Goal: Task Accomplishment & Management: Use online tool/utility

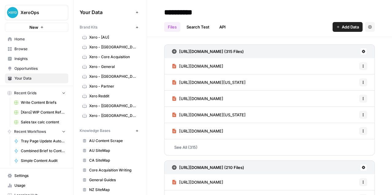
click at [23, 36] on span "Home" at bounding box center [39, 39] width 51 height 6
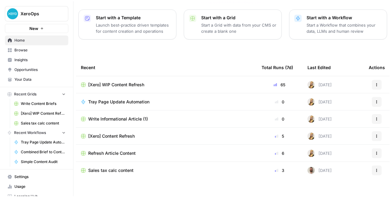
scroll to position [85, 0]
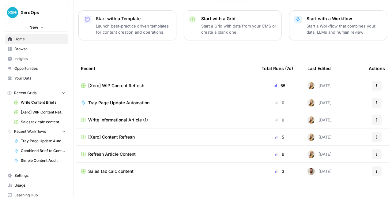
click at [22, 32] on nav "Home Browse Insights Opportunities Your Data" at bounding box center [36, 59] width 73 height 54
click at [22, 31] on button "New" at bounding box center [36, 27] width 63 height 9
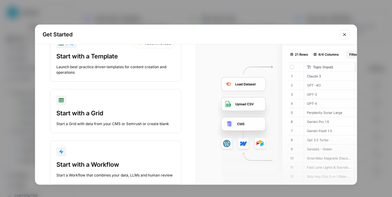
scroll to position [26, 0]
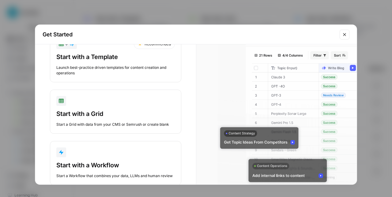
click at [114, 59] on div "Start with a Template" at bounding box center [115, 57] width 119 height 9
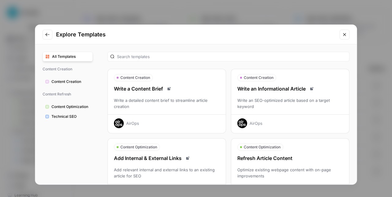
scroll to position [9, 0]
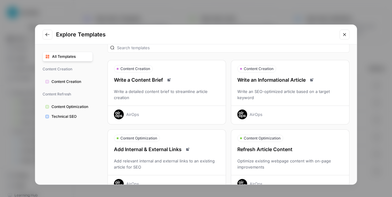
click at [272, 102] on div "Write an Informational Article Write an SEO-optimized article based on a target…" at bounding box center [290, 97] width 118 height 43
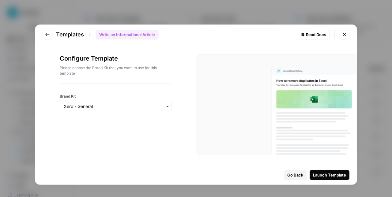
click at [98, 113] on div at bounding box center [116, 114] width 112 height 5
click at [99, 110] on div "button" at bounding box center [116, 106] width 112 height 11
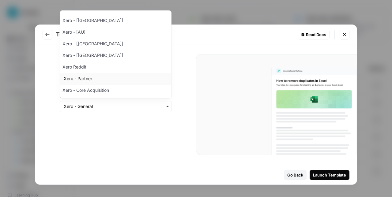
scroll to position [22, 0]
click at [101, 133] on div "Configure Template Please choose the Brand Kit that you want to use for this te…" at bounding box center [115, 104] width 161 height 121
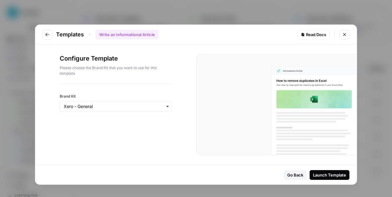
click at [333, 176] on div "Launch Template" at bounding box center [329, 175] width 33 height 6
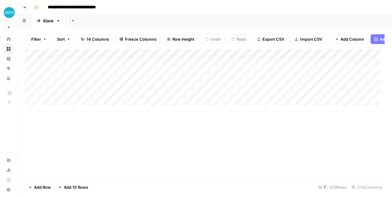
click at [88, 6] on input "**********" at bounding box center [78, 7] width 67 height 10
type input "**********"
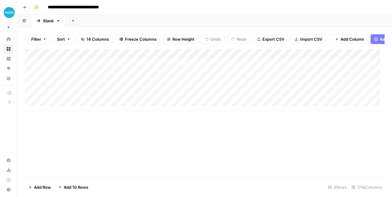
click at [153, 160] on div "Add Column" at bounding box center [205, 113] width 360 height 128
click at [279, 60] on div "Add Column" at bounding box center [205, 80] width 360 height 62
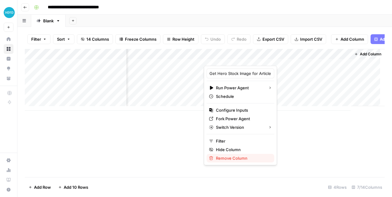
click at [228, 156] on span "Remove Column" at bounding box center [243, 158] width 54 height 6
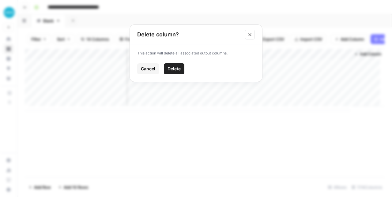
click at [180, 66] on span "Delete" at bounding box center [174, 69] width 13 height 6
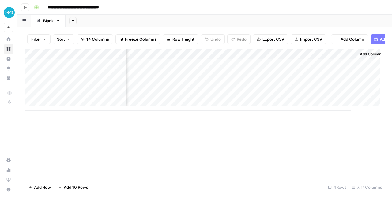
scroll to position [0, 70]
click at [249, 60] on div "Add Column" at bounding box center [205, 80] width 360 height 62
click at [306, 140] on div "Add Column" at bounding box center [205, 113] width 360 height 128
click at [301, 141] on div "Add Column" at bounding box center [205, 113] width 360 height 128
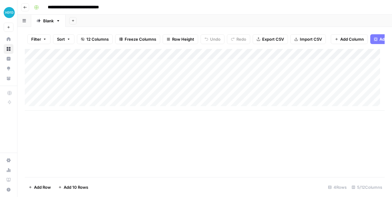
click at [86, 66] on div "Add Column" at bounding box center [205, 80] width 360 height 62
click at [254, 56] on div "Add Column" at bounding box center [205, 80] width 360 height 62
click at [296, 144] on div "Add Column" at bounding box center [205, 113] width 360 height 128
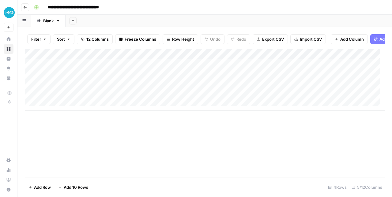
click at [170, 56] on div "Add Column" at bounding box center [205, 80] width 360 height 62
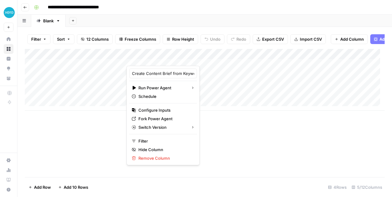
click at [120, 126] on div "Add Column" at bounding box center [205, 113] width 360 height 128
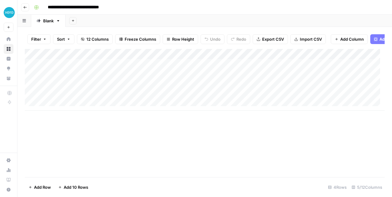
click at [206, 59] on div "Add Column" at bounding box center [205, 80] width 360 height 62
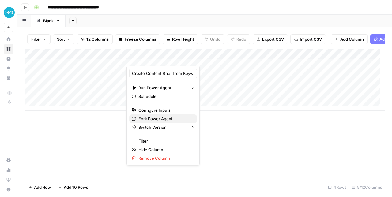
click at [142, 119] on span "Fork Power Agent" at bounding box center [165, 119] width 54 height 6
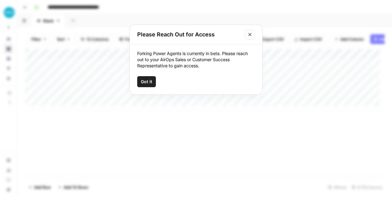
click at [249, 37] on icon "Close modal" at bounding box center [250, 34] width 5 height 5
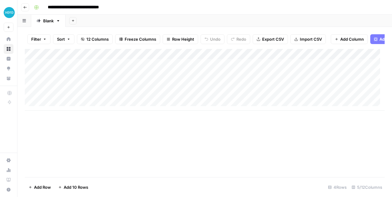
click at [197, 59] on div "Add Column" at bounding box center [205, 80] width 360 height 62
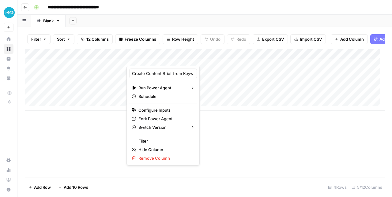
click at [250, 150] on div "Add Column" at bounding box center [205, 113] width 360 height 128
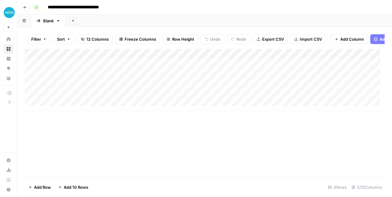
click at [214, 60] on div "Add Column" at bounding box center [205, 80] width 360 height 62
click at [175, 140] on div "Add Column" at bounding box center [205, 113] width 360 height 128
click at [136, 60] on div "Add Column" at bounding box center [205, 80] width 360 height 62
click at [283, 151] on div "Add Column" at bounding box center [205, 113] width 360 height 128
click at [206, 60] on div "Add Column" at bounding box center [205, 80] width 360 height 62
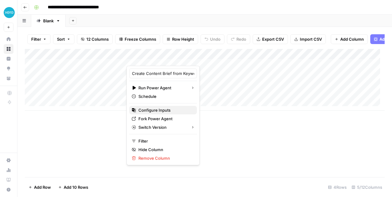
click at [136, 113] on div "Configure Inputs" at bounding box center [163, 110] width 63 height 6
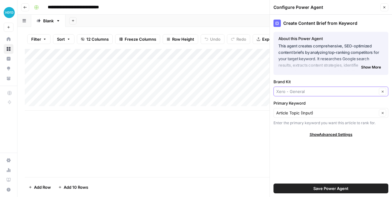
click at [318, 92] on input "Brand Kit" at bounding box center [326, 92] width 101 height 6
click at [321, 76] on div "Create Content Brief from Keyword About this Power Agent This agent creates com…" at bounding box center [331, 106] width 122 height 183
click at [343, 135] on span "Show Advanced Settings" at bounding box center [331, 135] width 43 height 6
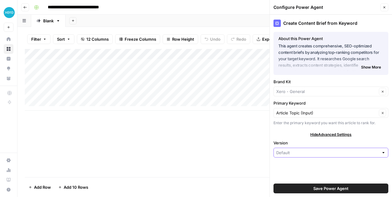
click at [293, 153] on input "Version" at bounding box center [327, 153] width 103 height 6
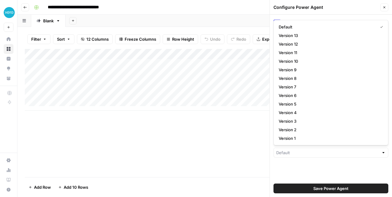
type input "Default"
click at [229, 159] on div "Add Column" at bounding box center [205, 113] width 360 height 128
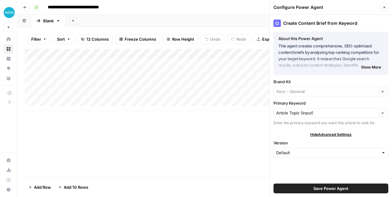
click at [383, 6] on icon "button" at bounding box center [385, 8] width 4 height 4
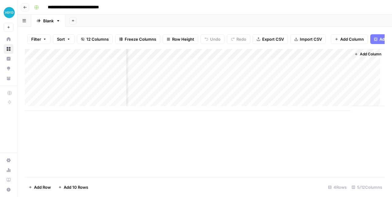
scroll to position [0, 70]
click at [246, 59] on div "Add Column" at bounding box center [205, 80] width 360 height 62
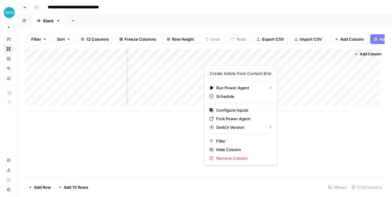
click at [369, 148] on div "Add Column" at bounding box center [205, 113] width 360 height 128
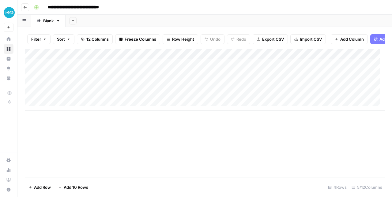
scroll to position [5, 0]
click at [251, 60] on div "Add Column" at bounding box center [205, 80] width 360 height 62
click at [125, 183] on footer "Add Row Add 10 Rows 4 Rows 5/12 Columns" at bounding box center [205, 187] width 360 height 20
click at [176, 164] on div "Add Column" at bounding box center [205, 113] width 360 height 128
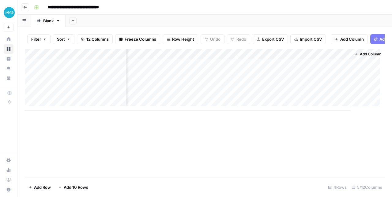
click at [360, 57] on span "Add Column" at bounding box center [370, 54] width 21 height 6
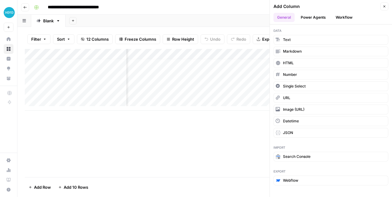
click at [344, 15] on button "Workflow" at bounding box center [344, 17] width 24 height 9
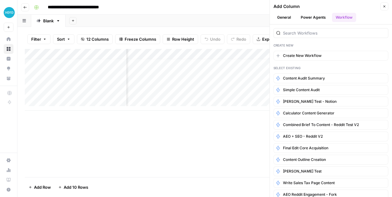
click at [326, 16] on button "Power Agents" at bounding box center [313, 17] width 32 height 9
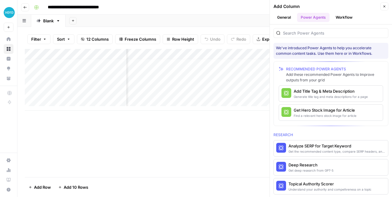
click at [382, 9] on button "Close" at bounding box center [385, 6] width 8 height 8
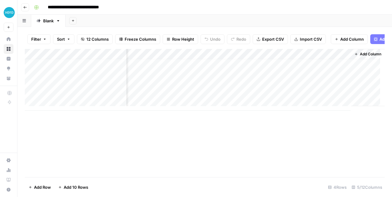
click at [250, 60] on div "Add Column" at bounding box center [205, 80] width 360 height 62
click at [155, 151] on div "Add Column" at bounding box center [205, 113] width 360 height 128
click at [182, 66] on div "Add Column" at bounding box center [205, 80] width 360 height 62
click at [79, 78] on div "Add Column" at bounding box center [205, 80] width 360 height 62
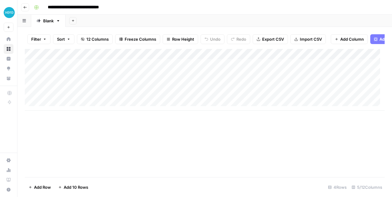
click at [105, 7] on input "**********" at bounding box center [83, 7] width 77 height 10
click at [119, 147] on div "Add Column" at bounding box center [205, 113] width 360 height 128
click at [205, 69] on div "Add Column" at bounding box center [205, 80] width 360 height 62
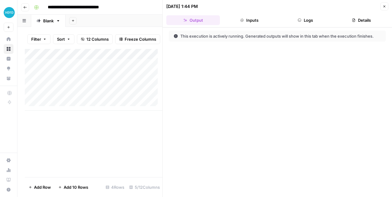
click at [351, 17] on button "Details" at bounding box center [362, 20] width 54 height 10
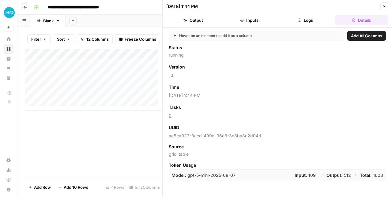
click at [242, 24] on button "Inputs" at bounding box center [249, 20] width 54 height 10
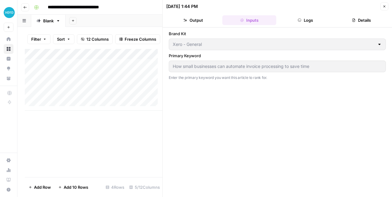
click at [210, 23] on button "Output" at bounding box center [193, 20] width 54 height 10
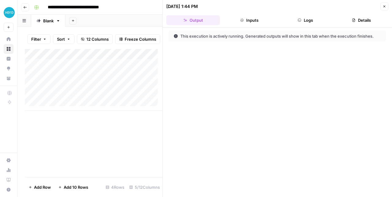
click at [311, 20] on button "Logs" at bounding box center [306, 20] width 54 height 10
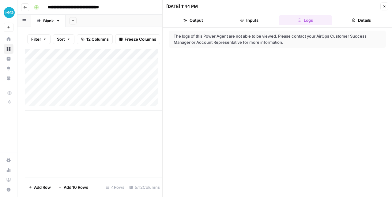
click at [206, 22] on button "Output" at bounding box center [193, 20] width 54 height 10
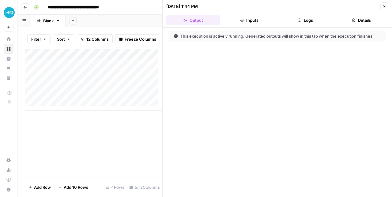
click at [354, 23] on button "Details" at bounding box center [362, 20] width 54 height 10
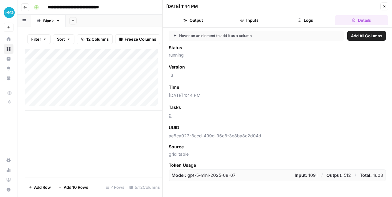
click at [188, 19] on button "Output" at bounding box center [193, 20] width 54 height 10
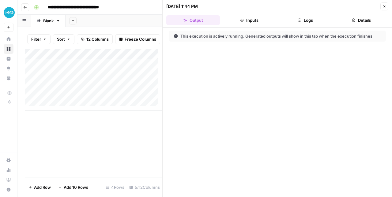
click at [384, 5] on icon "button" at bounding box center [385, 7] width 4 height 4
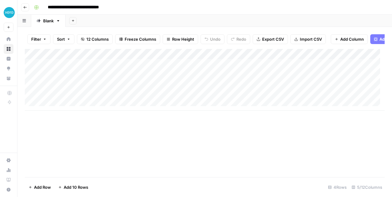
click at [213, 65] on div "Add Column" at bounding box center [205, 80] width 360 height 62
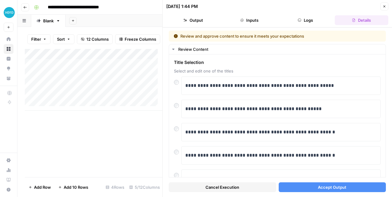
click at [302, 23] on button "Logs" at bounding box center [306, 20] width 54 height 10
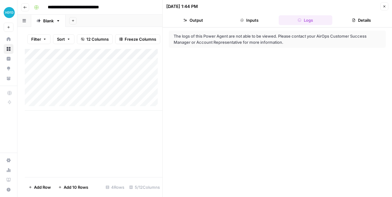
click at [267, 25] on header "10/15/25 at 1:44 PM Close Output Inputs Logs Details" at bounding box center [277, 14] width 229 height 28
click at [238, 20] on button "Inputs" at bounding box center [249, 20] width 54 height 10
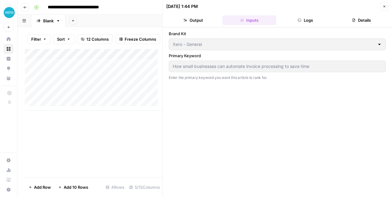
click at [182, 21] on button "Output" at bounding box center [193, 20] width 54 height 10
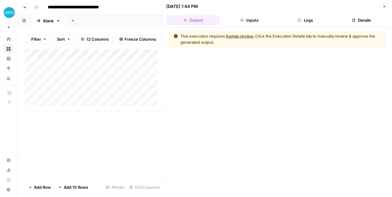
click at [242, 19] on icon "button" at bounding box center [242, 20] width 4 height 4
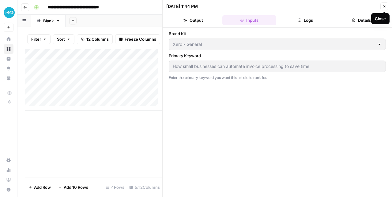
click at [385, 6] on icon "button" at bounding box center [385, 7] width 2 height 2
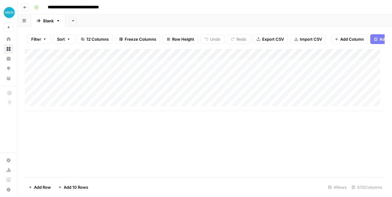
click at [315, 57] on div "Add Column" at bounding box center [205, 80] width 360 height 62
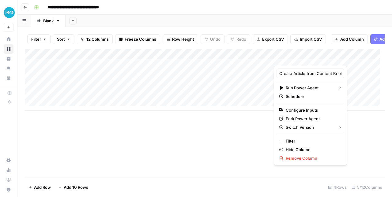
click at [199, 165] on div "Add Column" at bounding box center [205, 113] width 360 height 128
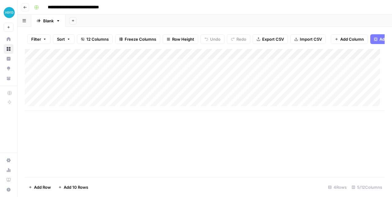
click at [214, 68] on div "Add Column" at bounding box center [205, 80] width 360 height 62
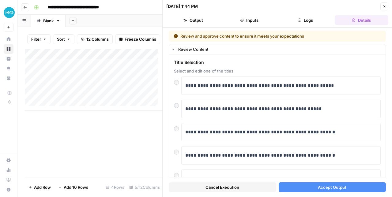
click at [308, 192] on button "Accept Output" at bounding box center [333, 188] width 108 height 10
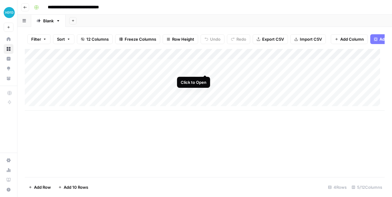
click at [203, 69] on div "Add Column" at bounding box center [205, 80] width 360 height 62
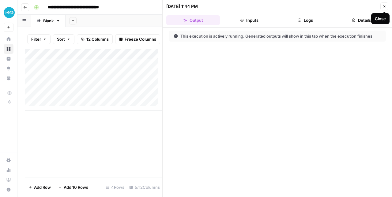
click at [387, 8] on button "Close" at bounding box center [385, 6] width 8 height 8
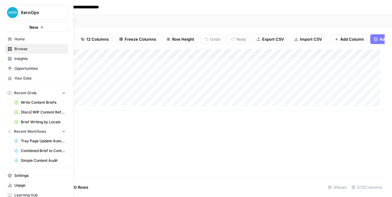
click at [8, 29] on button "New" at bounding box center [36, 27] width 63 height 9
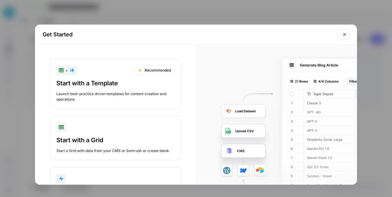
scroll to position [47, 0]
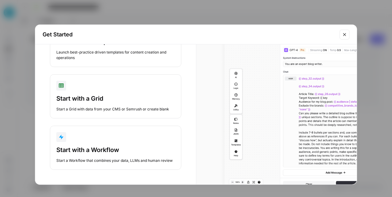
click at [121, 146] on div "Start with a Workflow" at bounding box center [115, 150] width 119 height 9
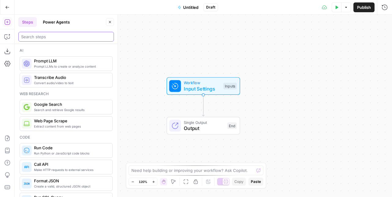
click at [65, 38] on input "search" at bounding box center [66, 37] width 90 height 6
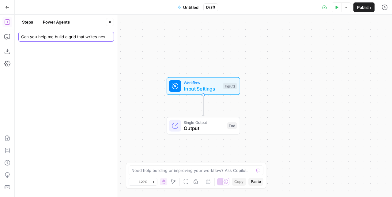
scroll to position [0, 23]
drag, startPoint x: 89, startPoint y: 36, endPoint x: 112, endPoint y: 34, distance: 23.8
click at [126, 31] on body "XeroOps New Home Browse Insights Opportunities Your Data Recent Grids Write Con…" at bounding box center [196, 98] width 392 height 197
click at [93, 38] on input "Can you help me build a grid that writes new content for" at bounding box center [66, 37] width 90 height 6
paste input "https://central.xero.com/"
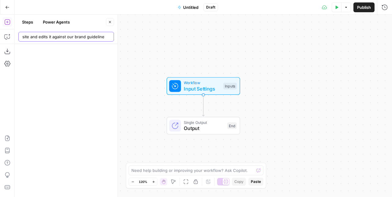
scroll to position [0, 162]
drag, startPoint x: 88, startPoint y: 36, endPoint x: 94, endPoint y: 36, distance: 6.1
click at [109, 40] on div "Can you help me build a grid that writes new content for our https://central.xe…" at bounding box center [66, 37] width 96 height 10
click at [84, 34] on input "Can you help me build a grid that writes new content for our https://central.xe…" at bounding box center [66, 37] width 90 height 6
click at [103, 37] on input "Can you help me build a grid that writes new content for our https://central.xe…" at bounding box center [66, 37] width 90 height 6
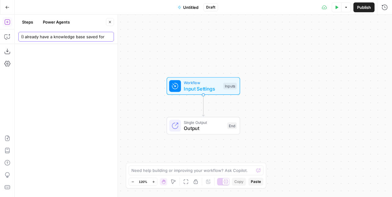
scroll to position [0, 249]
type input "Can you help me build a grid that writes new content for our https://central.xe…"
click at [78, 41] on div "Can you help me build a grid that writes new content for our https://central.xe…" at bounding box center [66, 37] width 96 height 10
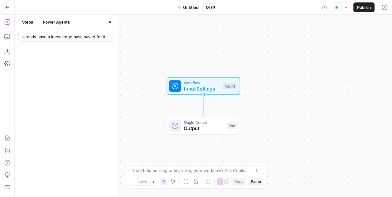
click at [78, 41] on div "Can you help me build a grid that writes new content for our https://central.xe…" at bounding box center [66, 37] width 96 height 10
click at [77, 35] on input "Can you help me build a grid that writes new content for our https://central.xe…" at bounding box center [66, 37] width 90 height 6
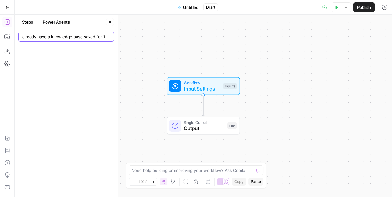
click at [77, 35] on input "Can you help me build a grid that writes new content for our https://central.xe…" at bounding box center [66, 37] width 90 height 6
click at [7, 36] on icon "button" at bounding box center [7, 37] width 6 height 6
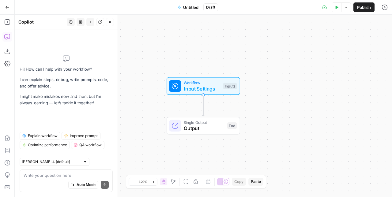
click at [61, 171] on div "Write your question here Auto Mode Send" at bounding box center [66, 181] width 93 height 23
paste textarea "Can you help me build a grid that writes new content for our https://central.xe…"
type textarea "Can you help me build a grid that writes new content for our https://central.xe…"
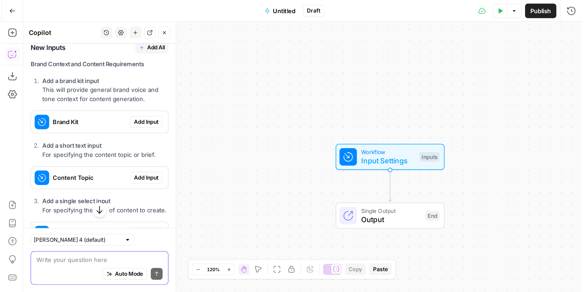
scroll to position [251, 0]
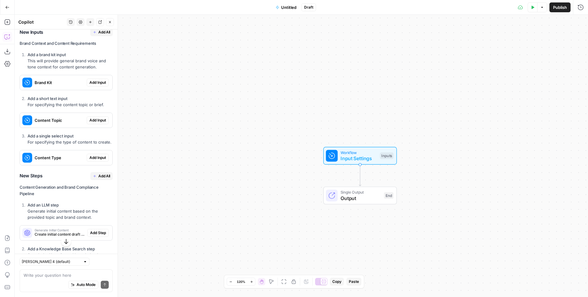
click at [94, 85] on span "Add Input" at bounding box center [97, 83] width 17 height 6
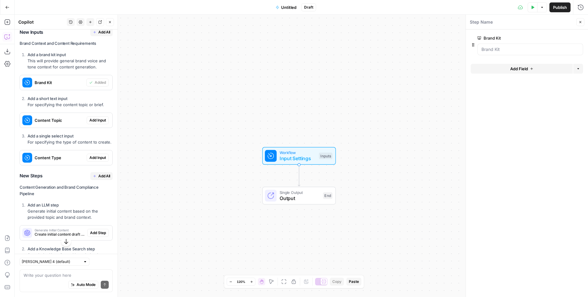
scroll to position [261, 0]
click at [91, 123] on button "Add Input" at bounding box center [98, 120] width 22 height 8
click at [94, 160] on span "Add Input" at bounding box center [97, 158] width 17 height 6
click at [392, 100] on Type "Content Type" at bounding box center [527, 98] width 90 height 6
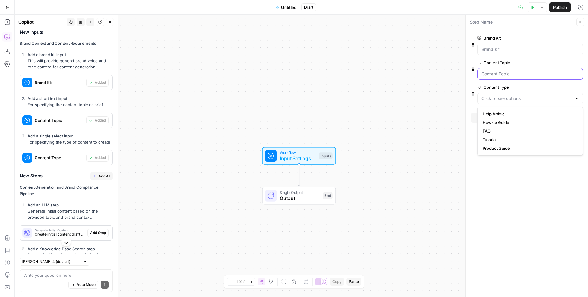
click at [392, 72] on Topic "Content Topic" at bounding box center [531, 74] width 98 height 6
click at [392, 53] on div at bounding box center [531, 50] width 106 height 12
click at [392, 97] on Type "Content Type" at bounding box center [527, 98] width 90 height 6
click at [392, 194] on form "Brand Kit edit field Delete group Content Topic edit field Delete group Content…" at bounding box center [527, 162] width 122 height 267
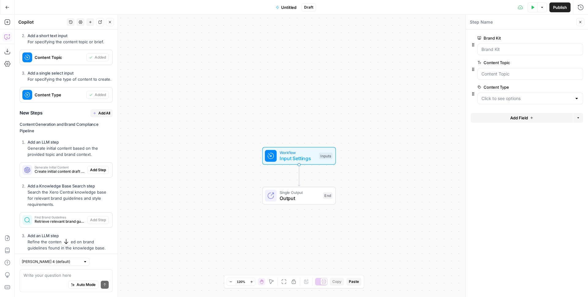
scroll to position [333, 0]
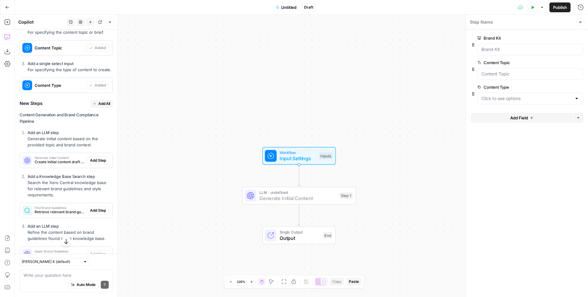
click at [92, 163] on span "Add Step" at bounding box center [98, 160] width 16 height 6
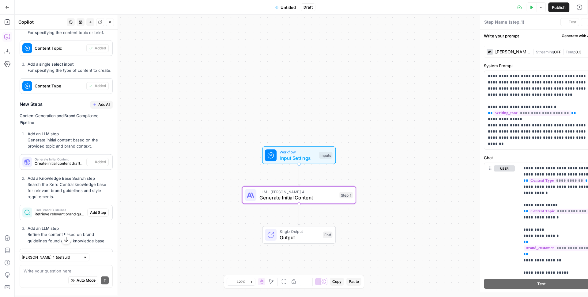
type textarea "Generate Initial Content"
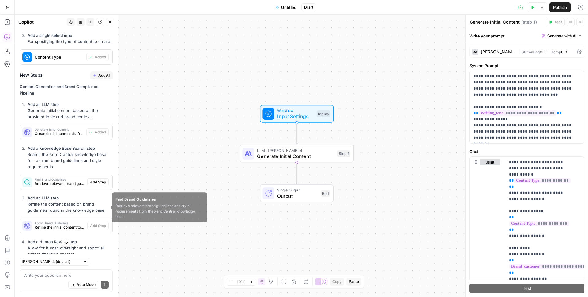
scroll to position [367, 0]
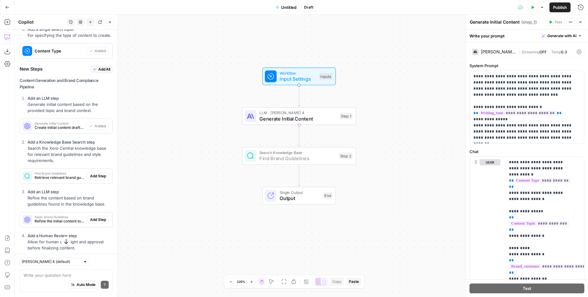
click at [94, 179] on span "Add Step" at bounding box center [98, 176] width 16 height 6
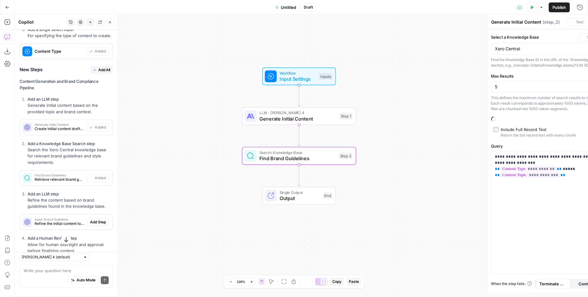
type textarea "Find Brand Guidelines"
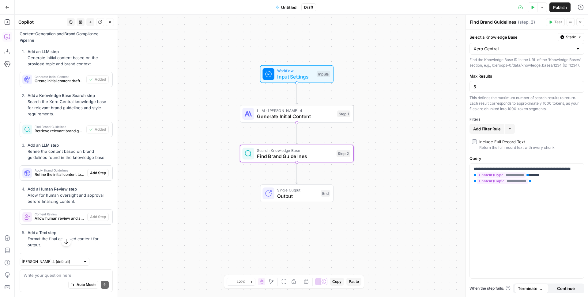
scroll to position [456, 0]
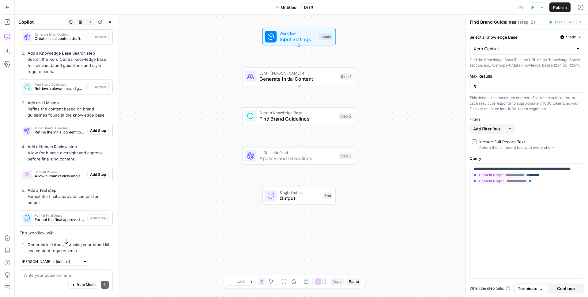
click at [95, 133] on span "Add Step" at bounding box center [98, 131] width 16 height 6
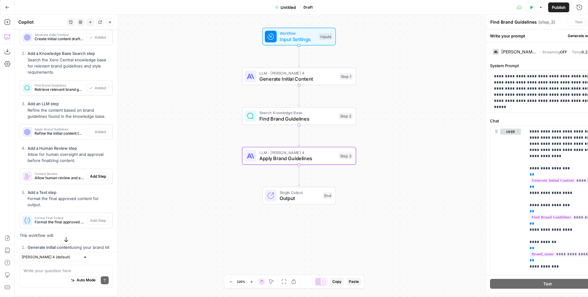
type textarea "Apply Brand Guidelines"
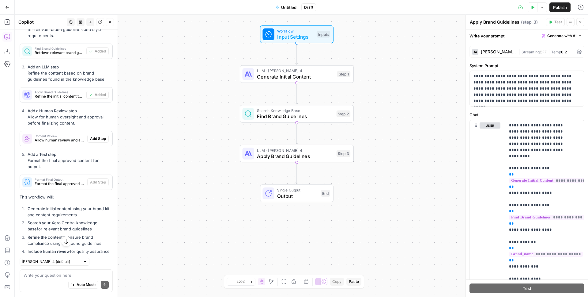
scroll to position [497, 0]
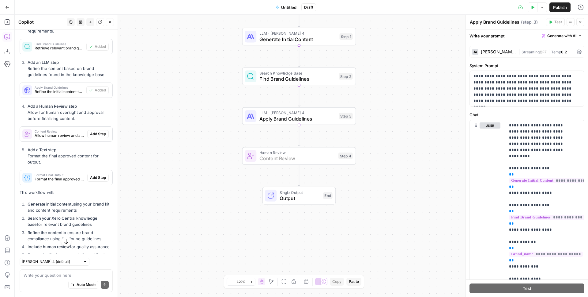
click at [94, 137] on span "Add Step" at bounding box center [98, 134] width 16 height 6
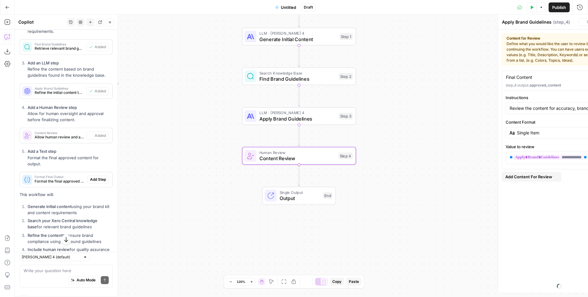
type textarea "Content Review"
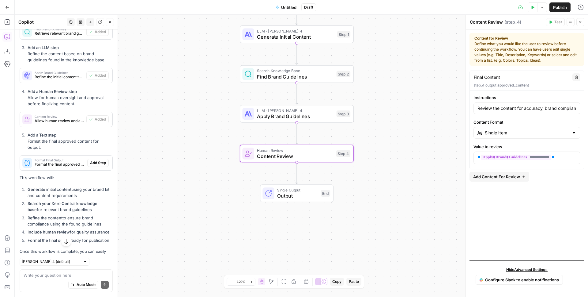
scroll to position [516, 0]
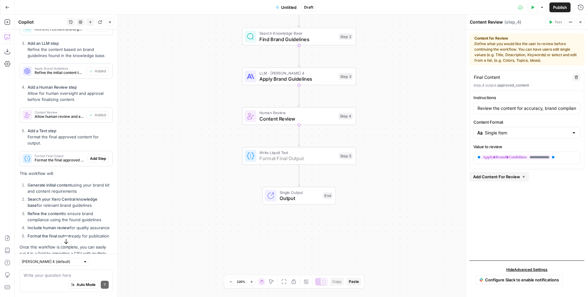
click at [96, 161] on span "Add Step" at bounding box center [98, 159] width 16 height 6
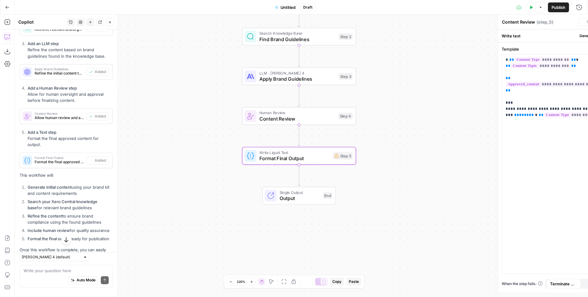
type textarea "Format Final Output"
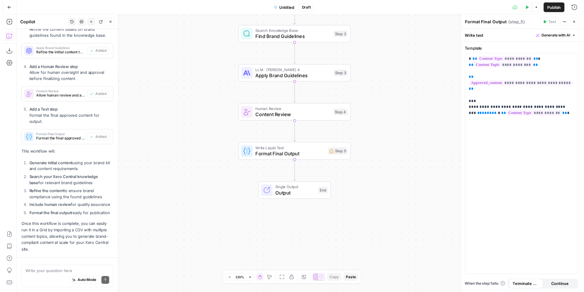
scroll to position [578, 0]
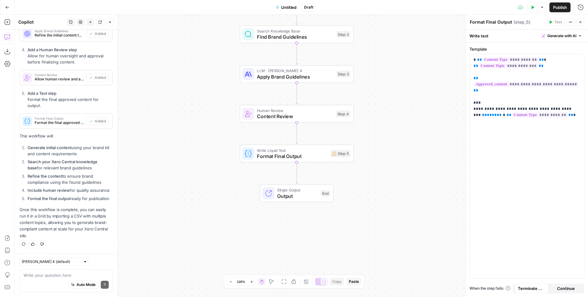
click at [392, 24] on button "Close" at bounding box center [581, 22] width 8 height 8
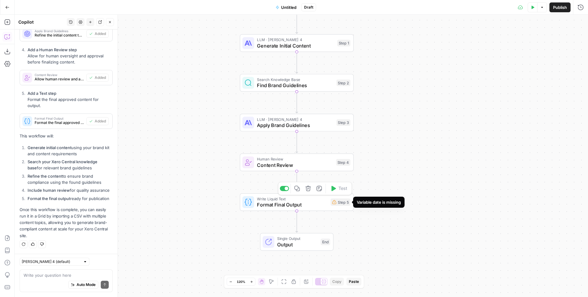
click at [334, 195] on div "Step 5" at bounding box center [341, 201] width 20 height 7
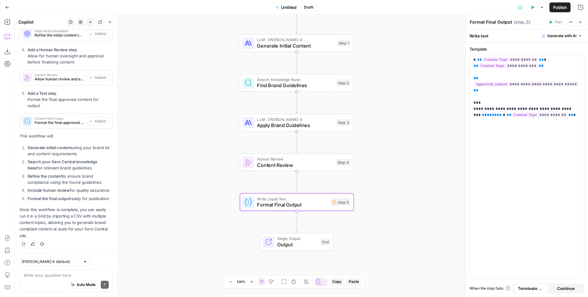
click at [392, 19] on button "Close" at bounding box center [581, 22] width 8 height 8
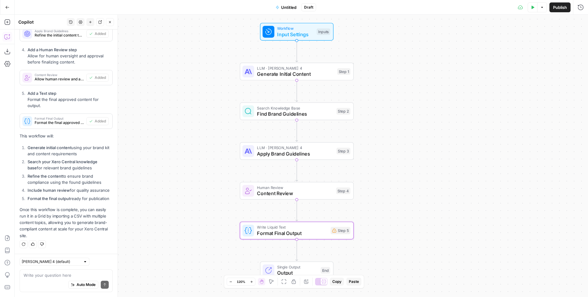
click at [286, 6] on span "Untitled" at bounding box center [288, 7] width 15 height 6
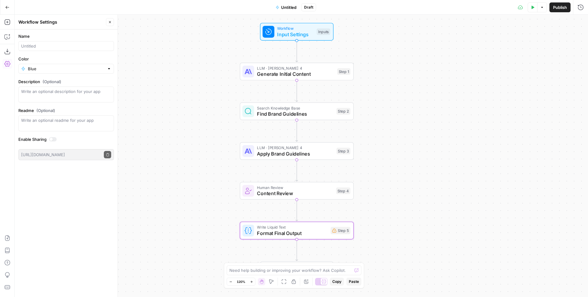
click at [38, 51] on form "Name Color Blue Description (Optional) Readme (Optional) Write an optional read…" at bounding box center [66, 96] width 103 height 134
click at [39, 45] on input "Name" at bounding box center [66, 46] width 90 height 6
type input "n"
type input "New Content - Xero Central"
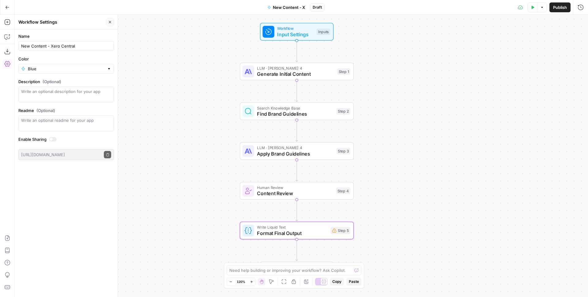
click at [78, 195] on div "Name New Content - Xero Central Color Blue Description (Optional) Readme (Optio…" at bounding box center [66, 162] width 103 height 267
click at [53, 140] on div at bounding box center [53, 139] width 8 height 4
click at [54, 141] on div at bounding box center [53, 139] width 8 height 4
click at [109, 27] on header "Workflow Settings Close" at bounding box center [66, 22] width 103 height 15
click at [110, 21] on icon "button" at bounding box center [110, 22] width 4 height 4
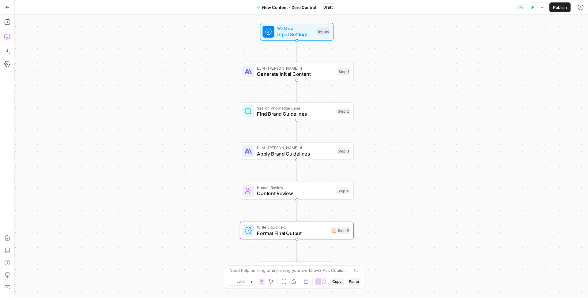
click at [10, 36] on button "Copilot" at bounding box center [7, 37] width 10 height 10
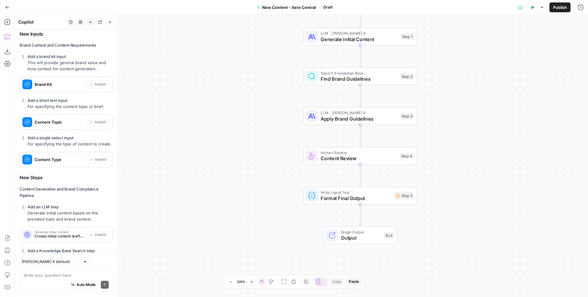
scroll to position [0, 0]
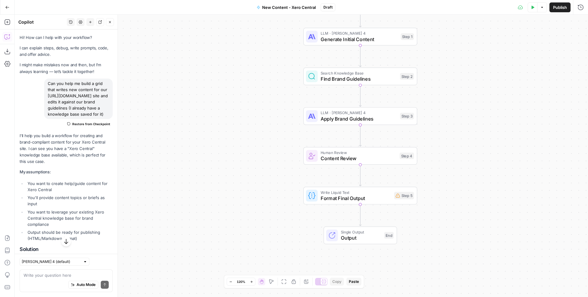
drag, startPoint x: 38, startPoint y: 234, endPoint x: 33, endPoint y: 184, distance: 49.5
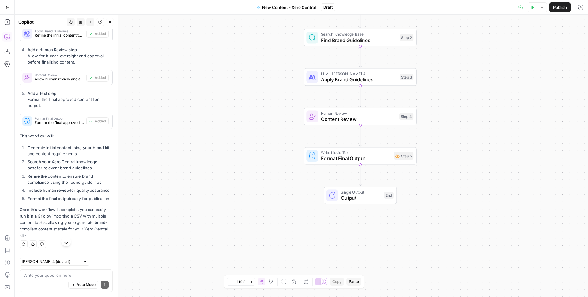
scroll to position [578, 0]
click at [47, 195] on textarea at bounding box center [66, 275] width 85 height 6
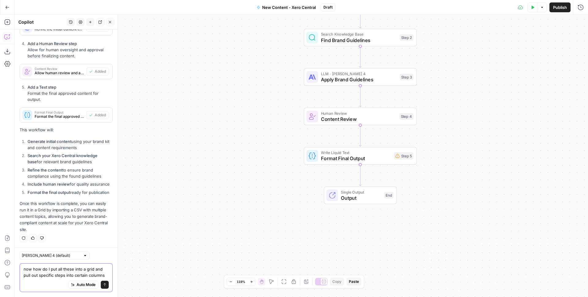
type textarea "now how do I put all these into a grid and pull out specific steps into certain…"
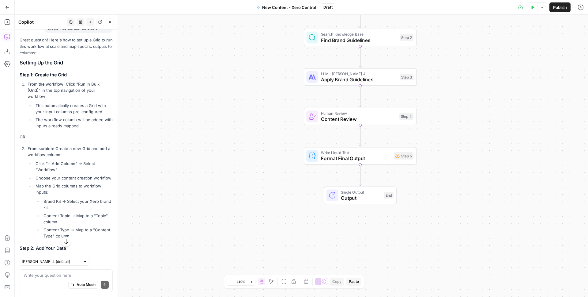
scroll to position [783, 0]
click at [392, 8] on icon "button" at bounding box center [542, 7] width 2 height 1
click at [392, 95] on div "Workflow Input Settings Inputs LLM · Claude Sonnet 4 Generate Initial Content S…" at bounding box center [302, 156] width 574 height 282
click at [392, 9] on icon "button" at bounding box center [533, 8] width 4 height 4
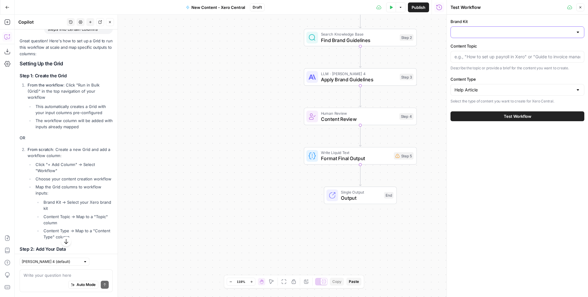
click at [392, 30] on input "Brand Kit" at bounding box center [514, 32] width 119 height 6
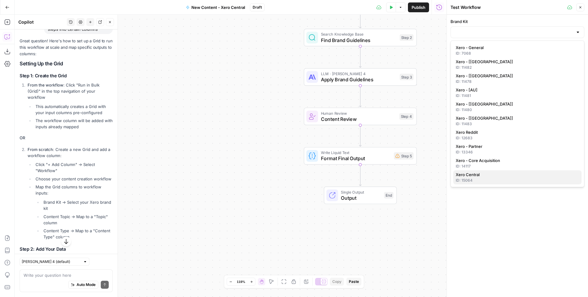
click at [392, 180] on div "ID: 15064" at bounding box center [517, 180] width 123 height 6
type input "Xero Central"
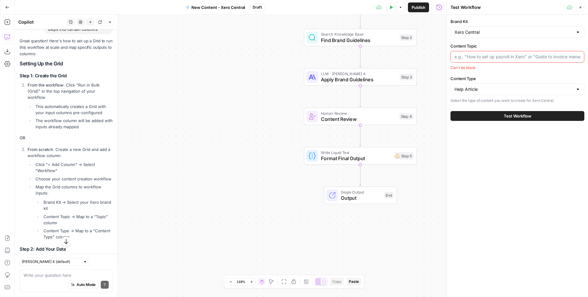
click at [392, 55] on input "Content Topic" at bounding box center [518, 57] width 126 height 6
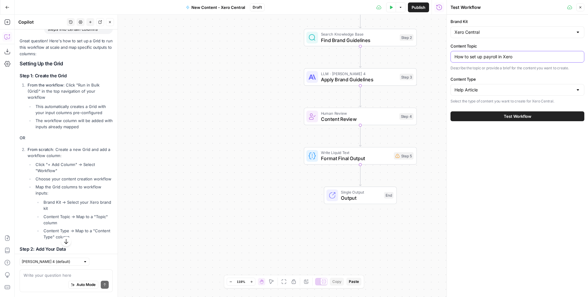
type input "How to set up payroll in Xero"
click at [392, 92] on input "Content Type" at bounding box center [514, 90] width 119 height 6
click at [392, 177] on div "Brand Kit Xero Central Content Topic How to set up payroll in Xero Describe the…" at bounding box center [517, 156] width 141 height 282
click at [392, 116] on button "Test Workflow" at bounding box center [518, 116] width 134 height 10
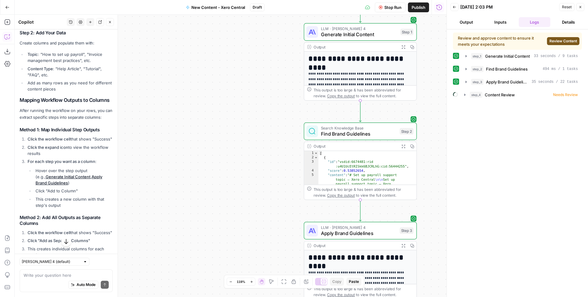
scroll to position [1004, 0]
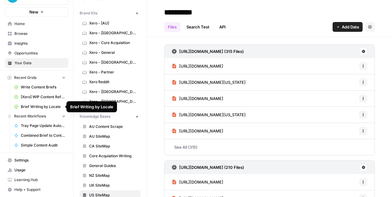
scroll to position [25, 0]
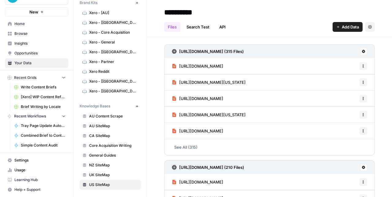
click at [135, 105] on icon "button" at bounding box center [136, 106] width 3 height 3
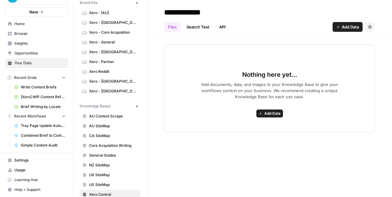
type input "**********"
click at [177, 48] on div "Nothing here yet... Add documents, data, and images to your Knowledge Base to g…" at bounding box center [269, 88] width 211 height 88
click at [190, 26] on link "Search Test" at bounding box center [198, 27] width 30 height 10
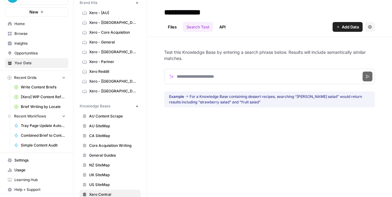
click at [173, 27] on link "Files" at bounding box center [172, 27] width 16 height 10
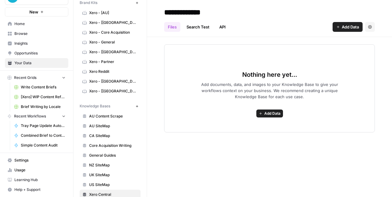
click at [226, 27] on link "API" at bounding box center [223, 27] width 14 height 10
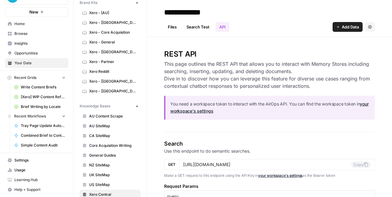
click at [170, 28] on link "Files" at bounding box center [172, 27] width 16 height 10
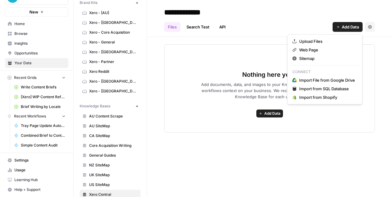
click at [354, 25] on span "Add Data" at bounding box center [350, 27] width 17 height 6
click at [308, 56] on span "Sitemap" at bounding box center [327, 58] width 56 height 6
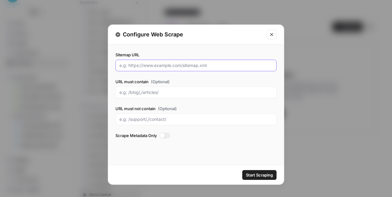
click at [172, 63] on input "Sitemap URL" at bounding box center [195, 66] width 153 height 6
paste input "https://central.xero.com/"
type input "https://central.xero.com/"
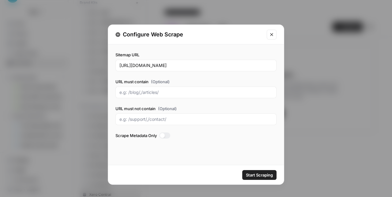
click at [171, 177] on div "Start Scraping" at bounding box center [196, 174] width 176 height 19
click at [257, 178] on span "Start Scraping" at bounding box center [259, 175] width 27 height 6
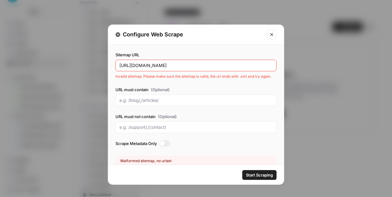
click at [180, 67] on input "https://central.xero.com/" at bounding box center [195, 66] width 153 height 6
click at [173, 62] on div "https://central.xero.com/" at bounding box center [196, 66] width 161 height 12
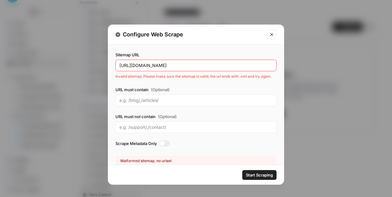
click at [174, 64] on input "https://central.xero.com/" at bounding box center [195, 66] width 153 height 6
click at [274, 35] on icon "Close modal" at bounding box center [271, 34] width 5 height 5
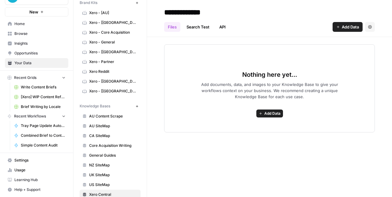
scroll to position [26, 0]
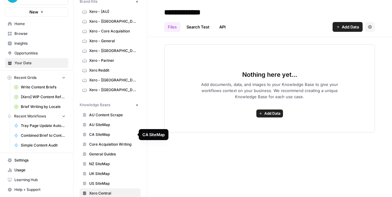
click at [93, 130] on link "CA SiteMap" at bounding box center [110, 135] width 61 height 10
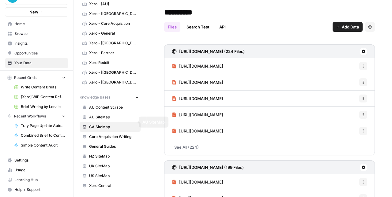
scroll to position [34, 0]
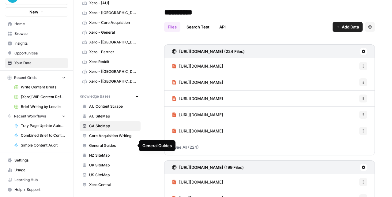
click at [111, 150] on link "General Guides" at bounding box center [110, 146] width 61 height 10
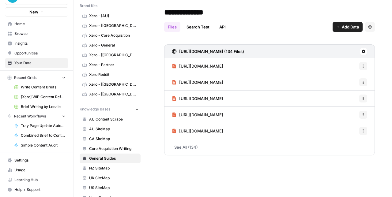
scroll to position [34, 0]
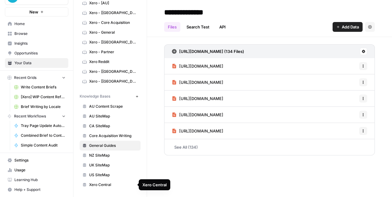
click at [109, 189] on link "Xero Central" at bounding box center [110, 185] width 61 height 10
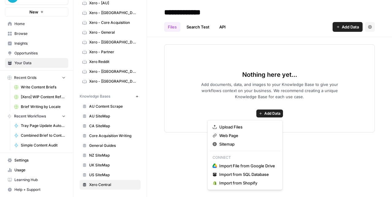
click at [266, 113] on span "Add Data" at bounding box center [272, 114] width 16 height 6
click at [232, 148] on button "Sitemap" at bounding box center [245, 144] width 70 height 9
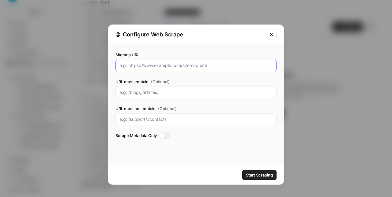
click at [178, 67] on input "Sitemap URL" at bounding box center [195, 66] width 153 height 6
click at [275, 36] on button "Close modal" at bounding box center [272, 35] width 10 height 10
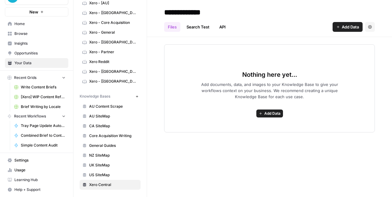
click at [98, 137] on span "Core Acquisition Writing" at bounding box center [113, 136] width 49 height 6
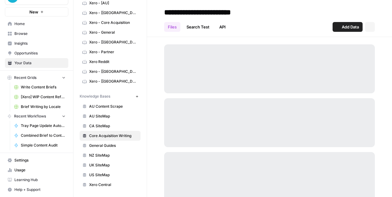
click at [94, 143] on span "General Guides" at bounding box center [113, 146] width 49 height 6
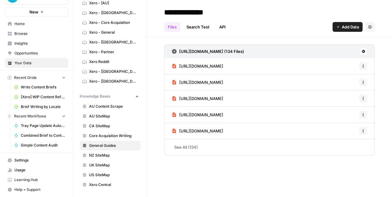
click at [194, 50] on h3 "https://www.xero.com/sitemap.xml (134 Files)" at bounding box center [211, 51] width 65 height 6
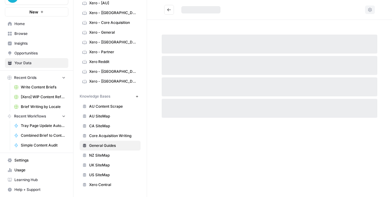
click at [194, 50] on div at bounding box center [270, 44] width 216 height 19
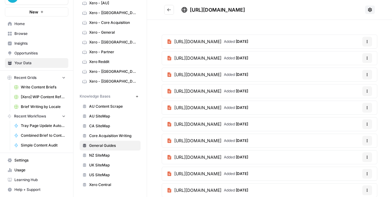
drag, startPoint x: 282, startPoint y: 8, endPoint x: 191, endPoint y: 10, distance: 91.0
click at [191, 10] on div "https://www.xero.com/sitemap.xml" at bounding box center [271, 9] width 181 height 7
copy span "https://www.xero.com/sitemap.xml"
click at [104, 184] on span "Xero Central" at bounding box center [113, 185] width 49 height 6
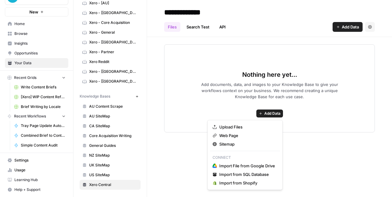
click at [266, 115] on span "Add Data" at bounding box center [272, 114] width 16 height 6
click at [240, 146] on span "Sitemap" at bounding box center [247, 144] width 56 height 6
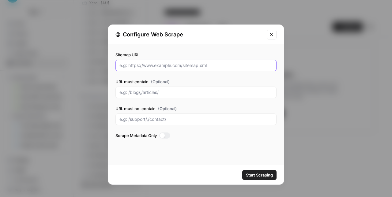
click at [173, 63] on input "Sitemap URL" at bounding box center [195, 66] width 153 height 6
paste input "https://www.xero.com/sitemap.xml"
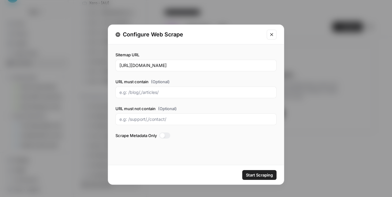
click at [183, 87] on div at bounding box center [196, 93] width 161 height 12
click at [154, 58] on div "Sitemap URL https://www.xero.com/sitemap.xml" at bounding box center [196, 62] width 161 height 20
click at [154, 70] on div "https://www.xero.com/sitemap.xml" at bounding box center [196, 66] width 161 height 12
click at [154, 67] on input "https://www.xero.com/sitemap.xml" at bounding box center [195, 66] width 153 height 6
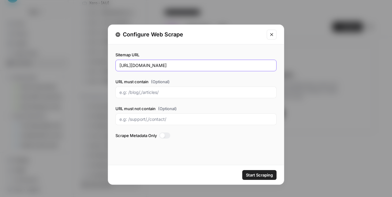
click at [154, 67] on input "https://www.xero.com/sitemap.xml" at bounding box center [195, 66] width 153 height 6
paste input "central.xero.com/s/sitemap-topic-1"
type input "https://central.xero.com/s/sitemap-topic-1.xml"
click at [167, 168] on div "Start Scraping" at bounding box center [196, 174] width 176 height 19
click at [255, 175] on span "Start Scraping" at bounding box center [259, 175] width 27 height 6
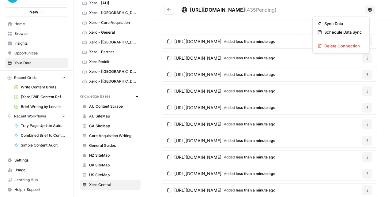
click at [368, 12] on icon at bounding box center [370, 9] width 5 height 5
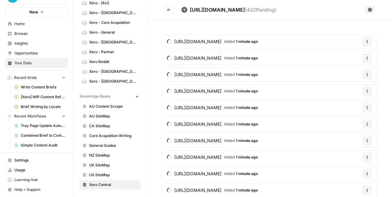
click at [173, 9] on button "Go back" at bounding box center [169, 10] width 10 height 10
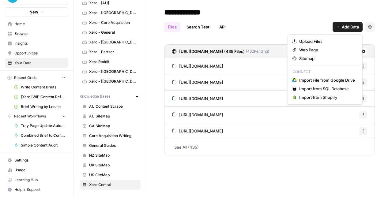
click at [343, 28] on span "Add Data" at bounding box center [350, 27] width 17 height 6
click at [323, 59] on span "Sitemap" at bounding box center [327, 58] width 56 height 6
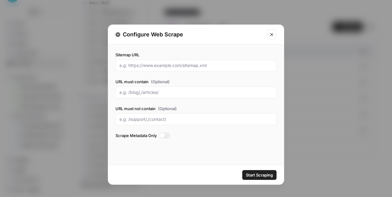
click at [193, 72] on div "Sitemap URL URL must contain (Optional) URL must not contain (Optional) Scrape …" at bounding box center [196, 96] width 161 height 89
click at [193, 69] on div at bounding box center [196, 66] width 161 height 12
paste input "https://central.xero.com/s/sitemap-topic-1.xml?utm_source=chatgpt.com"
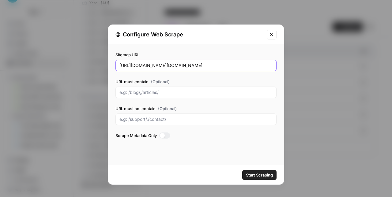
drag, startPoint x: 268, startPoint y: 66, endPoint x: 214, endPoint y: 66, distance: 54.5
click at [214, 66] on input "https://central.xero.com/s/sitemap-topic-1.xml?utm_source=chatgpt.com" at bounding box center [195, 66] width 153 height 6
type input "https://central.xero.com/s/sitemap-topic-1.xml"
click at [252, 176] on span "Start Scraping" at bounding box center [259, 175] width 27 height 6
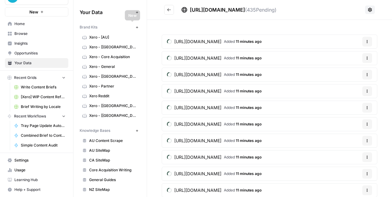
click at [134, 28] on button "New" at bounding box center [136, 27] width 7 height 7
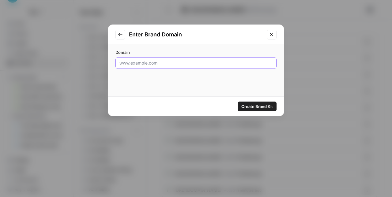
click at [161, 61] on input "Domain" at bounding box center [195, 63] width 153 height 6
type input "xero.com"
click at [266, 104] on span "Create Brand Kit" at bounding box center [257, 107] width 32 height 6
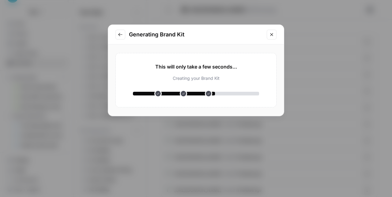
click at [120, 35] on icon "Go to previous step" at bounding box center [120, 34] width 5 height 5
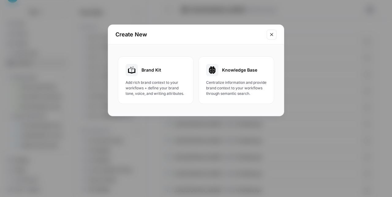
click at [166, 92] on span "Add rich brand context to your workflows + define your brand tone, voice, and w…" at bounding box center [156, 88] width 60 height 17
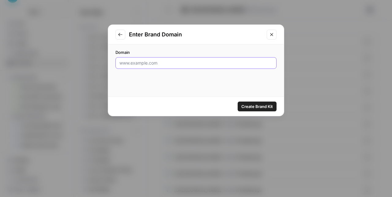
click at [158, 63] on input "Domain" at bounding box center [195, 63] width 153 height 6
paste input "https://central.xero.com/"
type input "https://central.xero.com/"
click at [255, 105] on span "Create Brand Kit" at bounding box center [257, 107] width 32 height 6
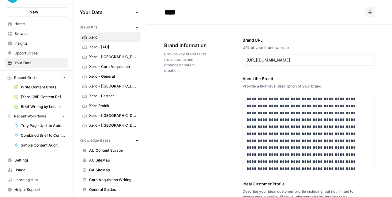
click at [180, 12] on input "****" at bounding box center [211, 12] width 98 height 12
type input "**********"
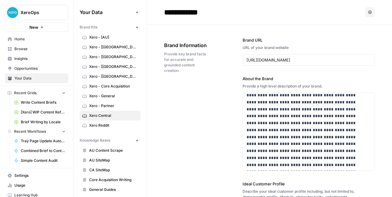
click at [28, 40] on span "Home" at bounding box center [39, 39] width 51 height 6
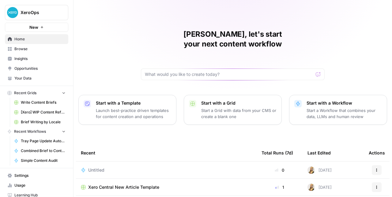
click at [218, 109] on p "Start a Grid with data from your CMS or create a blank one" at bounding box center [238, 114] width 75 height 12
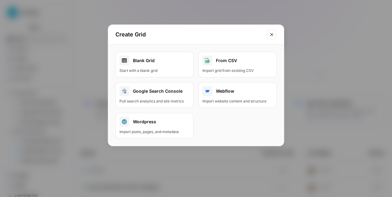
click at [172, 61] on div "Blank Grid" at bounding box center [154, 61] width 70 height 10
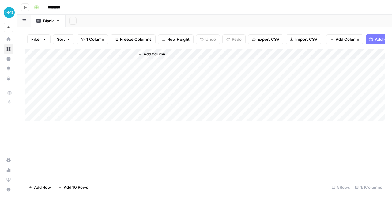
click at [66, 6] on input "********" at bounding box center [62, 7] width 34 height 10
type input "**********"
click at [115, 15] on div "Add Sheet" at bounding box center [229, 21] width 327 height 12
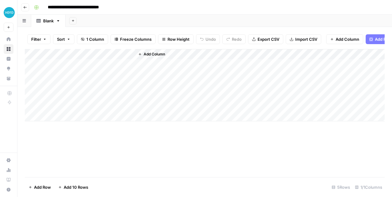
click at [71, 70] on div "Add Column" at bounding box center [205, 85] width 360 height 72
click at [162, 57] on span "Add Column" at bounding box center [154, 54] width 21 height 6
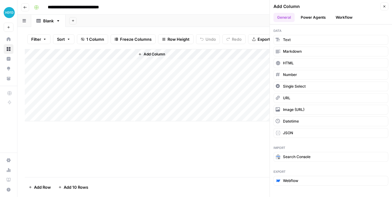
click at [314, 16] on button "Power Agents" at bounding box center [313, 17] width 32 height 9
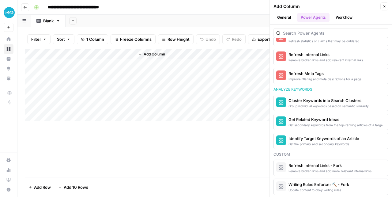
scroll to position [443, 0]
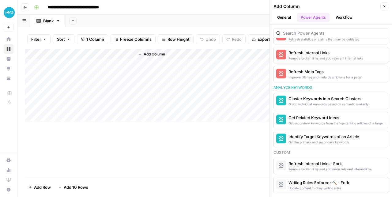
click at [287, 18] on button "General" at bounding box center [284, 17] width 21 height 9
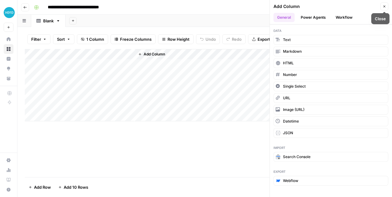
click at [386, 5] on icon "button" at bounding box center [385, 7] width 4 height 4
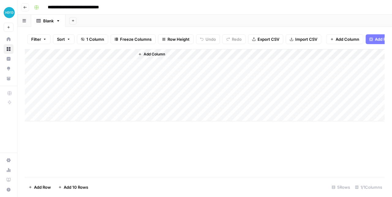
click at [25, 9] on icon "button" at bounding box center [25, 8] width 4 height 4
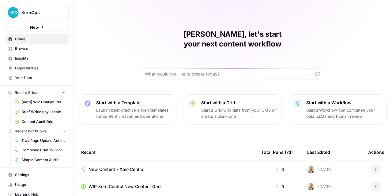
scroll to position [52, 0]
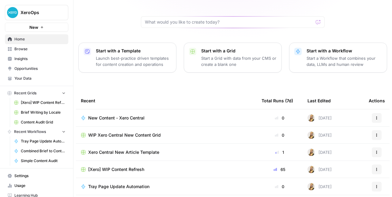
click at [375, 133] on icon "button" at bounding box center [377, 135] width 4 height 4
click at [351, 153] on span "Delete" at bounding box center [347, 153] width 49 height 6
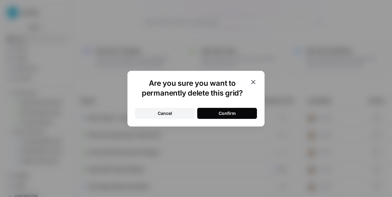
click at [241, 114] on button "Confirm" at bounding box center [227, 113] width 60 height 11
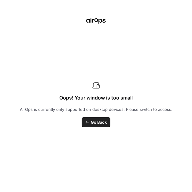
scroll to position [2822, 311]
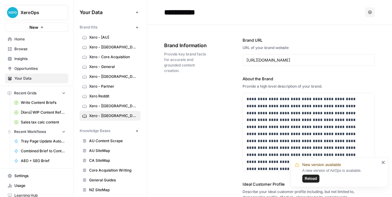
click at [317, 177] on button "Reload" at bounding box center [310, 179] width 17 height 8
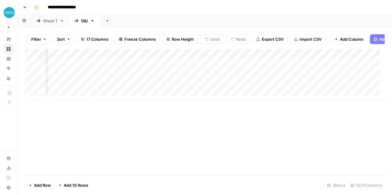
scroll to position [0, 348]
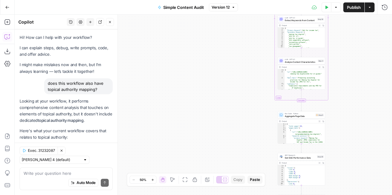
scroll to position [213, 0]
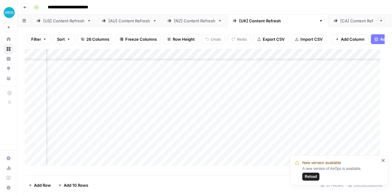
scroll to position [3720, 670]
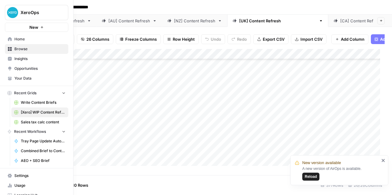
click at [12, 37] on link "Home" at bounding box center [36, 39] width 63 height 10
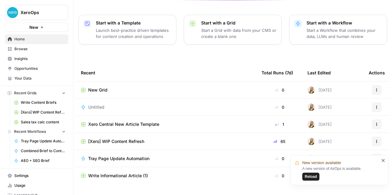
scroll to position [87, 0]
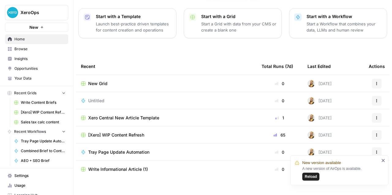
click at [107, 115] on span "Xero Central New Article Template" at bounding box center [123, 118] width 71 height 6
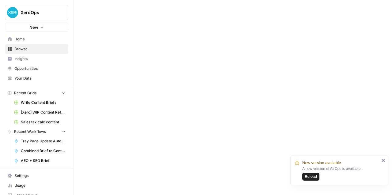
click at [318, 180] on button "Reload" at bounding box center [310, 177] width 17 height 8
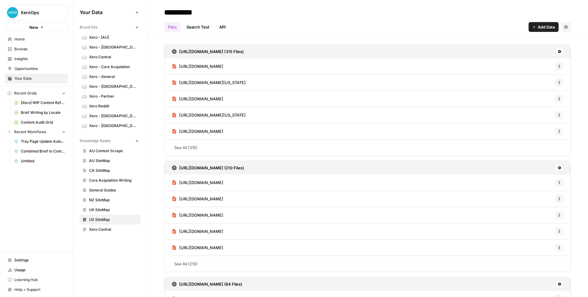
click at [43, 43] on link "Home" at bounding box center [36, 39] width 63 height 10
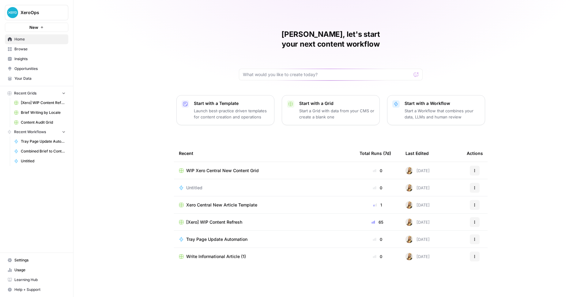
click at [271, 219] on div "[Xero] WIP Content Refresh" at bounding box center [264, 222] width 171 height 6
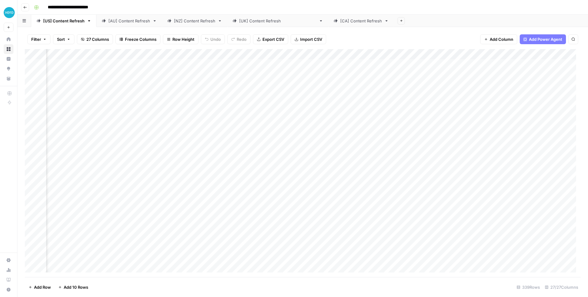
scroll to position [0, 333]
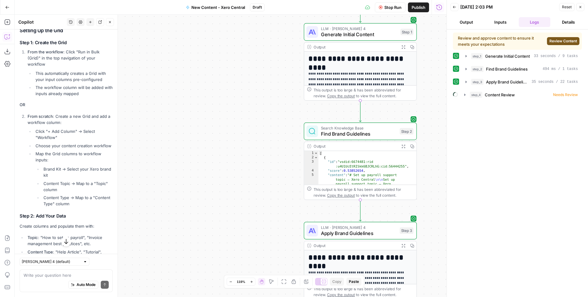
scroll to position [826, 0]
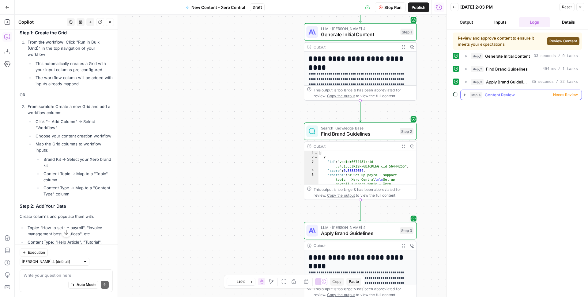
click at [465, 94] on icon "button" at bounding box center [465, 94] width 5 height 5
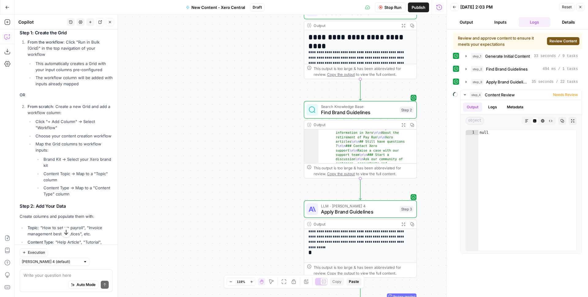
scroll to position [111, 0]
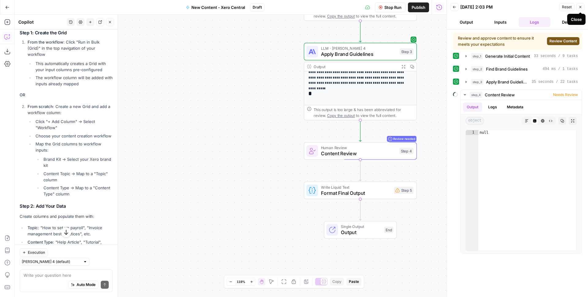
click at [580, 7] on icon "button" at bounding box center [581, 7] width 4 height 4
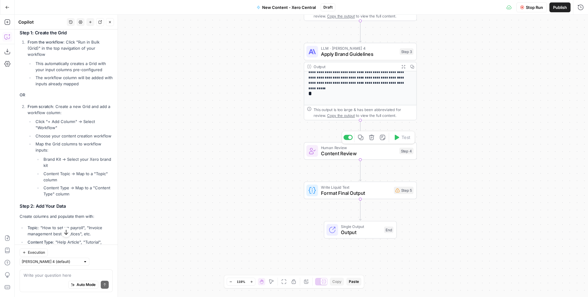
click at [367, 150] on span "Content Review" at bounding box center [358, 153] width 75 height 7
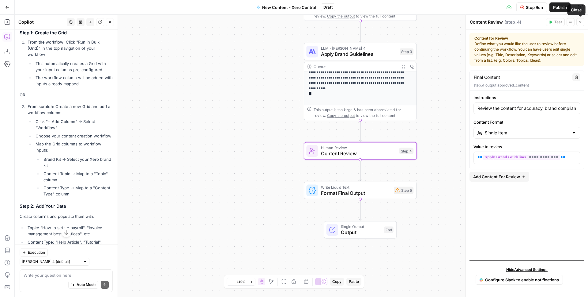
click at [578, 26] on button "Close" at bounding box center [581, 22] width 8 height 8
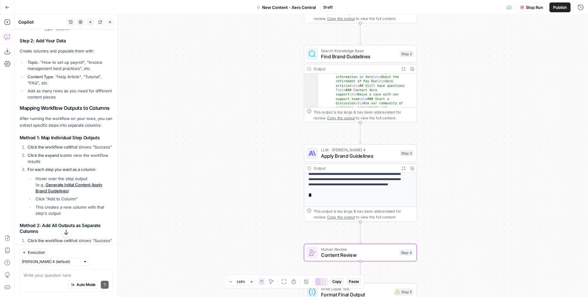
scroll to position [813, 0]
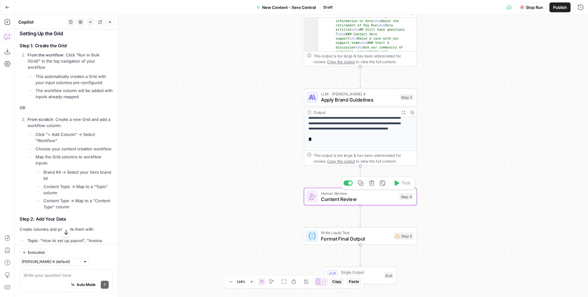
click at [374, 199] on span "Content Review" at bounding box center [358, 198] width 75 height 7
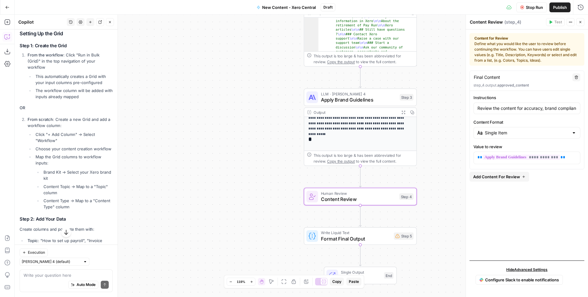
click at [504, 180] on button "Add Content For Review" at bounding box center [500, 177] width 60 height 10
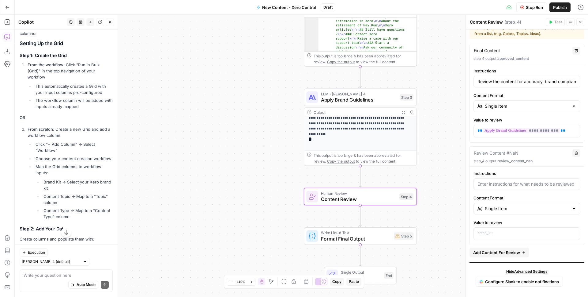
scroll to position [28, 0]
click at [518, 232] on p at bounding box center [527, 231] width 99 height 6
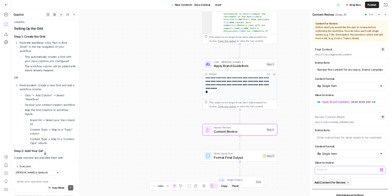
scroll to position [0, 0]
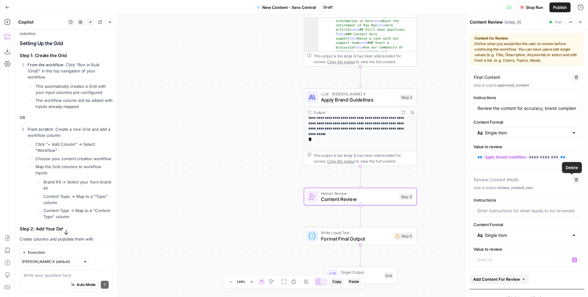
click at [573, 177] on button "Delete" at bounding box center [577, 180] width 8 height 8
click at [573, 182] on button "Delete" at bounding box center [577, 180] width 8 height 8
click at [580, 21] on icon "button" at bounding box center [581, 22] width 2 height 2
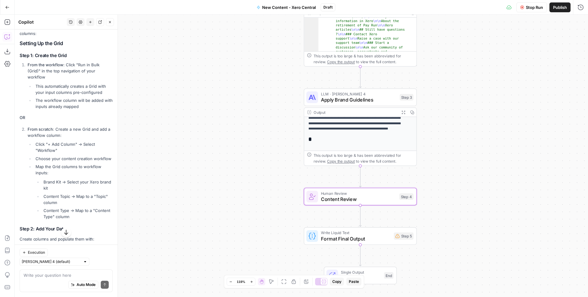
click at [526, 7] on span "Stop Run" at bounding box center [534, 7] width 17 height 6
click at [555, 5] on span "Publish" at bounding box center [560, 7] width 14 height 6
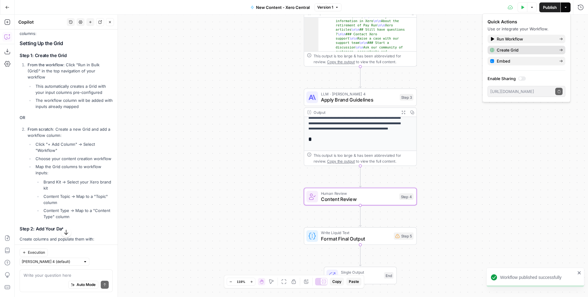
click at [554, 51] on span "Create Grid" at bounding box center [526, 50] width 58 height 6
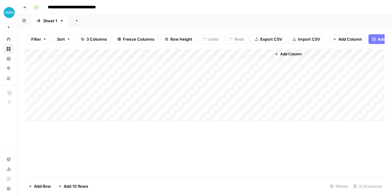
click at [142, 60] on div "Add Column" at bounding box center [205, 85] width 360 height 72
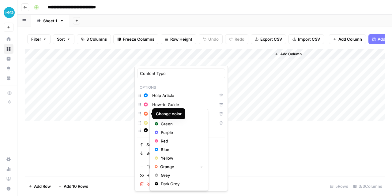
click at [107, 162] on html "**********" at bounding box center [196, 98] width 392 height 196
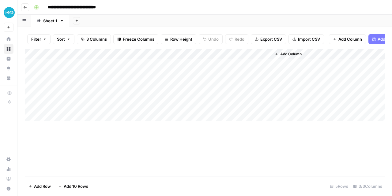
click at [156, 71] on div "Add Column" at bounding box center [205, 85] width 360 height 72
click at [295, 57] on span "Add Column" at bounding box center [290, 54] width 21 height 6
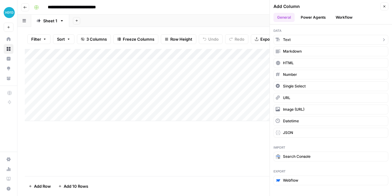
click at [293, 42] on button "Text" at bounding box center [331, 40] width 115 height 10
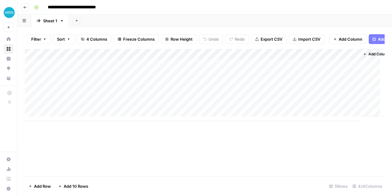
scroll to position [0, 13]
click at [316, 62] on div "Add Column" at bounding box center [205, 85] width 360 height 72
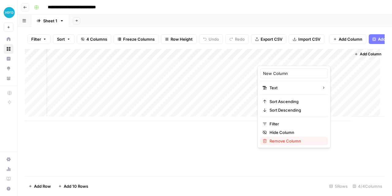
click at [280, 144] on span "Remove Column" at bounding box center [297, 141] width 54 height 6
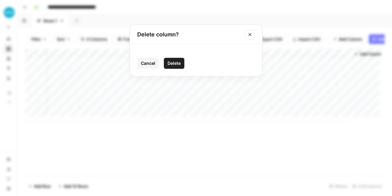
click at [176, 65] on span "Delete" at bounding box center [174, 63] width 13 height 6
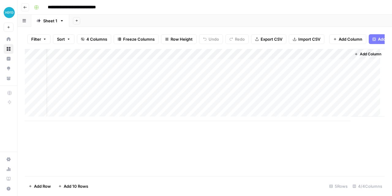
scroll to position [0, 0]
click at [281, 57] on span "Add Column" at bounding box center [290, 54] width 21 height 6
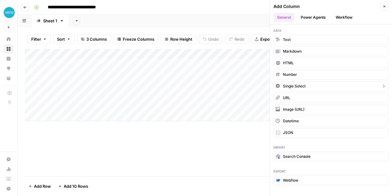
click at [304, 87] on span "Single Select" at bounding box center [294, 87] width 23 height 6
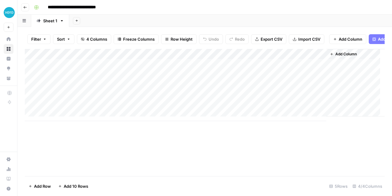
click at [283, 59] on div "Add Column" at bounding box center [205, 85] width 360 height 72
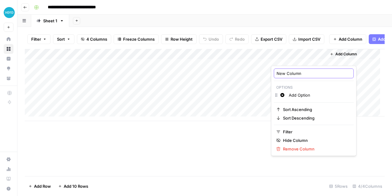
click at [287, 72] on input "New Column" at bounding box center [314, 73] width 74 height 6
type input "Brand Kit"
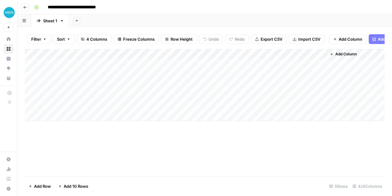
drag, startPoint x: 291, startPoint y: 59, endPoint x: 146, endPoint y: 59, distance: 144.9
click at [146, 59] on div "Add Column" at bounding box center [205, 85] width 360 height 72
click at [153, 150] on div "Add Column" at bounding box center [205, 112] width 360 height 127
drag, startPoint x: 153, startPoint y: 58, endPoint x: 85, endPoint y: 64, distance: 68.0
click at [85, 64] on div "Add Column" at bounding box center [205, 85] width 360 height 72
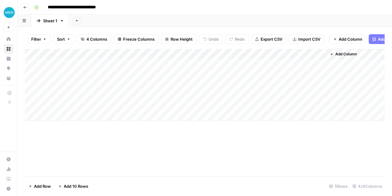
click at [213, 60] on div "Add Column" at bounding box center [205, 85] width 360 height 72
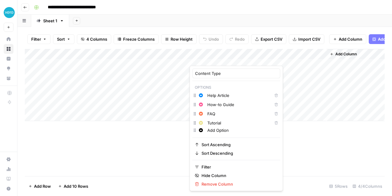
click at [133, 174] on div "Add Column" at bounding box center [205, 112] width 360 height 127
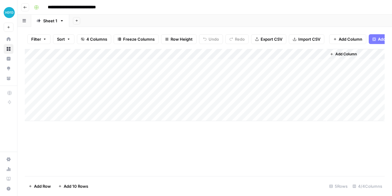
click at [227, 70] on div "Add Column" at bounding box center [205, 85] width 360 height 72
click at [236, 70] on div "Add Column" at bounding box center [205, 85] width 360 height 72
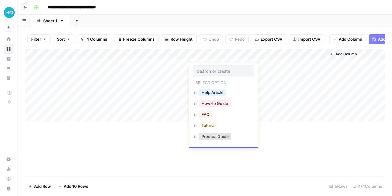
click at [98, 168] on div "Add Column" at bounding box center [205, 112] width 360 height 127
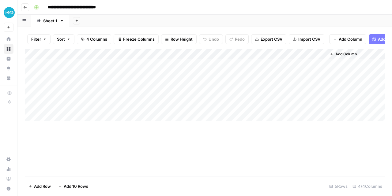
click at [81, 60] on div "Add Column" at bounding box center [205, 85] width 360 height 72
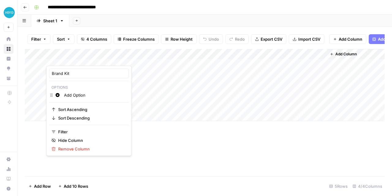
click at [75, 96] on input "Add Option" at bounding box center [95, 95] width 62 height 6
click at [73, 95] on input "Add Option" at bounding box center [95, 95] width 62 height 6
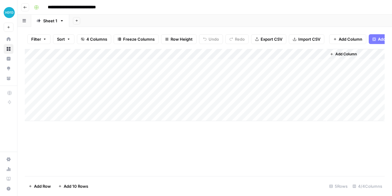
click at [276, 59] on div "Add Column" at bounding box center [205, 85] width 360 height 72
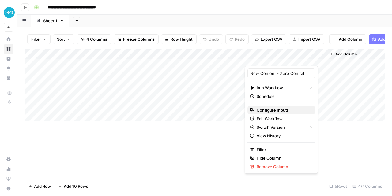
click at [275, 112] on span "Configure Inputs" at bounding box center [284, 110] width 54 height 6
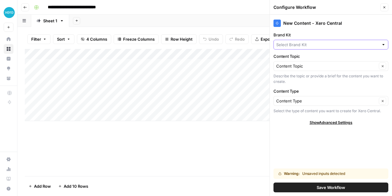
click at [301, 45] on input "Brand Kit" at bounding box center [327, 45] width 103 height 6
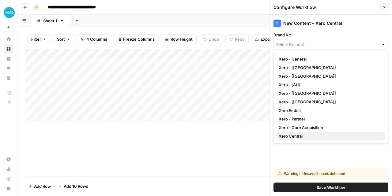
click at [301, 135] on span "Xero Central" at bounding box center [330, 136] width 102 height 6
type input "Xero Central"
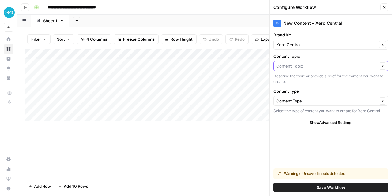
click at [313, 67] on input "Content Topic" at bounding box center [326, 66] width 101 height 6
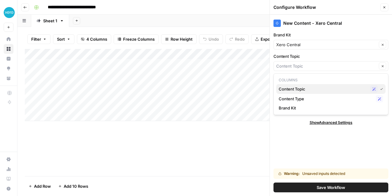
click at [295, 91] on span "Content Topic" at bounding box center [323, 89] width 89 height 6
type input "Content Topic"
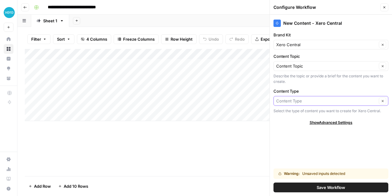
click at [295, 101] on input "Content Type" at bounding box center [326, 101] width 101 height 6
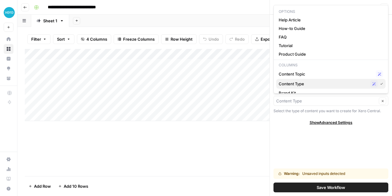
click at [297, 83] on span "Content Type" at bounding box center [323, 84] width 89 height 6
type input "Content Type"
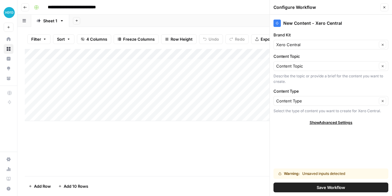
click at [291, 153] on div "New Content - Xero Central Brand Kit Xero Central Clear Content Topic Content T…" at bounding box center [331, 106] width 122 height 182
click at [313, 186] on button "Save Workflow" at bounding box center [331, 188] width 115 height 10
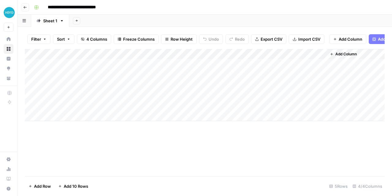
click at [66, 58] on div "Add Column" at bounding box center [205, 85] width 360 height 72
click at [168, 149] on div "Add Column" at bounding box center [205, 112] width 360 height 127
click at [54, 67] on div "Add Column" at bounding box center [205, 85] width 360 height 72
click at [276, 61] on div "Add Column" at bounding box center [205, 85] width 360 height 72
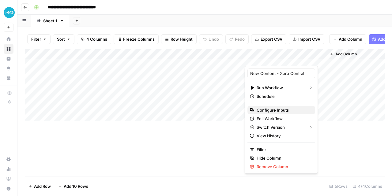
click at [282, 108] on span "Configure Inputs" at bounding box center [284, 110] width 54 height 6
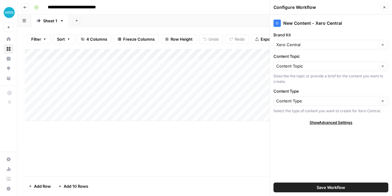
click at [303, 48] on div "Xero Central Clear" at bounding box center [331, 45] width 115 height 10
click at [290, 164] on div "New Content - Xero Central Brand Kit Clear Content Topic Content Topic Clear De…" at bounding box center [331, 106] width 122 height 182
click at [323, 66] on input "Content Topic" at bounding box center [326, 66] width 101 height 6
click at [320, 151] on div "New Content - Xero Central Brand Kit Clear Content Topic Clear Describe the top…" at bounding box center [331, 106] width 122 height 182
click at [309, 60] on div "Content Topic Clear Describe the topic or provide a brief for the content you w…" at bounding box center [331, 68] width 115 height 31
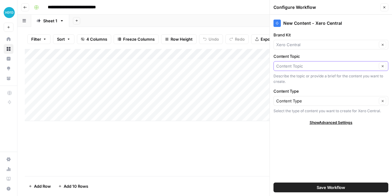
click at [310, 67] on input "Content Topic" at bounding box center [326, 66] width 101 height 6
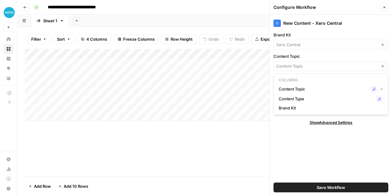
type input "Content Topic"
click at [235, 148] on div "Add Column" at bounding box center [205, 112] width 360 height 127
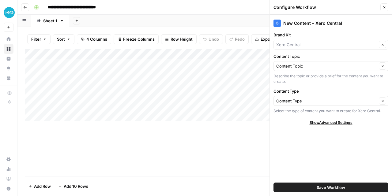
click at [388, 11] on button "Close" at bounding box center [385, 7] width 8 height 8
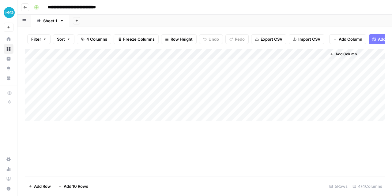
click at [307, 61] on div "Add Column" at bounding box center [205, 85] width 360 height 72
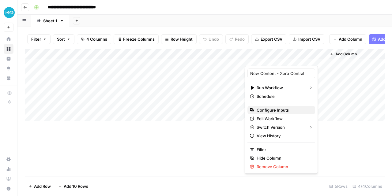
click at [288, 112] on span "Configure Inputs" at bounding box center [284, 110] width 54 height 6
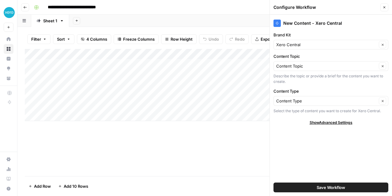
click at [152, 154] on div "Add Column" at bounding box center [205, 112] width 360 height 127
click at [388, 6] on button "Close" at bounding box center [385, 7] width 8 height 8
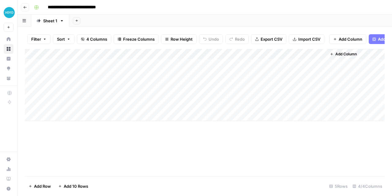
click at [59, 67] on div "Add Column" at bounding box center [205, 85] width 360 height 72
click at [69, 68] on div "Add Column" at bounding box center [205, 85] width 360 height 72
click at [69, 68] on div at bounding box center [80, 71] width 61 height 11
click at [79, 72] on input "text" at bounding box center [80, 71] width 53 height 6
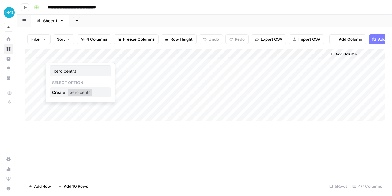
type input "xero central"
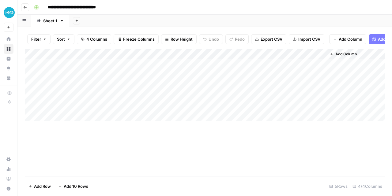
click at [131, 159] on div "Add Column" at bounding box center [205, 112] width 360 height 127
click at [60, 58] on div "Add Column" at bounding box center [205, 85] width 360 height 72
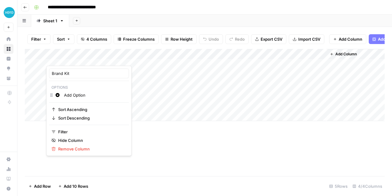
click at [67, 96] on input "Add Option" at bounding box center [95, 95] width 62 height 6
click at [72, 87] on p "Options" at bounding box center [89, 88] width 80 height 8
click at [70, 95] on input "Add Option" at bounding box center [95, 95] width 62 height 6
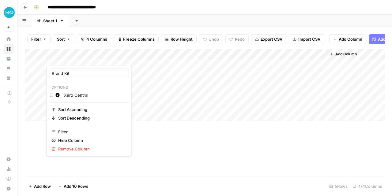
type input "Xero Central"
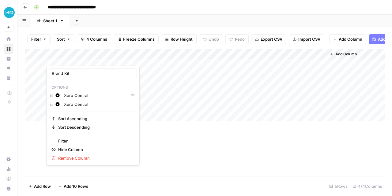
click at [147, 163] on div "Add Column" at bounding box center [205, 112] width 360 height 127
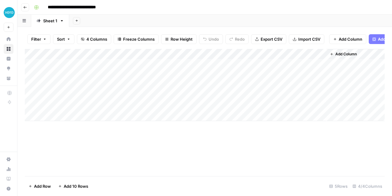
click at [62, 68] on div "Add Column" at bounding box center [205, 85] width 360 height 72
click at [68, 61] on div "Add Column" at bounding box center [205, 85] width 360 height 72
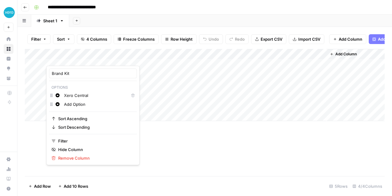
click at [79, 96] on input "Xero Central" at bounding box center [95, 96] width 62 height 6
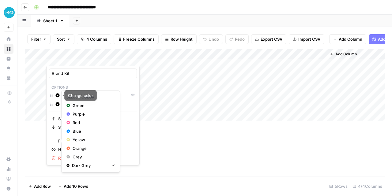
click at [57, 96] on icon "button" at bounding box center [57, 95] width 4 height 4
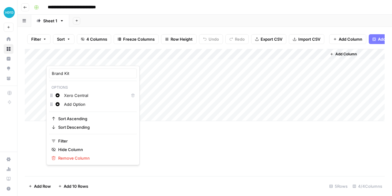
click at [219, 175] on div "Add Column" at bounding box center [205, 112] width 360 height 127
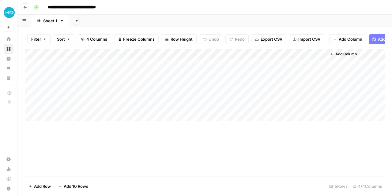
click at [152, 68] on div "Add Column" at bounding box center [205, 85] width 360 height 72
click at [226, 67] on div "Add Column" at bounding box center [205, 85] width 360 height 72
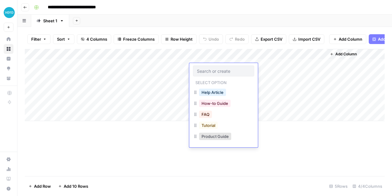
click at [226, 67] on div at bounding box center [223, 71] width 61 height 11
click at [61, 69] on div "Add Column" at bounding box center [205, 85] width 360 height 72
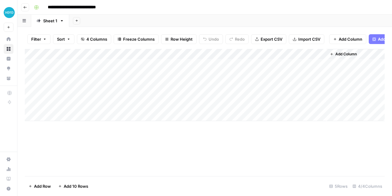
click at [61, 69] on div "Add Column" at bounding box center [205, 85] width 360 height 72
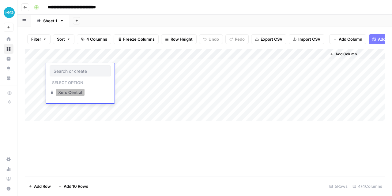
click at [68, 93] on button "Xero Central" at bounding box center [70, 92] width 29 height 7
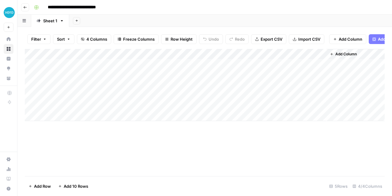
click at [158, 148] on div "Add Column" at bounding box center [205, 112] width 360 height 127
click at [292, 58] on div "Add Column" at bounding box center [205, 85] width 360 height 72
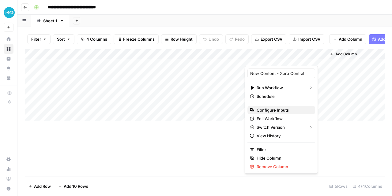
click at [279, 110] on span "Configure Inputs" at bounding box center [284, 110] width 54 height 6
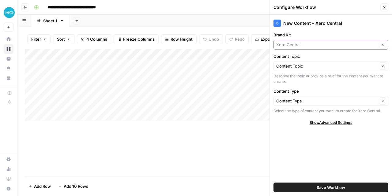
click at [309, 47] on input "Brand Kit" at bounding box center [326, 45] width 101 height 6
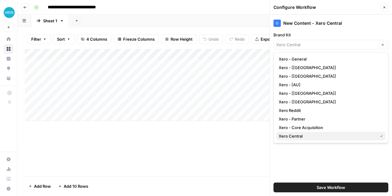
click at [316, 134] on span "Xero Central" at bounding box center [327, 136] width 97 height 6
type input "Xero Central"
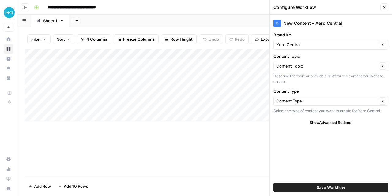
drag, startPoint x: 286, startPoint y: 186, endPoint x: 276, endPoint y: 184, distance: 10.3
click at [286, 186] on button "Save Workflow" at bounding box center [331, 188] width 115 height 10
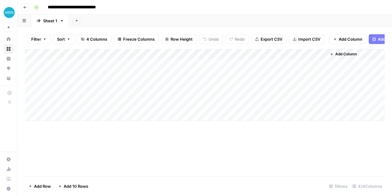
click at [153, 154] on div "Add Column" at bounding box center [205, 112] width 360 height 127
click at [283, 60] on div "Add Column" at bounding box center [205, 85] width 360 height 72
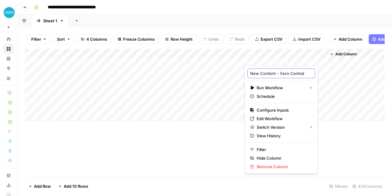
click at [274, 75] on input "New Content - Xero Central" at bounding box center [281, 73] width 62 height 6
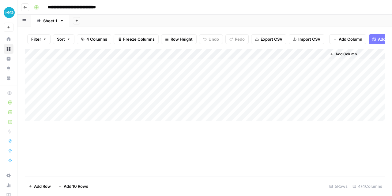
click at [277, 59] on div "Add Column" at bounding box center [205, 85] width 360 height 72
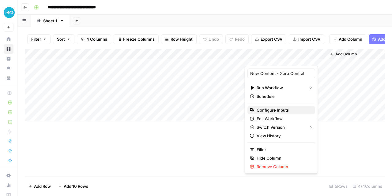
click at [285, 110] on span "Configure Inputs" at bounding box center [284, 110] width 54 height 6
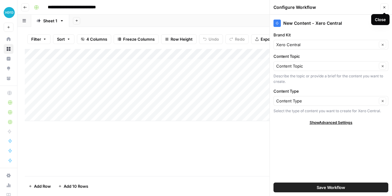
click at [384, 8] on icon "button" at bounding box center [385, 8] width 4 height 4
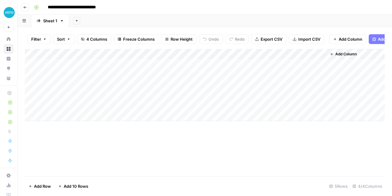
click at [78, 58] on div "Add Column" at bounding box center [205, 85] width 360 height 72
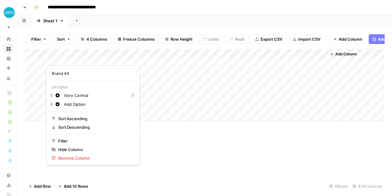
click at [175, 170] on div "Add Column" at bounding box center [205, 112] width 360 height 127
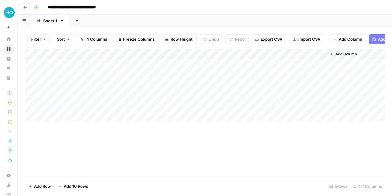
click at [283, 69] on div "Add Column" at bounding box center [205, 85] width 360 height 72
click at [123, 63] on div "Add Column" at bounding box center [205, 85] width 360 height 72
drag, startPoint x: 208, startPoint y: 166, endPoint x: 181, endPoint y: 137, distance: 40.1
click at [208, 167] on div "Add Column" at bounding box center [205, 112] width 360 height 127
click at [139, 70] on div "Add Column" at bounding box center [205, 85] width 360 height 72
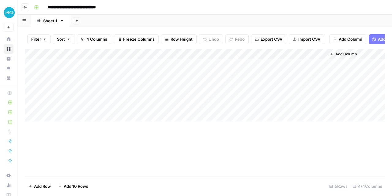
click at [136, 69] on div "Add Column" at bounding box center [205, 85] width 360 height 72
click at [136, 69] on textarea at bounding box center [150, 69] width 98 height 9
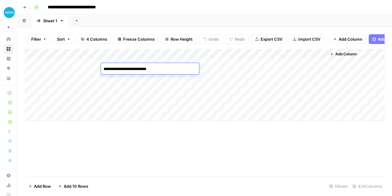
type textarea "**********"
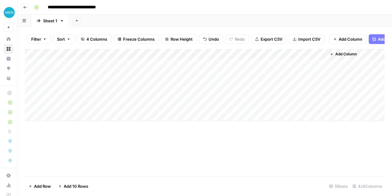
click at [137, 157] on div "Add Column" at bounding box center [205, 112] width 360 height 127
click at [204, 56] on div "Add Column" at bounding box center [205, 85] width 360 height 72
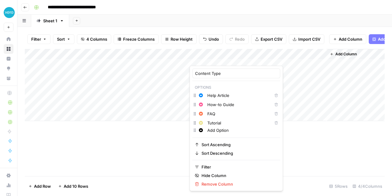
drag, startPoint x: 114, startPoint y: 181, endPoint x: 160, endPoint y: 135, distance: 64.8
click at [114, 180] on footer "Add Row Add 10 Rows 5 Rows 4/4 Columns" at bounding box center [205, 186] width 360 height 20
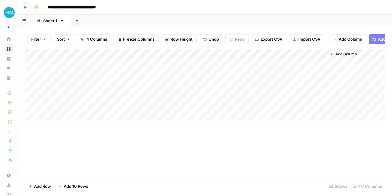
click at [207, 68] on div "Add Column" at bounding box center [205, 85] width 360 height 72
click at [208, 69] on div "Add Column" at bounding box center [205, 85] width 360 height 72
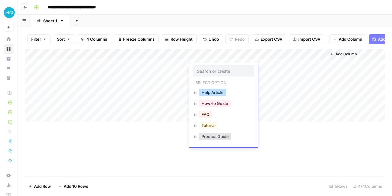
click at [218, 91] on button "Help Article" at bounding box center [212, 92] width 27 height 7
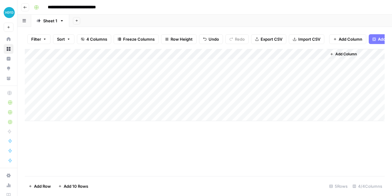
click at [271, 69] on div "Add Column" at bounding box center [205, 85] width 360 height 72
click at [275, 58] on div "Add Column" at bounding box center [205, 85] width 360 height 72
click at [194, 156] on div "Add Column" at bounding box center [205, 112] width 360 height 127
click at [321, 68] on div "Add Column" at bounding box center [205, 85] width 360 height 72
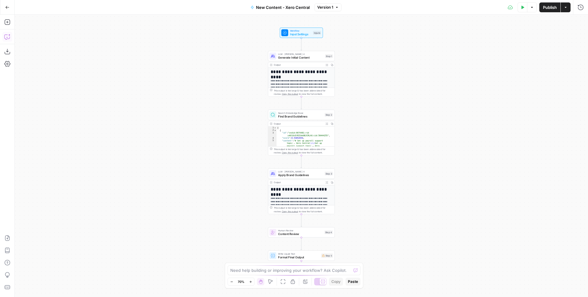
click at [6, 37] on icon "button" at bounding box center [7, 37] width 2 height 0
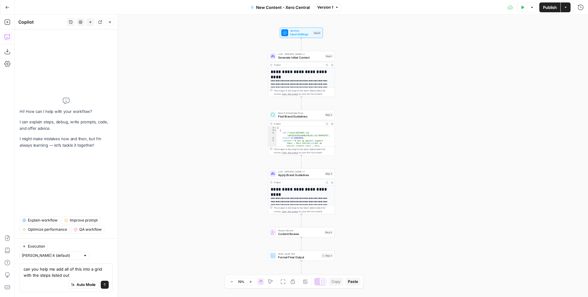
type textarea "can you help me add all of this into a grid with the steps listed out"
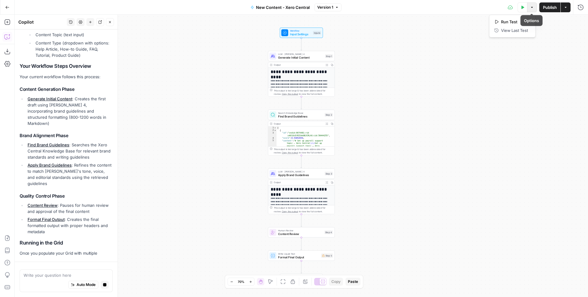
click at [535, 7] on button "Options" at bounding box center [532, 7] width 10 height 10
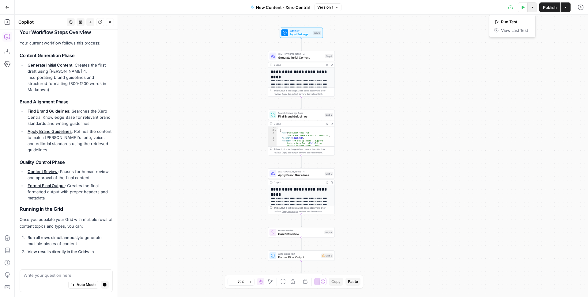
click at [567, 10] on button "Actions" at bounding box center [566, 7] width 10 height 10
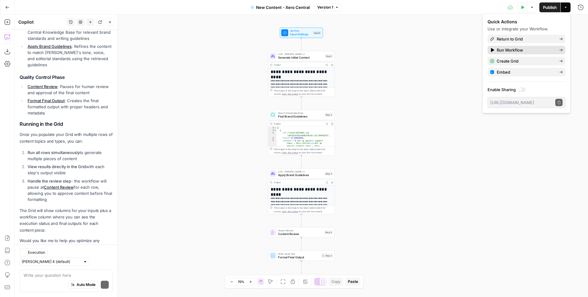
scroll to position [286, 0]
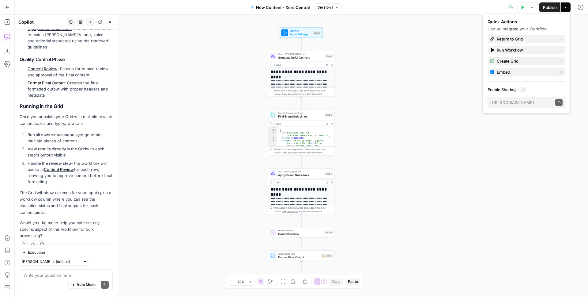
click at [81, 231] on p "Would you like me to help you optimize any specific aspect of this workflow for…" at bounding box center [66, 228] width 93 height 19
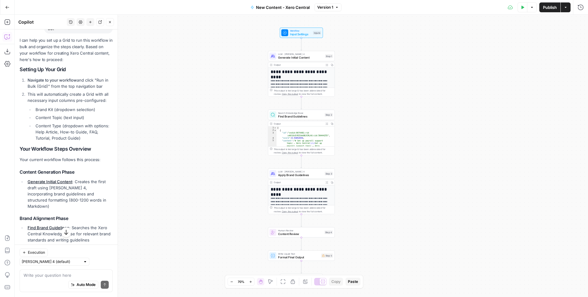
scroll to position [0, 0]
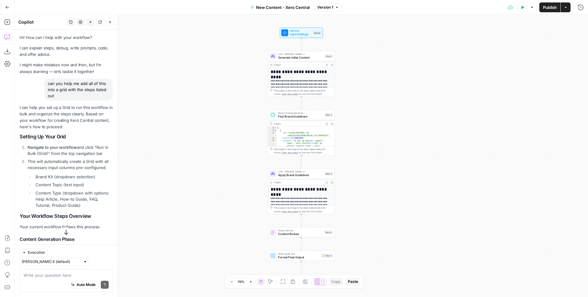
click at [45, 283] on div "Auto Mode Send" at bounding box center [66, 284] width 85 height 13
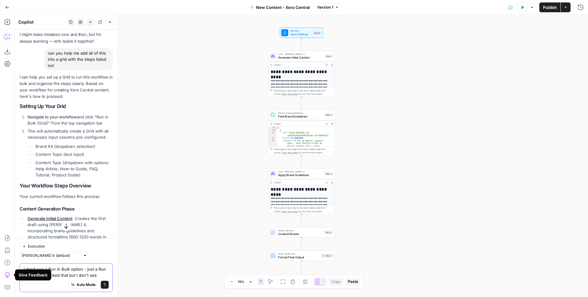
scroll to position [46, 0]
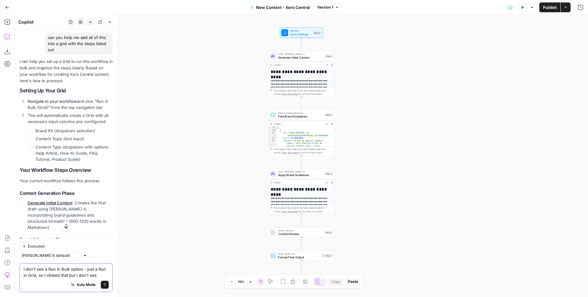
type textarea "I don't see a Run in Bulk option - just a Run in Grid, so I clicked that but I …"
click at [284, 8] on span "New Content - Xero Central" at bounding box center [283, 7] width 54 height 6
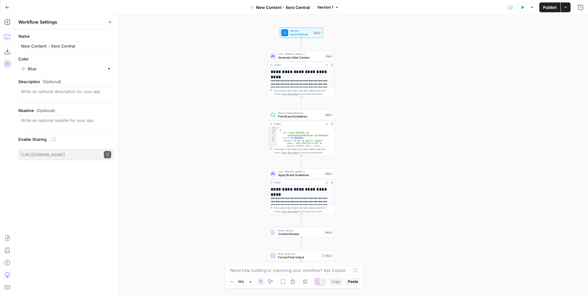
click at [6, 37] on icon "button" at bounding box center [7, 37] width 6 height 6
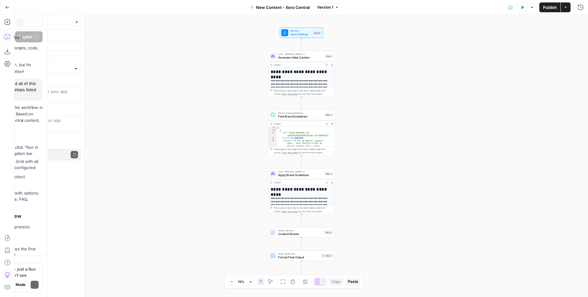
scroll to position [292, 0]
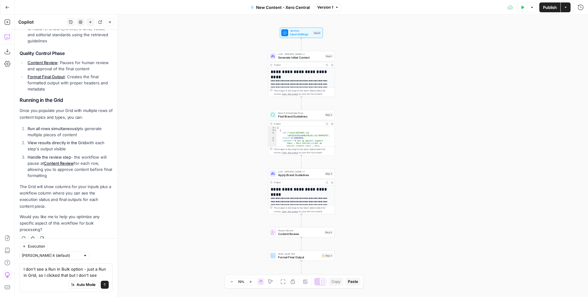
click at [106, 275] on div "I don't see a Run in Bulk option - just a Run in Grid, so I clicked that but I …" at bounding box center [66, 277] width 93 height 29
click at [101, 273] on textarea "I don't see a Run in Bulk option - just a Run in Grid, so I clicked that but I …" at bounding box center [66, 272] width 85 height 12
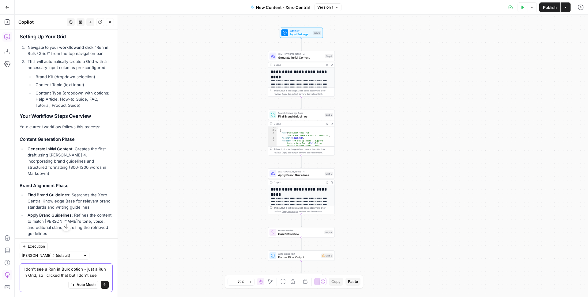
scroll to position [78, 0]
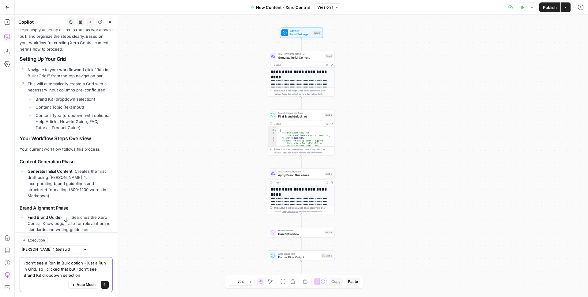
type textarea "I don't see a Run in Bulk option - just a Run in Grid, so I clicked that but I …"
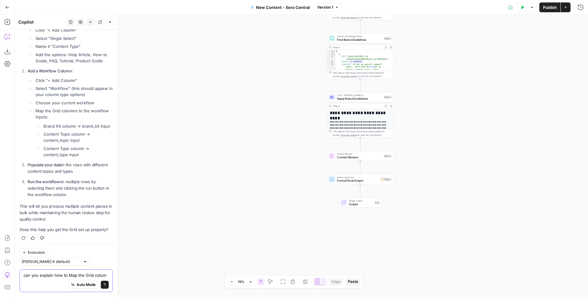
scroll to position [696, 0]
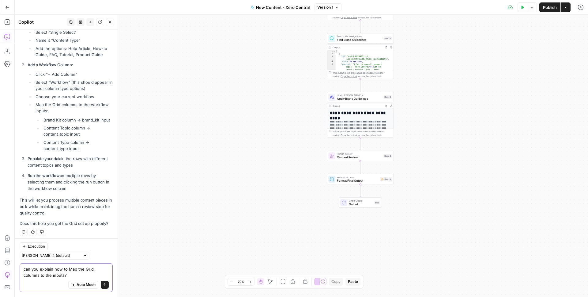
type textarea "can you explain how to Map the Grid columns to the inputs?"
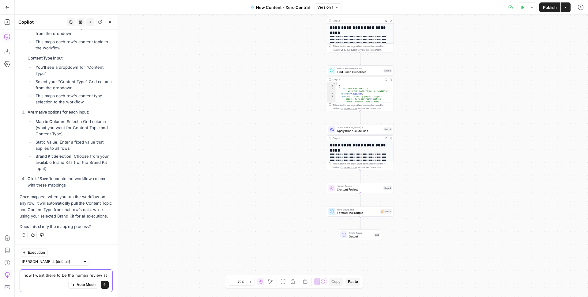
scroll to position [1119, 0]
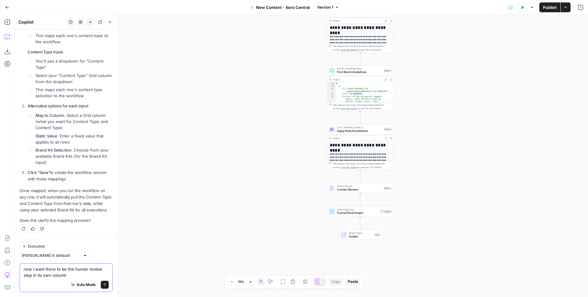
type textarea "now I want there to be the human review step in its own column"
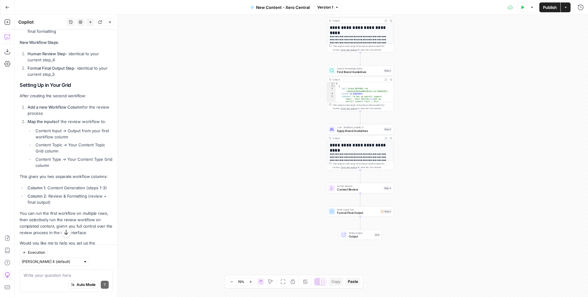
scroll to position [1562, 0]
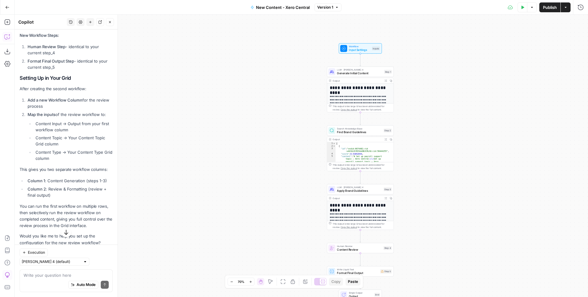
click at [111, 24] on button "Close" at bounding box center [110, 22] width 8 height 8
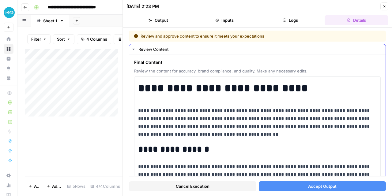
click at [204, 118] on p "**********" at bounding box center [255, 123] width 234 height 32
click at [90, 143] on div "Add Column" at bounding box center [74, 112] width 98 height 127
click at [387, 6] on button "Close" at bounding box center [385, 6] width 8 height 8
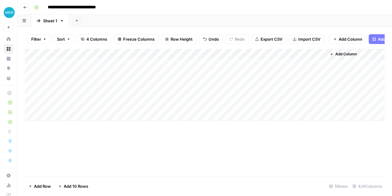
click at [111, 10] on input "**********" at bounding box center [81, 7] width 73 height 10
click at [130, 9] on div "**********" at bounding box center [209, 7] width 354 height 10
click at [87, 6] on input "**********" at bounding box center [81, 7] width 73 height 10
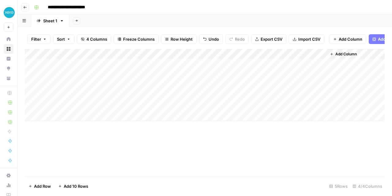
type input "**********"
click at [158, 155] on div "Add Column" at bounding box center [205, 112] width 360 height 127
click at [174, 156] on div "Add Column" at bounding box center [205, 112] width 360 height 127
click at [162, 10] on div "**********" at bounding box center [209, 7] width 354 height 10
click at [229, 131] on div "Add Column" at bounding box center [205, 112] width 360 height 127
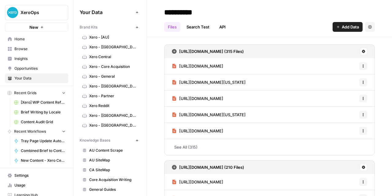
click at [36, 39] on span "Home" at bounding box center [39, 39] width 51 height 6
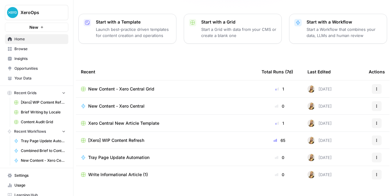
scroll to position [85, 0]
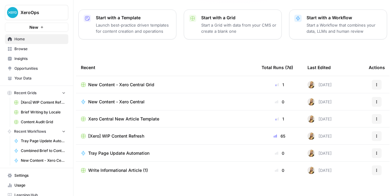
click at [29, 48] on span "Browse" at bounding box center [39, 49] width 51 height 6
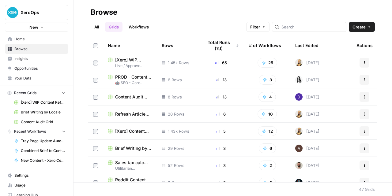
click at [147, 26] on link "Workflows" at bounding box center [139, 27] width 28 height 10
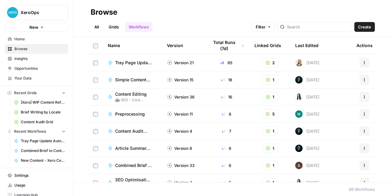
click at [120, 26] on link "Grids" at bounding box center [113, 27] width 17 height 10
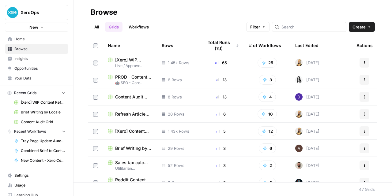
click at [30, 76] on span "Your Data" at bounding box center [39, 79] width 51 height 6
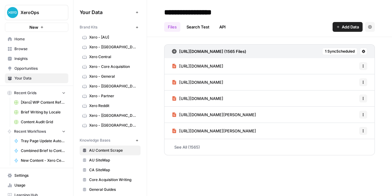
click at [31, 69] on span "Opportunities" at bounding box center [39, 69] width 51 height 6
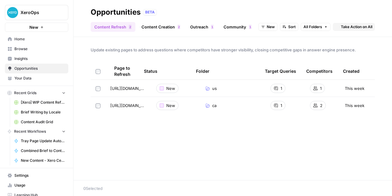
click at [32, 61] on span "Insights" at bounding box center [39, 59] width 51 height 6
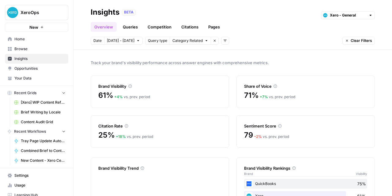
click at [32, 47] on span "Browse" at bounding box center [39, 49] width 51 height 6
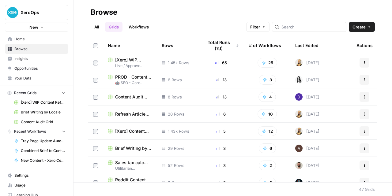
click at [25, 39] on span "Home" at bounding box center [39, 39] width 51 height 6
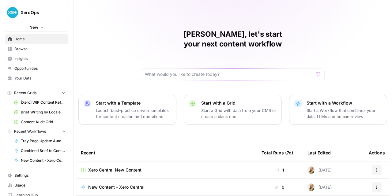
click at [45, 80] on span "Your Data" at bounding box center [39, 79] width 51 height 6
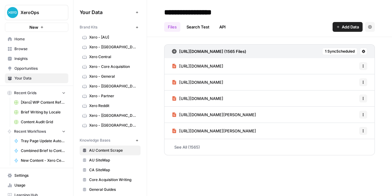
click at [44, 70] on span "Opportunities" at bounding box center [39, 69] width 51 height 6
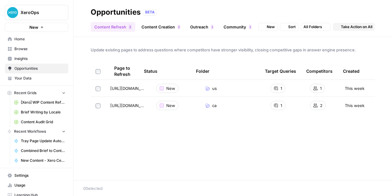
click at [37, 58] on span "Insights" at bounding box center [39, 59] width 51 height 6
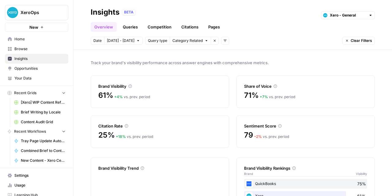
click at [37, 45] on link "Browse" at bounding box center [36, 49] width 63 height 10
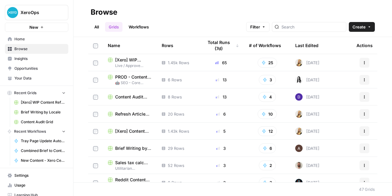
click at [35, 40] on span "Home" at bounding box center [39, 39] width 51 height 6
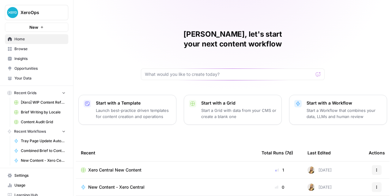
click at [26, 79] on span "Your Data" at bounding box center [39, 79] width 51 height 6
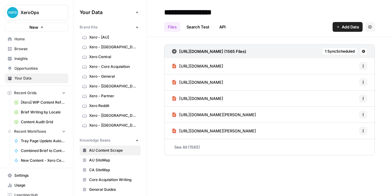
scroll to position [45, 0]
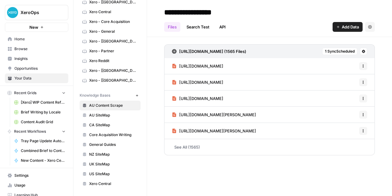
click at [29, 56] on span "Insights" at bounding box center [39, 59] width 51 height 6
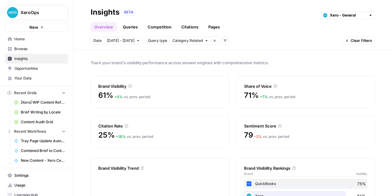
click at [30, 47] on span "Browse" at bounding box center [39, 49] width 51 height 6
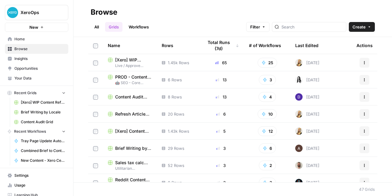
click at [97, 28] on link "All" at bounding box center [97, 27] width 12 height 10
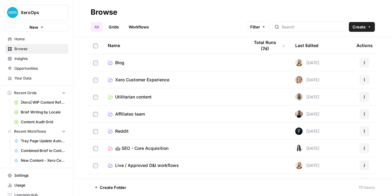
click at [314, 23] on div at bounding box center [309, 27] width 74 height 10
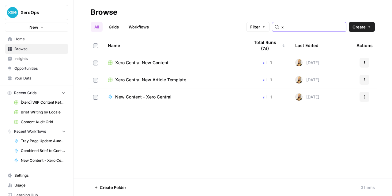
type input "x"
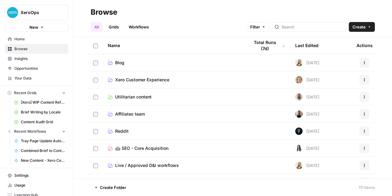
click at [372, 25] on button "Create" at bounding box center [362, 27] width 26 height 10
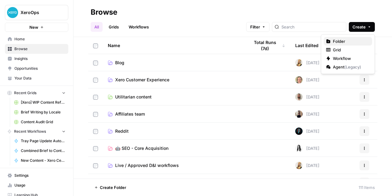
click at [348, 43] on div "Folder" at bounding box center [348, 41] width 44 height 6
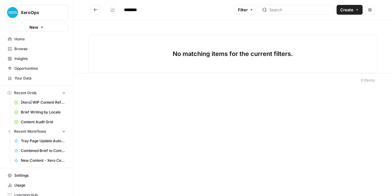
click at [150, 13] on input "********" at bounding box center [138, 10] width 34 height 10
type input "**********"
click at [95, 14] on button "Go back" at bounding box center [96, 10] width 10 height 10
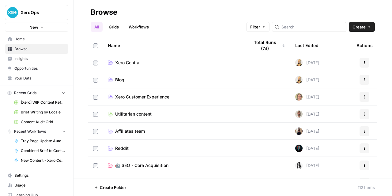
click at [149, 66] on td "Xero Central" at bounding box center [174, 62] width 142 height 17
click at [137, 64] on span "Xero Central" at bounding box center [127, 63] width 25 height 6
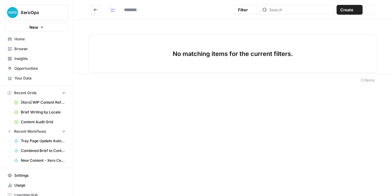
click at [137, 64] on div "No matching items for the current filters." at bounding box center [232, 54] width 289 height 39
type input "**********"
click at [91, 4] on header "**********" at bounding box center [233, 10] width 319 height 20
click at [95, 6] on button "Go back" at bounding box center [96, 10] width 10 height 10
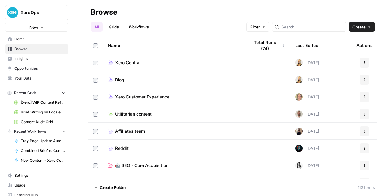
click at [143, 63] on link "Xero Central" at bounding box center [174, 63] width 132 height 6
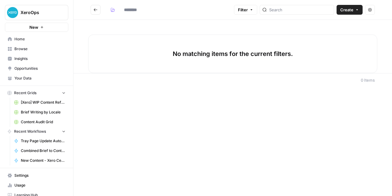
type input "**********"
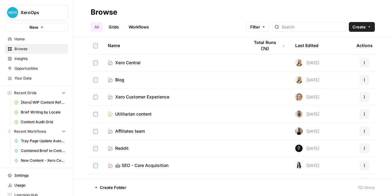
click at [164, 99] on span "Xero Customer Experience" at bounding box center [142, 97] width 54 height 6
click at [153, 60] on link "Xero Central" at bounding box center [174, 63] width 132 height 6
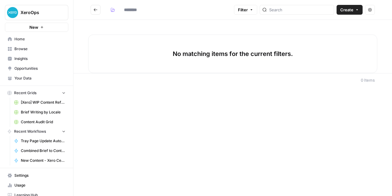
type input "**********"
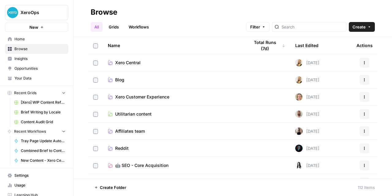
click at [115, 30] on link "Grids" at bounding box center [113, 27] width 17 height 10
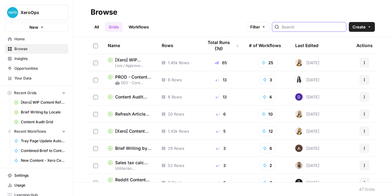
click at [304, 26] on input "search" at bounding box center [313, 27] width 62 height 6
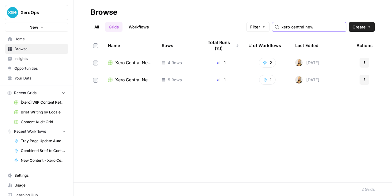
type input "xero central new"
click at [125, 64] on span "Xero Central New Article Template" at bounding box center [133, 63] width 37 height 6
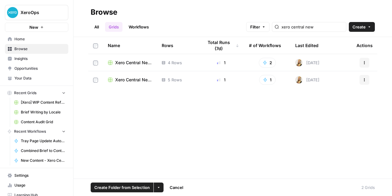
click at [364, 60] on button "Actions" at bounding box center [365, 63] width 10 height 10
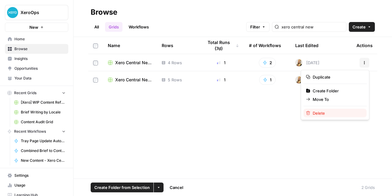
click at [344, 112] on div "Delete" at bounding box center [335, 113] width 58 height 6
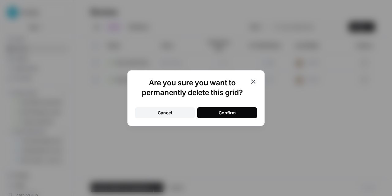
click at [237, 116] on button "Confirm" at bounding box center [227, 113] width 60 height 11
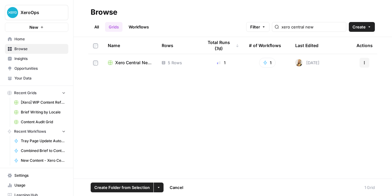
click at [155, 186] on button "More Options" at bounding box center [159, 188] width 10 height 10
click at [164, 165] on div "Move to" at bounding box center [171, 165] width 25 height 6
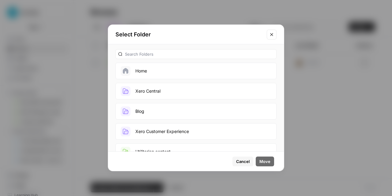
click at [172, 93] on button "Xero Central" at bounding box center [196, 91] width 161 height 17
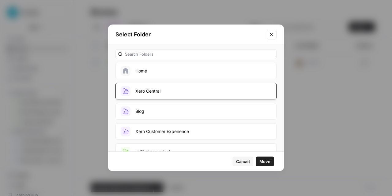
click at [273, 161] on button "Move" at bounding box center [265, 162] width 18 height 10
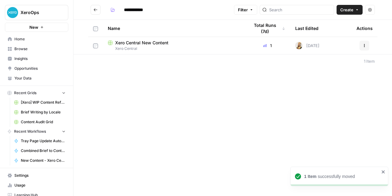
click at [176, 101] on div "**********" at bounding box center [233, 98] width 319 height 196
click at [95, 162] on div "**********" at bounding box center [233, 98] width 319 height 196
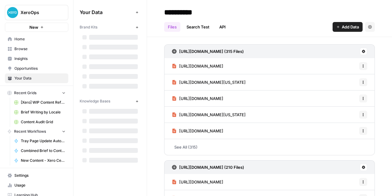
click at [16, 40] on span "Home" at bounding box center [39, 39] width 51 height 6
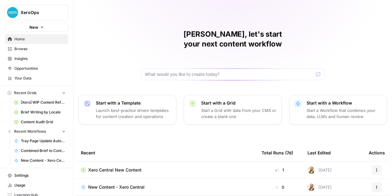
click at [18, 52] on link "Browse" at bounding box center [36, 49] width 63 height 10
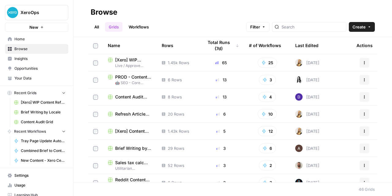
click at [21, 60] on span "Insights" at bounding box center [39, 59] width 51 height 6
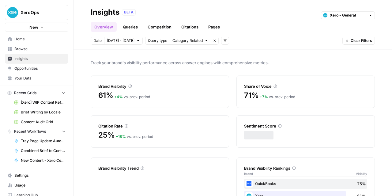
click at [25, 79] on span "Your Data" at bounding box center [39, 79] width 51 height 6
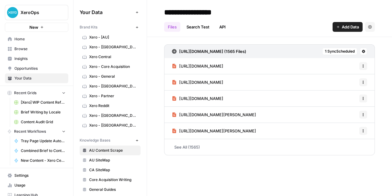
click at [113, 21] on div "Your Data Add Data Brand Kits New Xero - [AU] Xero - [CA] Xero Central Xero - C…" at bounding box center [110, 98] width 73 height 196
click at [100, 55] on span "Xero Central" at bounding box center [113, 57] width 49 height 6
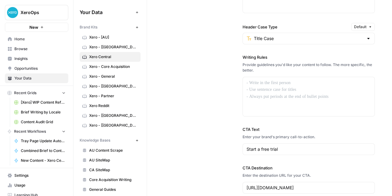
scroll to position [617, 0]
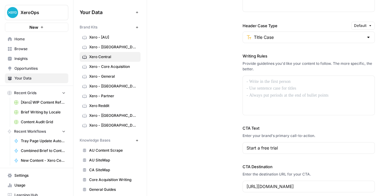
click at [275, 76] on div at bounding box center [309, 96] width 132 height 40
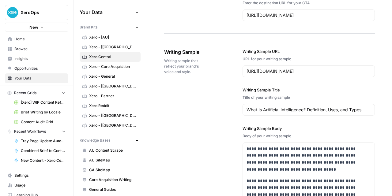
scroll to position [789, 0]
click at [335, 72] on input "https://www.coursera.org/articles/what-is-artificial-intelligence" at bounding box center [309, 71] width 124 height 6
drag, startPoint x: 317, startPoint y: 70, endPoint x: 352, endPoint y: 74, distance: 34.5
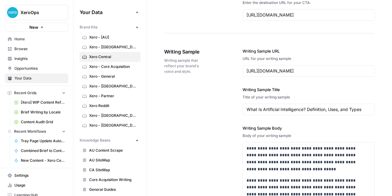
click at [344, 74] on div "https://www.coursera.org/articles/what-is-artificial-intelligence" at bounding box center [309, 71] width 132 height 12
click at [335, 91] on label "Writing Sample Title" at bounding box center [309, 90] width 132 height 6
click at [335, 107] on input "What Is Artificial Intelligence? Definition, Uses, and Types" at bounding box center [309, 110] width 124 height 6
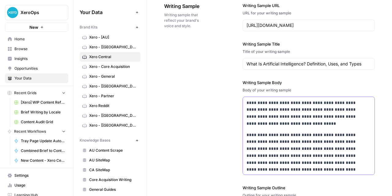
click at [308, 136] on p "**********" at bounding box center [305, 156] width 116 height 49
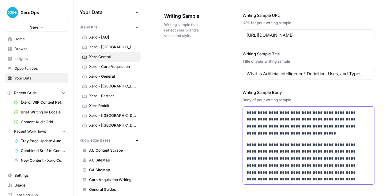
scroll to position [789, 0]
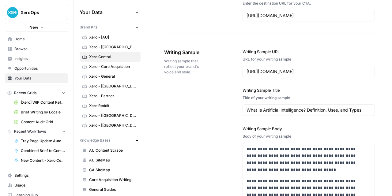
click at [271, 103] on div "Writing Sample Title Title of your writing sample What Is Artificial Intelligen…" at bounding box center [309, 101] width 132 height 29
click at [216, 112] on div "**********" at bounding box center [269, 187] width 211 height 303
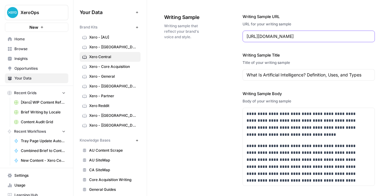
scroll to position [0, 7]
drag, startPoint x: 287, startPoint y: 39, endPoint x: 385, endPoint y: 40, distance: 97.8
click at [346, 35] on input "https://www.coursera.org/articles/what-is-artificial-intelligence" at bounding box center [309, 36] width 124 height 6
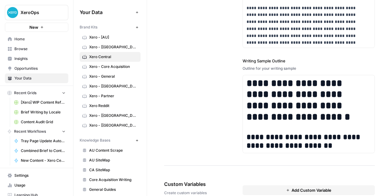
scroll to position [957, 0]
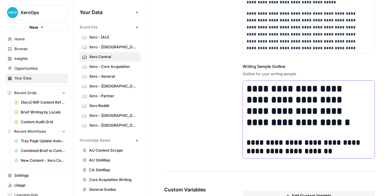
click at [266, 110] on h1 "**********" at bounding box center [305, 105] width 116 height 45
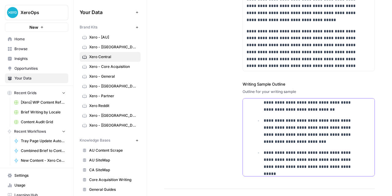
scroll to position [996, 0]
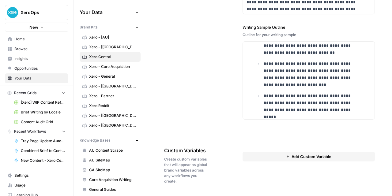
click at [263, 158] on button "Add Custom Variable" at bounding box center [309, 157] width 132 height 10
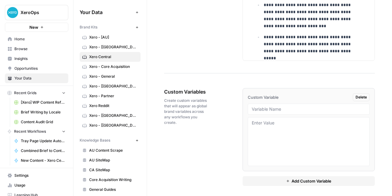
scroll to position [1056, 0]
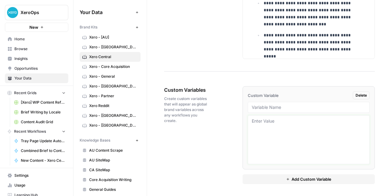
click at [263, 158] on textarea at bounding box center [309, 140] width 114 height 44
click at [94, 122] on link "Xero - [US]" at bounding box center [110, 126] width 61 height 10
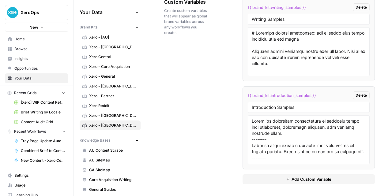
scroll to position [1202, 0]
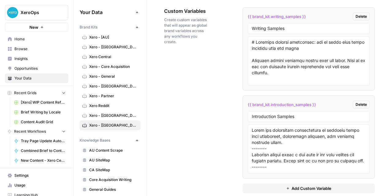
click at [257, 32] on div "Writing Samples" at bounding box center [309, 28] width 122 height 11
click at [248, 84] on div at bounding box center [309, 60] width 122 height 49
click at [229, 110] on div "Custom Variables Create custom variables that will appear as global brand varia…" at bounding box center [269, 100] width 211 height 211
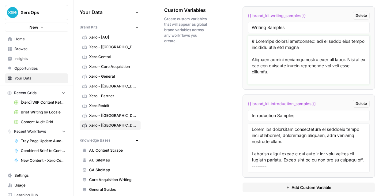
drag, startPoint x: 256, startPoint y: 40, endPoint x: 248, endPoint y: 41, distance: 7.8
click at [248, 41] on div at bounding box center [309, 60] width 122 height 49
click at [211, 80] on div "Custom Variables Create custom variables that will appear as global brand varia…" at bounding box center [269, 99] width 211 height 211
drag, startPoint x: 326, startPoint y: 60, endPoint x: 321, endPoint y: 59, distance: 5.2
click at [326, 59] on textarea at bounding box center [309, 60] width 114 height 44
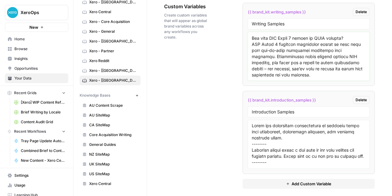
scroll to position [1199, 0]
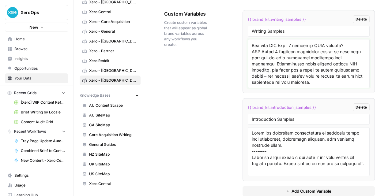
click at [263, 51] on textarea at bounding box center [309, 64] width 114 height 44
type textarea "Accounts payable automation: how it saves your small business time and money Ma…"
click at [201, 127] on div "Custom Variables Create custom variables that will appear as global brand varia…" at bounding box center [269, 103] width 211 height 211
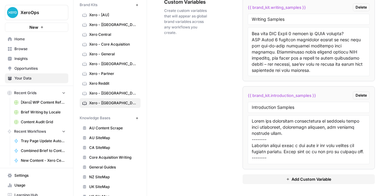
scroll to position [45, 0]
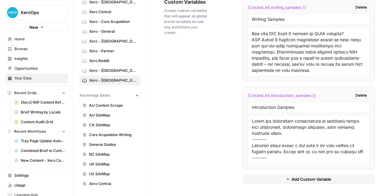
click at [99, 184] on span "Xero Central" at bounding box center [113, 184] width 49 height 6
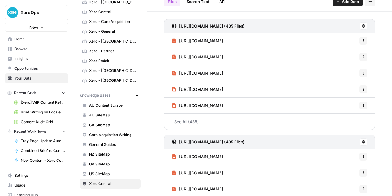
scroll to position [25, 0]
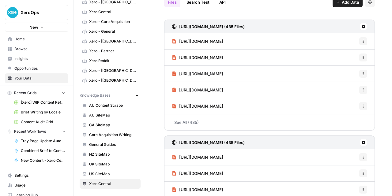
click at [361, 145] on div "Options" at bounding box center [358, 145] width 13 height 6
click at [316, 131] on div "https://central.xero.com/s/sitemap-topic-1.xml (435 Files) https://central.xero…" at bounding box center [269, 75] width 211 height 111
click at [360, 141] on button at bounding box center [363, 142] width 7 height 7
click at [336, 176] on span "Delete Connection" at bounding box center [335, 178] width 36 height 6
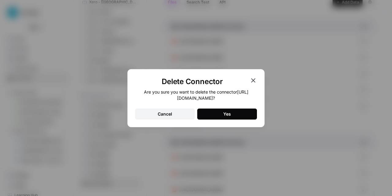
click at [256, 79] on icon "button" at bounding box center [253, 80] width 7 height 7
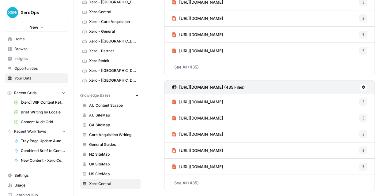
scroll to position [71, 0]
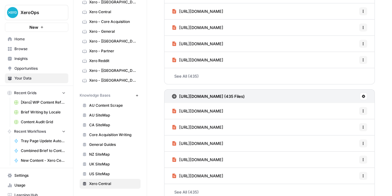
click at [360, 94] on button at bounding box center [363, 96] width 7 height 7
click at [331, 133] on span "Delete Connection" at bounding box center [335, 132] width 36 height 6
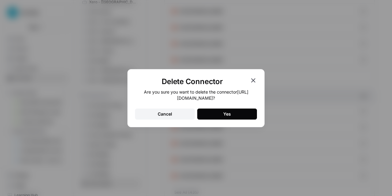
click at [233, 112] on button "Yes" at bounding box center [227, 114] width 60 height 11
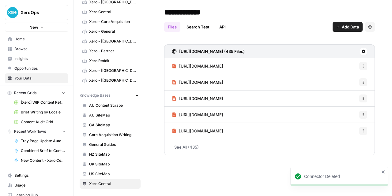
scroll to position [0, 0]
click at [383, 173] on icon "close" at bounding box center [383, 172] width 4 height 5
click at [274, 156] on div "https://central.xero.com/s/sitemap-topic-1.xml (435 Files) https://central.xero…" at bounding box center [269, 102] width 211 height 116
click at [34, 74] on link "Your Data" at bounding box center [36, 79] width 63 height 10
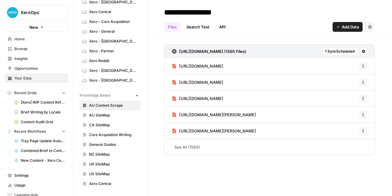
click at [29, 48] on span "Browse" at bounding box center [39, 49] width 51 height 6
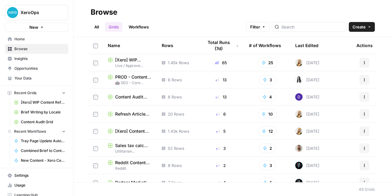
click at [20, 78] on span "Your Data" at bounding box center [39, 79] width 51 height 6
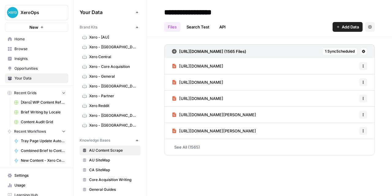
click at [22, 54] on link "Insights" at bounding box center [36, 59] width 63 height 10
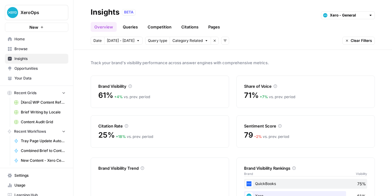
click at [23, 47] on span "Browse" at bounding box center [39, 49] width 51 height 6
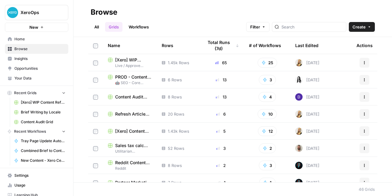
click at [19, 76] on span "Your Data" at bounding box center [39, 79] width 51 height 6
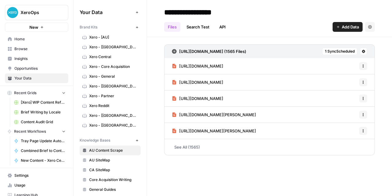
click at [24, 47] on span "Browse" at bounding box center [39, 49] width 51 height 6
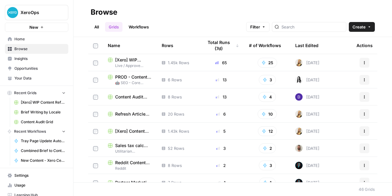
click at [17, 40] on span "Home" at bounding box center [39, 39] width 51 height 6
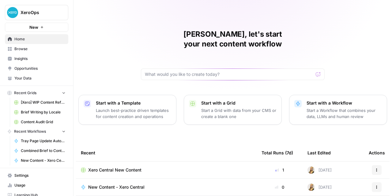
click at [21, 46] on link "Browse" at bounding box center [36, 49] width 63 height 10
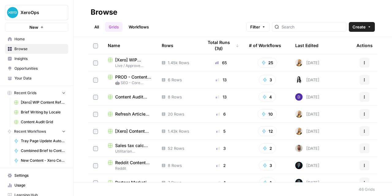
click at [92, 29] on link "All" at bounding box center [97, 27] width 12 height 10
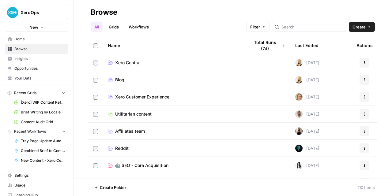
click at [170, 63] on link "Xero Central" at bounding box center [174, 63] width 132 height 6
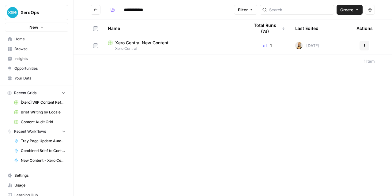
click at [188, 48] on span "Xero Central" at bounding box center [174, 49] width 132 height 6
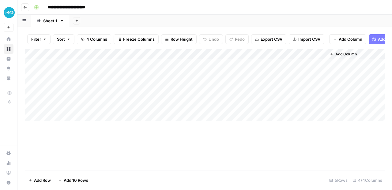
click at [142, 160] on div "Add Column" at bounding box center [205, 109] width 360 height 121
click at [207, 153] on div "Add Column" at bounding box center [205, 109] width 360 height 121
click at [296, 60] on div "Add Column" at bounding box center [205, 85] width 360 height 72
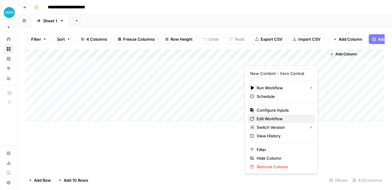
click at [274, 122] on link "Edit Workflow" at bounding box center [282, 119] width 68 height 9
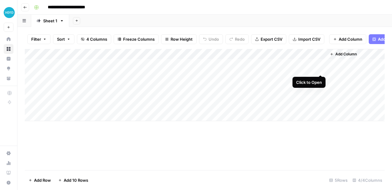
click at [322, 70] on div "Add Column" at bounding box center [205, 85] width 360 height 72
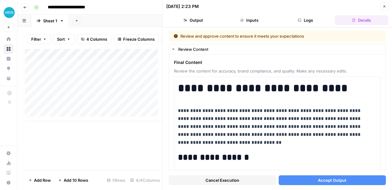
click at [385, 9] on button "Close" at bounding box center [385, 6] width 8 height 8
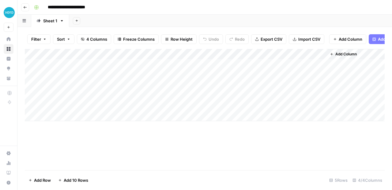
click at [201, 159] on div "Add Column" at bounding box center [205, 109] width 360 height 121
click at [281, 60] on div "Add Column" at bounding box center [205, 85] width 360 height 72
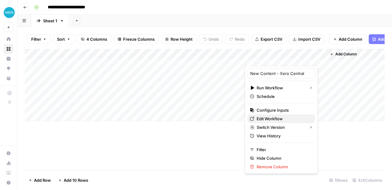
click at [269, 119] on span "Edit Workflow" at bounding box center [270, 119] width 26 height 6
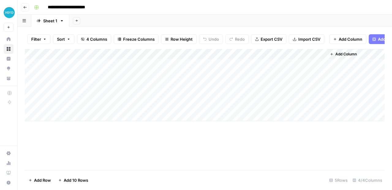
click at [219, 150] on div "Add Column" at bounding box center [205, 109] width 360 height 121
click at [274, 61] on div "Add Column" at bounding box center [205, 85] width 360 height 72
click at [175, 148] on div "Add Column" at bounding box center [205, 109] width 360 height 121
click at [82, 82] on div "Add Column" at bounding box center [205, 85] width 360 height 72
click at [89, 76] on div "Add Column" at bounding box center [205, 85] width 360 height 72
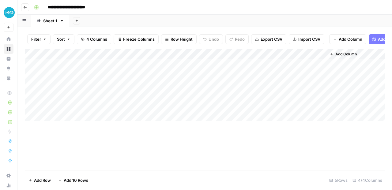
click at [89, 76] on div "Add Column" at bounding box center [205, 85] width 360 height 72
click at [83, 81] on input "text" at bounding box center [80, 82] width 53 height 6
drag, startPoint x: 126, startPoint y: 161, endPoint x: 121, endPoint y: 157, distance: 6.5
click at [126, 161] on div "Add Column" at bounding box center [205, 109] width 360 height 121
click at [65, 81] on div "Add Column" at bounding box center [205, 85] width 360 height 72
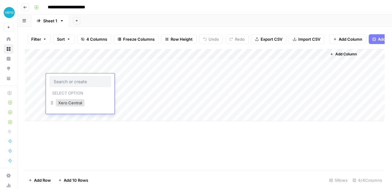
click at [65, 81] on input "text" at bounding box center [80, 82] width 53 height 6
click at [139, 153] on div "Add Column" at bounding box center [205, 109] width 360 height 121
click at [88, 81] on div "Add Column" at bounding box center [205, 85] width 360 height 72
click at [153, 86] on div "Add Column" at bounding box center [205, 85] width 360 height 72
click at [73, 82] on div "Add Column" at bounding box center [205, 85] width 360 height 72
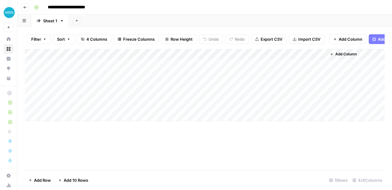
click at [76, 78] on div "Add Column" at bounding box center [205, 85] width 360 height 72
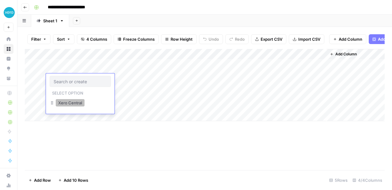
click at [74, 105] on button "Xero Central" at bounding box center [70, 102] width 29 height 7
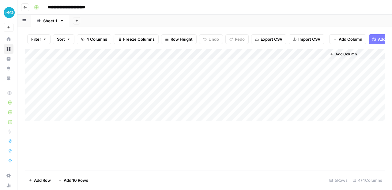
click at [123, 143] on div "Add Column" at bounding box center [205, 109] width 360 height 121
click at [116, 76] on div "Add Column" at bounding box center [205, 85] width 360 height 72
click at [219, 59] on div "Add Column" at bounding box center [205, 85] width 360 height 72
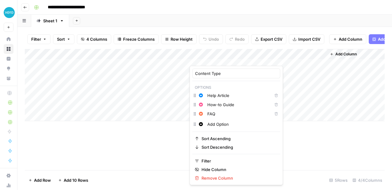
click at [97, 147] on div "Add Column" at bounding box center [205, 109] width 360 height 121
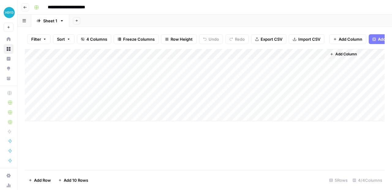
click at [219, 59] on div "Add Column" at bounding box center [205, 85] width 360 height 72
click at [157, 154] on div "Add Column" at bounding box center [205, 109] width 360 height 121
click at [220, 79] on div "Add Column" at bounding box center [205, 85] width 360 height 72
click at [212, 78] on div "Add Column" at bounding box center [205, 85] width 360 height 72
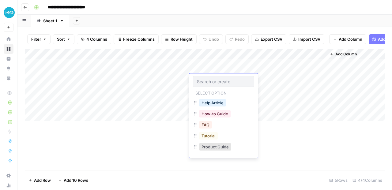
click at [147, 150] on div "Add Column" at bounding box center [205, 109] width 360 height 121
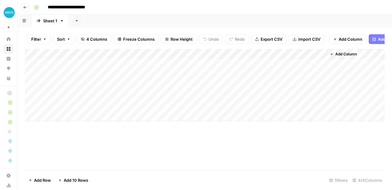
click at [198, 80] on div "Add Column" at bounding box center [205, 85] width 360 height 72
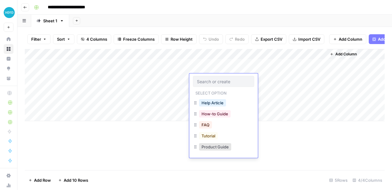
drag, startPoint x: 312, startPoint y: 137, endPoint x: 314, endPoint y: 150, distance: 13.6
click at [309, 143] on div "Add Column" at bounding box center [205, 109] width 360 height 121
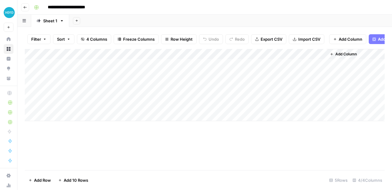
click at [294, 167] on div "Add Column" at bounding box center [205, 109] width 360 height 121
click at [319, 67] on div "Add Column" at bounding box center [205, 85] width 360 height 72
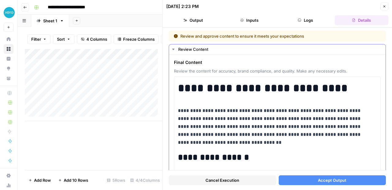
scroll to position [346, 0]
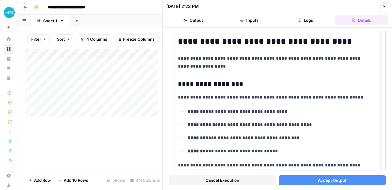
click at [214, 63] on p "**********" at bounding box center [275, 63] width 194 height 16
click at [189, 60] on p "**********" at bounding box center [275, 63] width 194 height 16
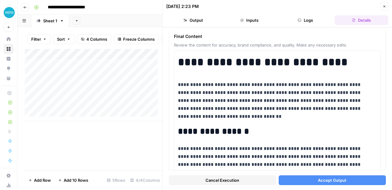
scroll to position [0, 0]
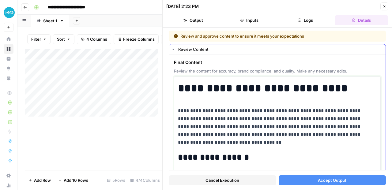
click at [221, 85] on h1 "**********" at bounding box center [275, 88] width 194 height 13
drag, startPoint x: 349, startPoint y: 89, endPoint x: 180, endPoint y: 86, distance: 169.4
click at [180, 86] on h1 "**********" at bounding box center [275, 88] width 194 height 13
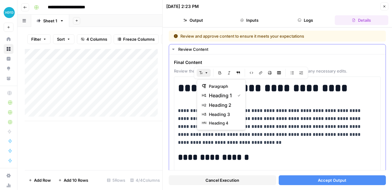
click at [204, 70] on button "Font style" at bounding box center [204, 73] width 14 height 8
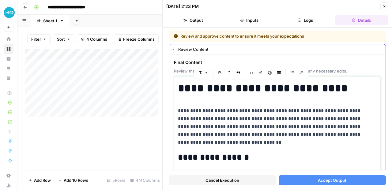
click at [388, 7] on button "Close" at bounding box center [385, 6] width 8 height 8
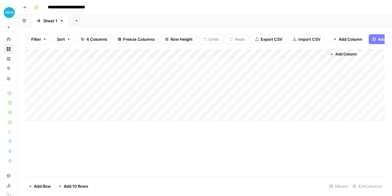
click at [147, 158] on div "Add Column" at bounding box center [205, 112] width 360 height 127
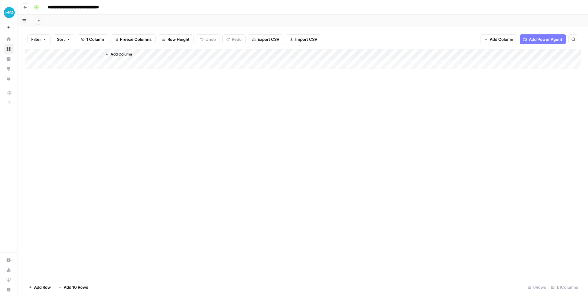
click at [114, 141] on div "Add Column" at bounding box center [303, 163] width 556 height 228
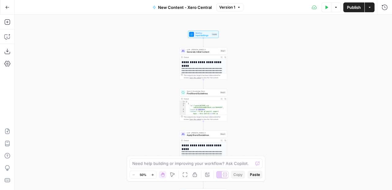
click at [154, 173] on button "Zoom In" at bounding box center [152, 174] width 7 height 7
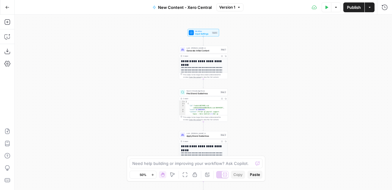
click at [154, 173] on button "Zoom In" at bounding box center [152, 174] width 7 height 7
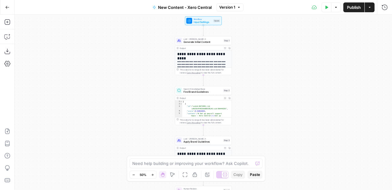
click at [154, 173] on button "Zoom In" at bounding box center [152, 174] width 7 height 7
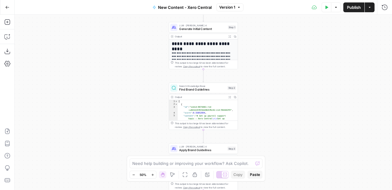
click at [154, 173] on button "Zoom In" at bounding box center [152, 174] width 7 height 7
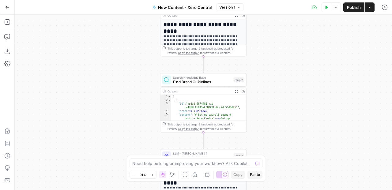
click at [368, 187] on div "**********" at bounding box center [203, 103] width 377 height 176
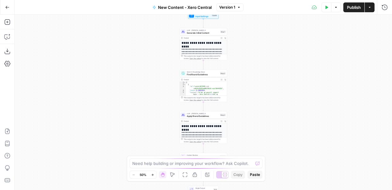
click at [152, 175] on icon "button" at bounding box center [152, 174] width 3 height 3
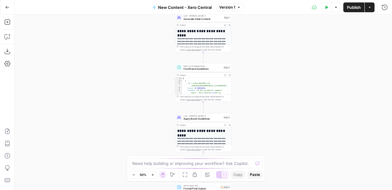
click at [152, 175] on icon "button" at bounding box center [152, 174] width 3 height 3
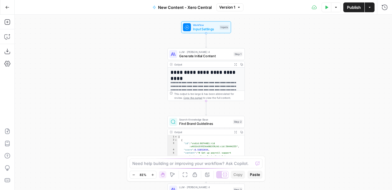
click at [150, 118] on div "**********" at bounding box center [203, 103] width 377 height 176
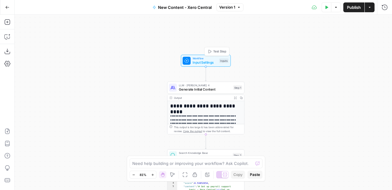
click at [199, 62] on span "Input Settings" at bounding box center [205, 62] width 25 height 5
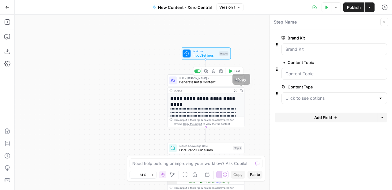
click at [189, 84] on span "Generate Initial Content" at bounding box center [205, 82] width 52 height 5
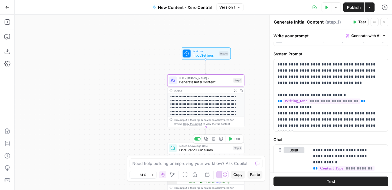
scroll to position [49, 0]
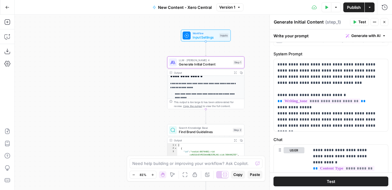
click at [198, 135] on div "Search Knowledge Base Find Brand Guidelines Step 2 Copy step Delete step Add No…" at bounding box center [205, 130] width 77 height 12
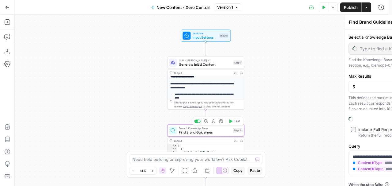
type input "Xero Central"
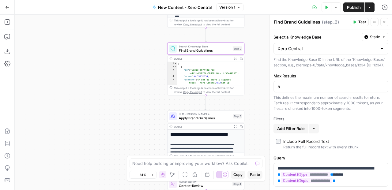
scroll to position [0, 0]
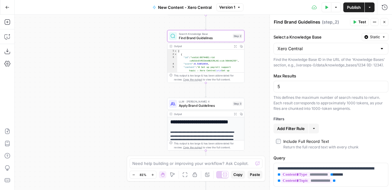
click at [193, 107] on span "Apply Brand Guidelines" at bounding box center [205, 105] width 52 height 5
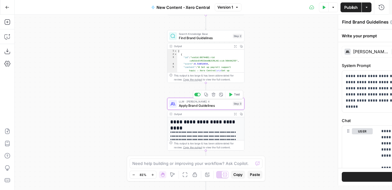
type textarea "Apply Brand Guidelines"
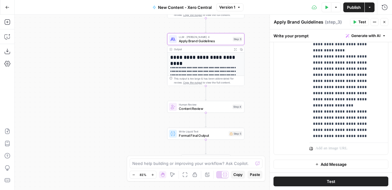
scroll to position [287, 0]
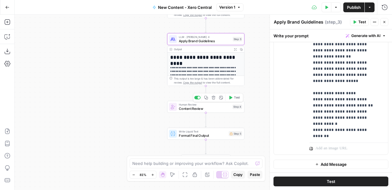
click at [193, 109] on span "Content Review" at bounding box center [204, 108] width 51 height 5
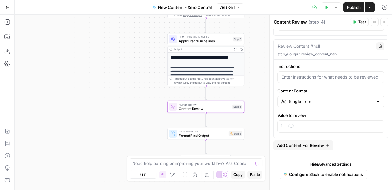
scroll to position [135, 0]
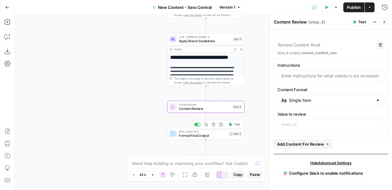
click at [203, 137] on span "Format Final Output" at bounding box center [203, 135] width 48 height 5
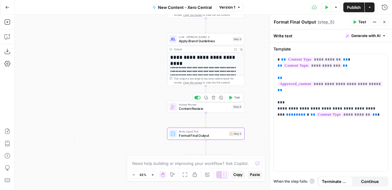
click at [180, 110] on span "Content Review" at bounding box center [204, 108] width 51 height 5
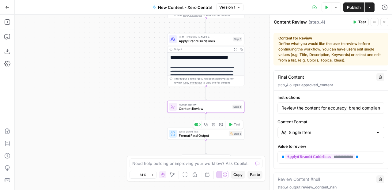
click at [184, 138] on span "Format Final Output" at bounding box center [203, 135] width 48 height 5
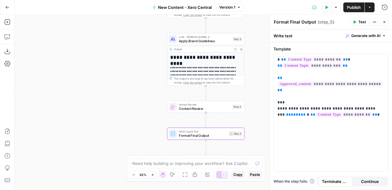
click at [384, 24] on icon "button" at bounding box center [385, 22] width 4 height 4
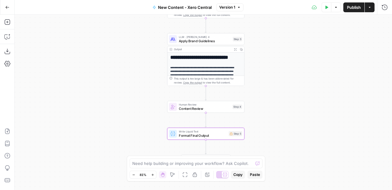
click at [342, 111] on div "**********" at bounding box center [203, 103] width 377 height 176
click at [183, 112] on div "Human Review Content Review Step 4 Copy step Delete step Add Note Test" at bounding box center [205, 107] width 77 height 12
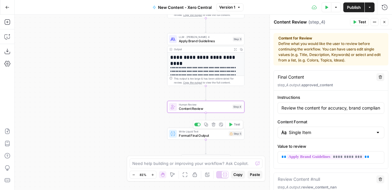
click at [190, 134] on span "Format Final Output" at bounding box center [203, 135] width 48 height 5
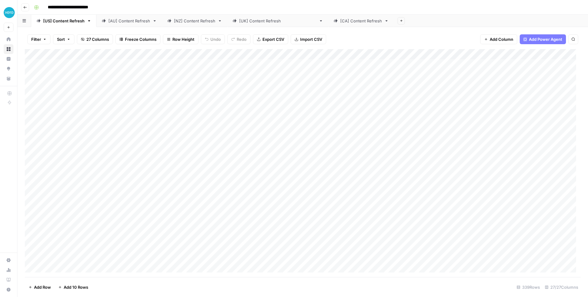
click at [394, 18] on div "Add Sheet" at bounding box center [491, 21] width 194 height 12
click at [441, 62] on div "Add Column" at bounding box center [303, 163] width 556 height 228
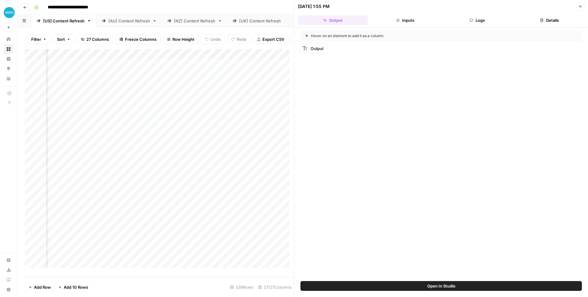
click at [581, 7] on icon "button" at bounding box center [581, 7] width 2 height 2
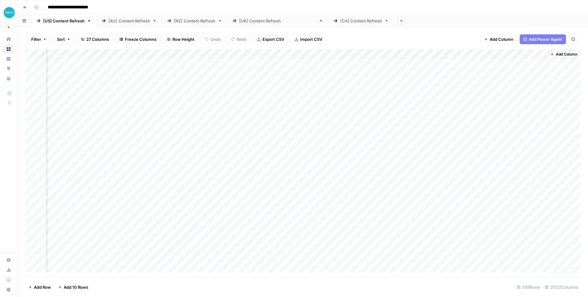
scroll to position [0, 1204]
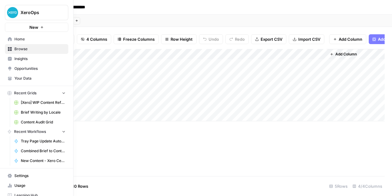
click at [7, 44] on link "Browse" at bounding box center [36, 49] width 63 height 10
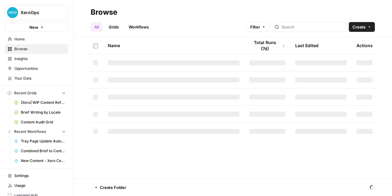
click at [8, 40] on icon at bounding box center [10, 39] width 4 height 4
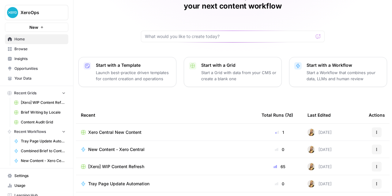
scroll to position [39, 0]
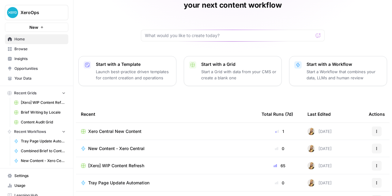
click at [27, 73] on link "Opportunities" at bounding box center [36, 69] width 63 height 10
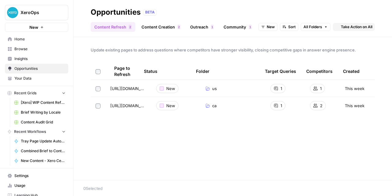
click at [24, 79] on span "Your Data" at bounding box center [39, 79] width 51 height 6
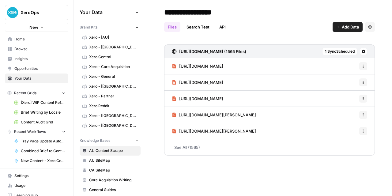
click at [112, 57] on span "Xero Central" at bounding box center [113, 57] width 49 height 6
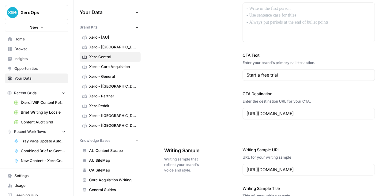
scroll to position [691, 0]
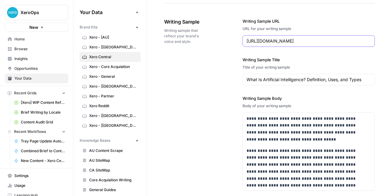
scroll to position [0, 7]
drag, startPoint x: 248, startPoint y: 38, endPoint x: 256, endPoint y: 37, distance: 8.9
click at [256, 37] on div "[URL][DOMAIN_NAME]" at bounding box center [309, 41] width 132 height 12
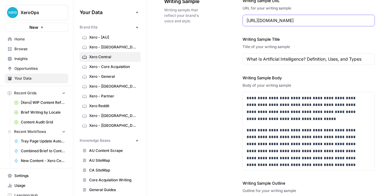
scroll to position [870, 0]
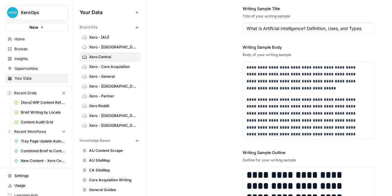
click at [233, 112] on div "**********" at bounding box center [269, 106] width 211 height 303
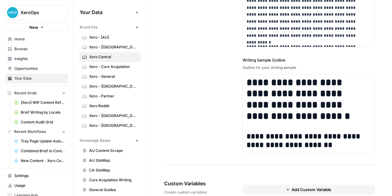
scroll to position [996, 0]
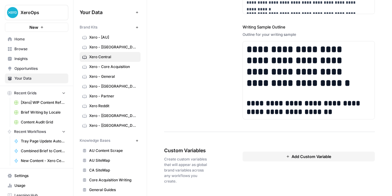
click at [92, 125] on span "Xero - [[GEOGRAPHIC_DATA]]" at bounding box center [113, 126] width 49 height 6
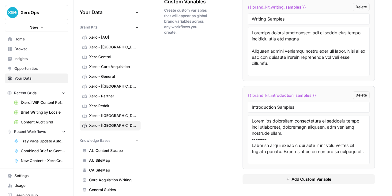
scroll to position [1201, 0]
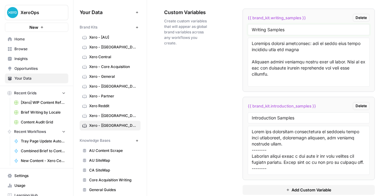
drag, startPoint x: 292, startPoint y: 30, endPoint x: 253, endPoint y: 24, distance: 38.9
click at [253, 24] on li "{{ brand_kit.writing_samples }} Delete Writing Samples" at bounding box center [309, 50] width 132 height 83
click at [271, 52] on textarea at bounding box center [309, 62] width 114 height 44
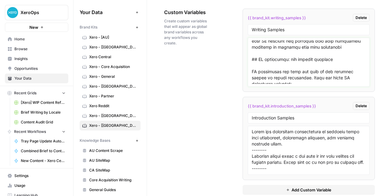
scroll to position [28, 0]
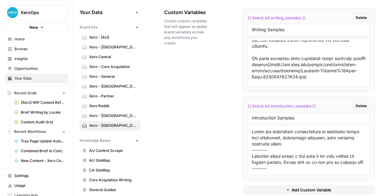
click at [347, 41] on textarea at bounding box center [309, 62] width 114 height 44
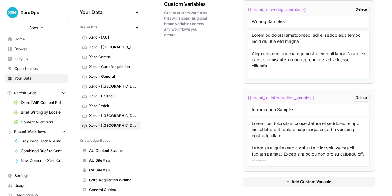
scroll to position [1211, 0]
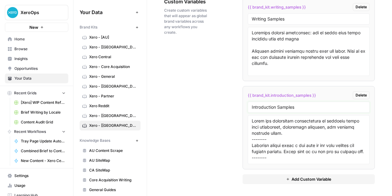
drag, startPoint x: 286, startPoint y: 107, endPoint x: 253, endPoint y: 107, distance: 32.8
click at [253, 107] on input "Introduction Samples" at bounding box center [309, 107] width 114 height 6
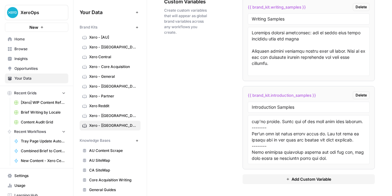
click at [92, 54] on link "Xero Central" at bounding box center [110, 57] width 61 height 10
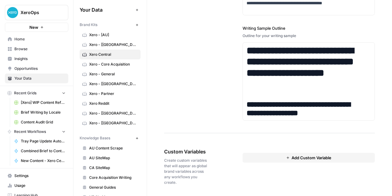
scroll to position [45, 0]
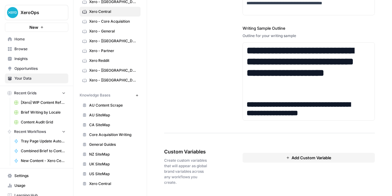
click at [112, 181] on span "Xero Central" at bounding box center [113, 184] width 49 height 6
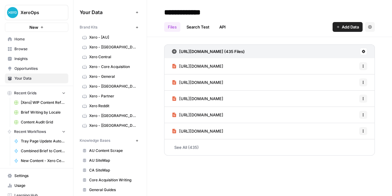
click at [22, 49] on span "Browse" at bounding box center [39, 49] width 51 height 6
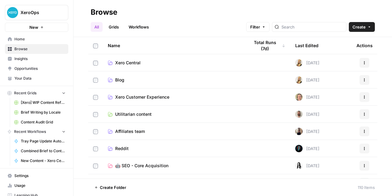
click at [97, 25] on link "All" at bounding box center [97, 27] width 12 height 10
click at [153, 59] on td "Xero Central" at bounding box center [174, 62] width 142 height 17
click at [137, 65] on span "Xero Central" at bounding box center [127, 63] width 25 height 6
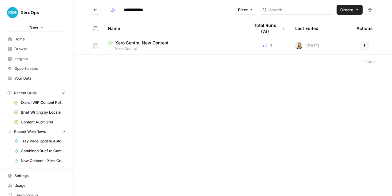
click at [153, 47] on span "Xero Central" at bounding box center [174, 49] width 132 height 6
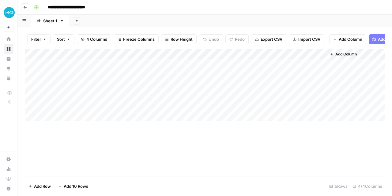
click at [275, 57] on div "Add Column" at bounding box center [205, 85] width 360 height 72
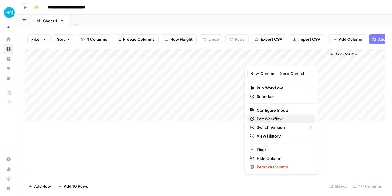
click at [266, 118] on span "Edit Workflow" at bounding box center [270, 119] width 26 height 6
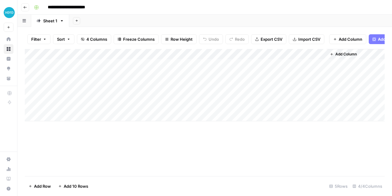
click at [89, 76] on div "Add Column" at bounding box center [205, 85] width 360 height 72
click at [89, 66] on div "Add Column" at bounding box center [205, 85] width 360 height 72
click at [85, 70] on div "Add Column" at bounding box center [205, 85] width 360 height 72
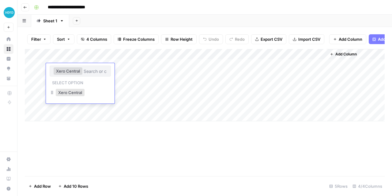
click at [106, 144] on div "Add Column" at bounding box center [205, 112] width 360 height 127
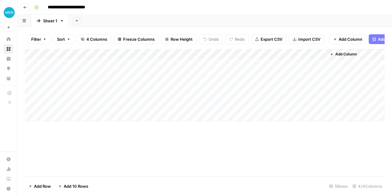
click at [95, 59] on div "Add Column" at bounding box center [205, 85] width 360 height 72
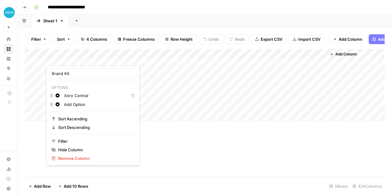
click at [72, 105] on input "Add Option" at bounding box center [99, 104] width 70 height 6
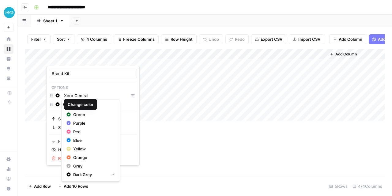
drag, startPoint x: 86, startPoint y: 104, endPoint x: 71, endPoint y: 103, distance: 15.1
click at [71, 196] on div "Brand Kit Options Change color Xero Central Delete Change color Add Option Sort…" at bounding box center [196, 196] width 392 height 0
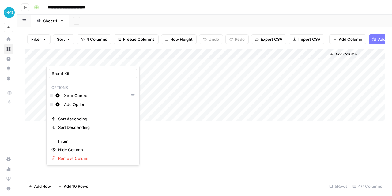
click at [87, 106] on input "Add Option" at bounding box center [99, 104] width 70 height 6
click at [170, 167] on div "Add Column" at bounding box center [205, 112] width 360 height 127
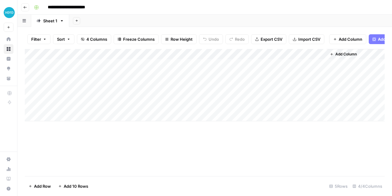
click at [147, 155] on div "Add Column" at bounding box center [205, 112] width 360 height 127
click at [129, 67] on div "Add Column" at bounding box center [205, 85] width 360 height 72
click at [128, 67] on div "Add Column" at bounding box center [205, 85] width 360 height 72
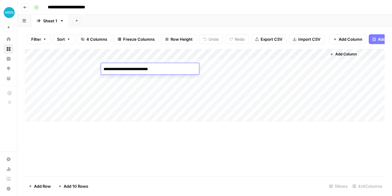
click at [128, 67] on textarea "**********" at bounding box center [150, 69] width 98 height 9
click at [148, 147] on div "Add Column" at bounding box center [205, 112] width 360 height 127
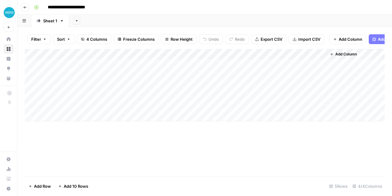
click at [158, 70] on div "Add Column" at bounding box center [205, 85] width 360 height 72
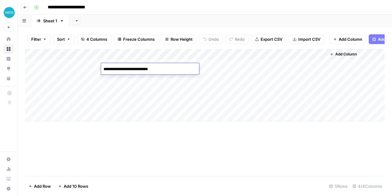
click at [158, 70] on textarea "**********" at bounding box center [150, 69] width 98 height 9
click at [160, 70] on textarea "**********" at bounding box center [150, 69] width 98 height 9
drag, startPoint x: 160, startPoint y: 70, endPoint x: 102, endPoint y: 70, distance: 57.9
click at [102, 70] on textarea "**********" at bounding box center [150, 69] width 98 height 9
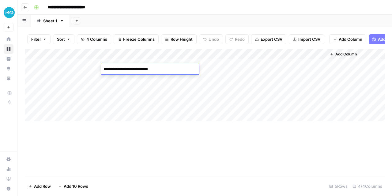
click at [120, 163] on div "Add Column" at bounding box center [205, 112] width 360 height 127
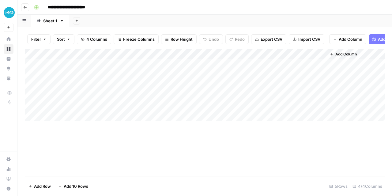
click at [142, 65] on div "Add Column" at bounding box center [205, 85] width 360 height 72
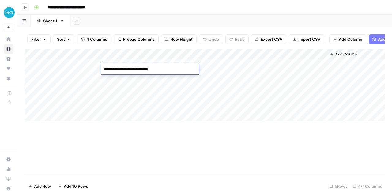
click at [146, 68] on textarea "**********" at bounding box center [150, 69] width 98 height 9
click at [240, 152] on div "Add Column" at bounding box center [205, 112] width 360 height 127
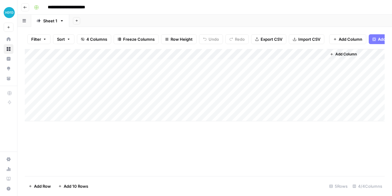
click at [137, 67] on div "Add Column" at bounding box center [205, 85] width 360 height 72
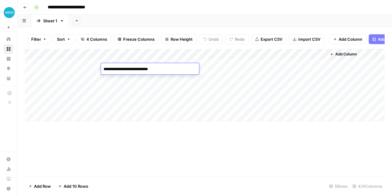
click at [137, 67] on textarea "**********" at bounding box center [150, 69] width 98 height 9
click at [126, 80] on div "Add Column" at bounding box center [205, 85] width 360 height 72
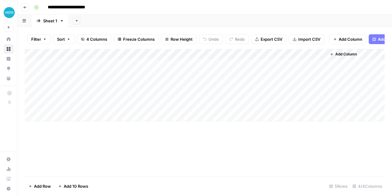
click at [136, 80] on div "Add Column" at bounding box center [205, 85] width 360 height 72
click at [195, 147] on div "Add Column" at bounding box center [205, 112] width 360 height 127
click at [212, 60] on div "Add Column" at bounding box center [205, 85] width 360 height 72
click at [120, 159] on div "Add Column" at bounding box center [205, 112] width 360 height 127
click at [209, 60] on div "Add Column" at bounding box center [205, 85] width 360 height 72
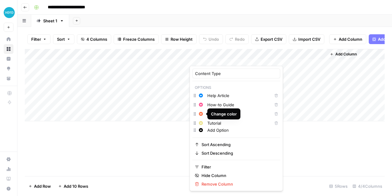
click at [221, 131] on input "Add Option" at bounding box center [242, 130] width 70 height 6
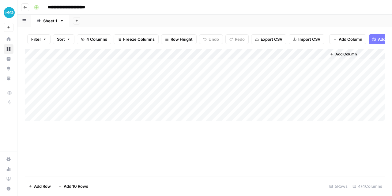
click at [143, 165] on div "Add Column" at bounding box center [205, 112] width 360 height 127
click at [318, 69] on div "Add Column" at bounding box center [205, 85] width 360 height 72
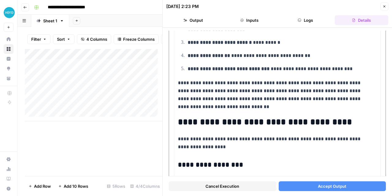
scroll to position [384, 0]
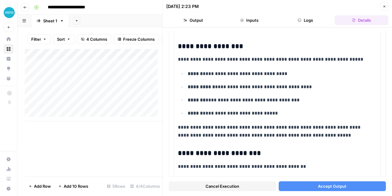
click at [389, 5] on header "10/15/25 at 2:23 PM Close Output Inputs Logs Details" at bounding box center [277, 14] width 229 height 28
click at [385, 8] on button "Close" at bounding box center [385, 6] width 8 height 8
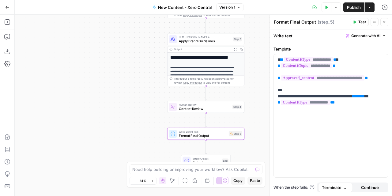
scroll to position [49, 0]
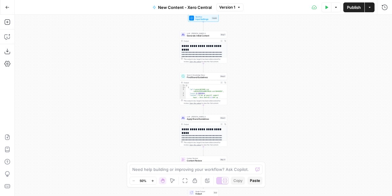
click at [151, 180] on icon "button" at bounding box center [152, 180] width 3 height 3
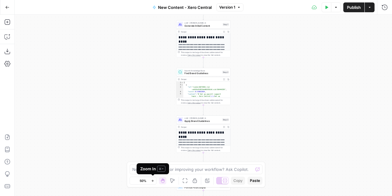
click at [151, 180] on icon "button" at bounding box center [152, 180] width 3 height 3
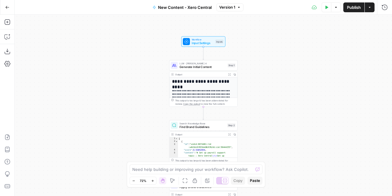
click at [152, 182] on button "Zoom In" at bounding box center [152, 180] width 7 height 7
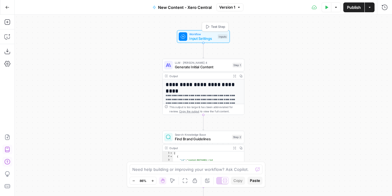
click at [201, 40] on span "Input Settings" at bounding box center [202, 38] width 26 height 5
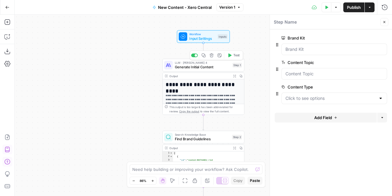
click at [208, 68] on span "Generate Initial Content" at bounding box center [202, 66] width 55 height 5
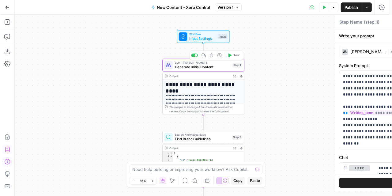
type textarea "Generate Initial Content"
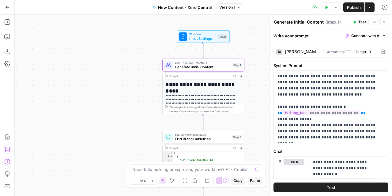
click at [386, 21] on icon "button" at bounding box center [385, 22] width 4 height 4
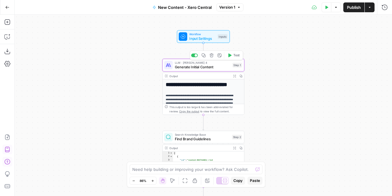
click at [218, 66] on span "Generate Initial Content" at bounding box center [202, 66] width 55 height 5
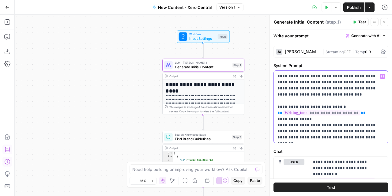
click at [282, 81] on p "**********" at bounding box center [329, 106] width 102 height 67
click at [318, 91] on p "**********" at bounding box center [329, 106] width 102 height 67
click at [319, 92] on p "**********" at bounding box center [329, 106] width 102 height 67
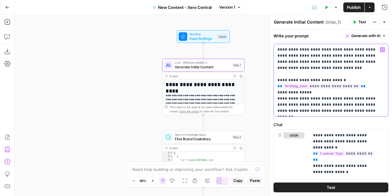
click at [299, 106] on p "**********" at bounding box center [329, 80] width 102 height 67
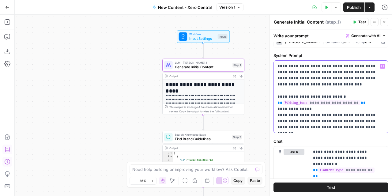
scroll to position [10, 0]
click at [305, 114] on p "**********" at bounding box center [329, 96] width 102 height 67
click at [300, 75] on p "**********" at bounding box center [329, 96] width 102 height 67
drag, startPoint x: 354, startPoint y: 129, endPoint x: 277, endPoint y: 71, distance: 96.7
click at [277, 71] on div "**********" at bounding box center [331, 97] width 114 height 72
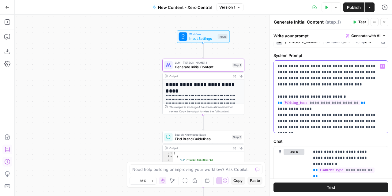
click at [278, 67] on p "**********" at bounding box center [329, 96] width 102 height 67
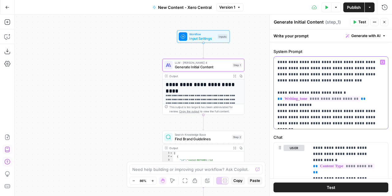
scroll to position [16, 0]
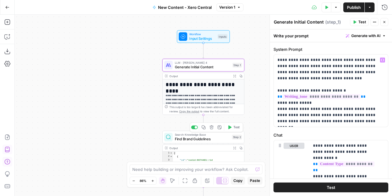
click at [209, 139] on span "Find Brand Guidelines" at bounding box center [202, 138] width 55 height 5
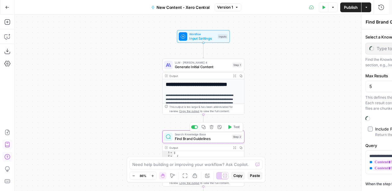
type input "Xero Central"
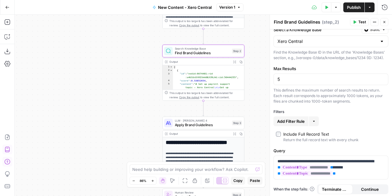
scroll to position [0, 0]
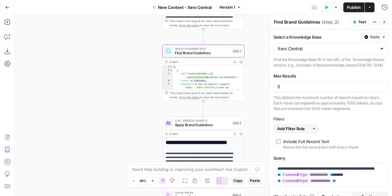
click at [3, 39] on button "Copilot" at bounding box center [7, 37] width 10 height 10
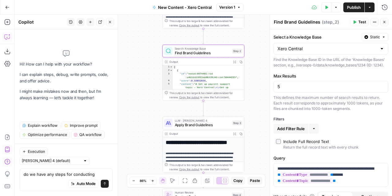
type textarea "do we have any steps for conducting outside"
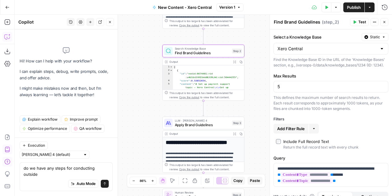
click at [35, 176] on textarea "do we have any steps for conducting outside" at bounding box center [66, 171] width 85 height 12
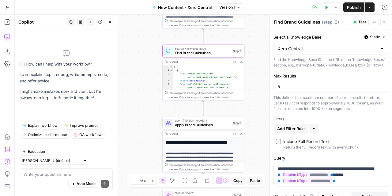
click at [138, 81] on div "**********" at bounding box center [203, 105] width 377 height 181
click at [110, 22] on icon "button" at bounding box center [110, 22] width 2 height 2
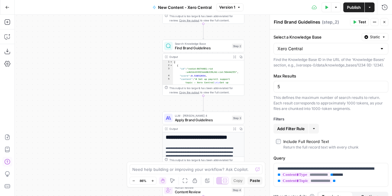
click at [201, 121] on span "Apply Brand Guidelines" at bounding box center [202, 119] width 55 height 5
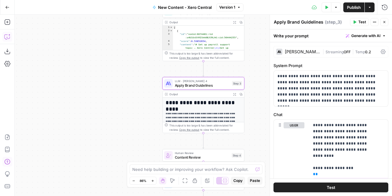
click at [6, 39] on icon "button" at bounding box center [7, 37] width 6 height 6
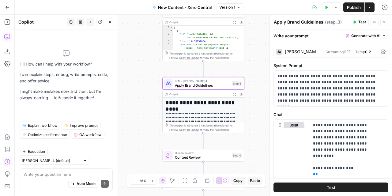
click at [112, 22] on span "Close" at bounding box center [112, 22] width 0 height 0
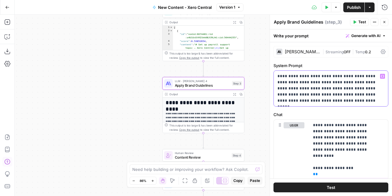
click at [324, 101] on p "**********" at bounding box center [329, 88] width 102 height 31
click at [325, 80] on p "**********" at bounding box center [329, 88] width 102 height 31
click at [320, 99] on p "**********" at bounding box center [329, 88] width 102 height 31
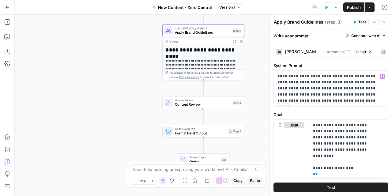
click at [388, 23] on button "Close" at bounding box center [385, 22] width 8 height 8
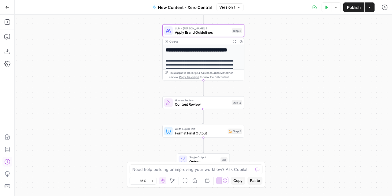
click at [190, 107] on div "Human Review Content Review Step 4 Copy step Delete step Add Note Test" at bounding box center [203, 102] width 82 height 13
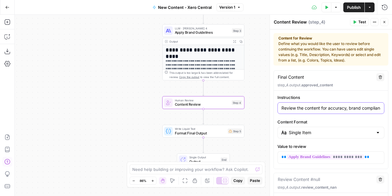
scroll to position [0, 91]
drag, startPoint x: 327, startPoint y: 108, endPoint x: 391, endPoint y: 112, distance: 64.5
click at [391, 112] on div "**********" at bounding box center [331, 112] width 122 height 167
click at [353, 108] on input "Review the content for accuracy, brand compliance, and quality. Make any necess…" at bounding box center [331, 108] width 99 height 6
drag, startPoint x: 352, startPoint y: 108, endPoint x: 282, endPoint y: 102, distance: 70.1
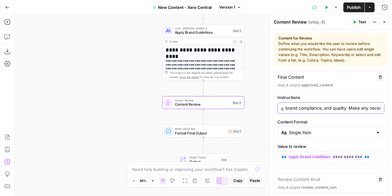
click at [282, 102] on div "Review the content for accuracy, brand compliance, and quality. Make any necess…" at bounding box center [331, 108] width 107 height 12
click at [286, 104] on div "Review the content for accuracy, brand compliance, and quality. Make any necess…" at bounding box center [331, 108] width 107 height 12
click at [319, 99] on label "Instructions" at bounding box center [331, 97] width 107 height 6
click at [319, 105] on input "Review the content for accuracy, brand compliance, and quality. Make any necess…" at bounding box center [331, 108] width 99 height 6
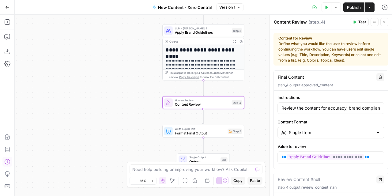
click at [335, 114] on div "Review the content for accuracy, brand compliance, and quality. Make any necess…" at bounding box center [331, 108] width 107 height 12
click at [331, 121] on label "Content Format" at bounding box center [331, 122] width 107 height 6
click at [331, 130] on input "Single Item" at bounding box center [331, 133] width 84 height 6
click at [286, 33] on div "Content for Review Define what you would like the user to review before continu…" at bounding box center [331, 49] width 115 height 32
click at [309, 133] on input "Content Format" at bounding box center [331, 133] width 84 height 6
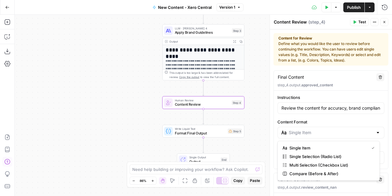
type input "Single Item"
click at [302, 29] on header "Content Review Content Review ( step_4 ) Test Actions Close" at bounding box center [331, 22] width 122 height 15
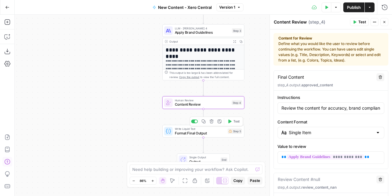
click at [179, 137] on div "Write Liquid Text Format Final Output Step 5 Copy step Delete step Add Note Test" at bounding box center [203, 131] width 82 height 13
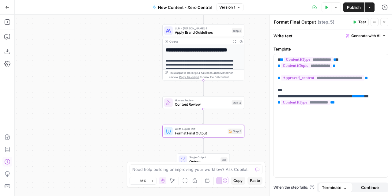
click at [107, 44] on div "**********" at bounding box center [203, 105] width 377 height 181
click at [387, 21] on button "Close" at bounding box center [385, 22] width 8 height 8
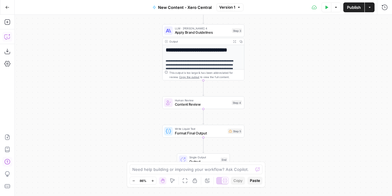
click at [4, 37] on icon "button" at bounding box center [7, 37] width 6 height 6
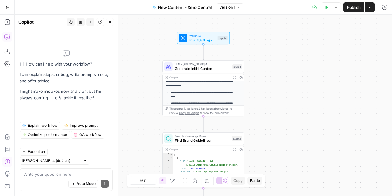
scroll to position [100, 0]
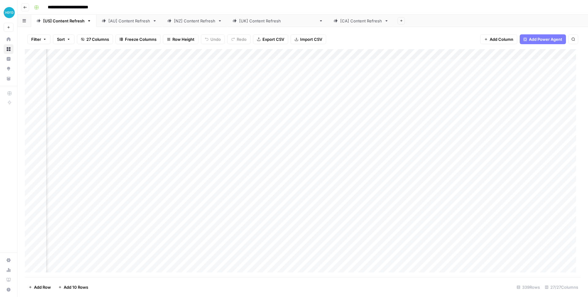
scroll to position [0, 1204]
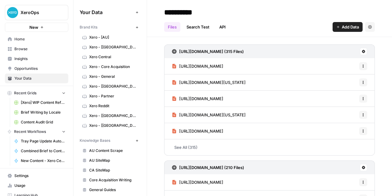
click at [19, 37] on span "Home" at bounding box center [39, 39] width 51 height 6
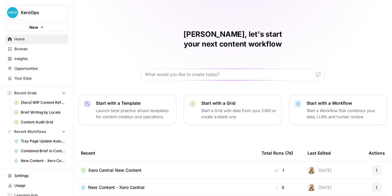
click at [91, 28] on div "[PERSON_NAME], let's start your next content workflow Start with a Template Lau…" at bounding box center [233, 146] width 319 height 292
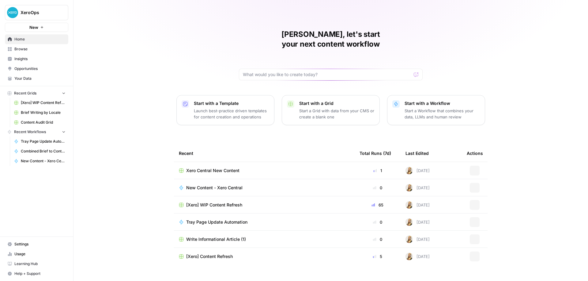
click at [27, 77] on span "Your Data" at bounding box center [39, 79] width 51 height 6
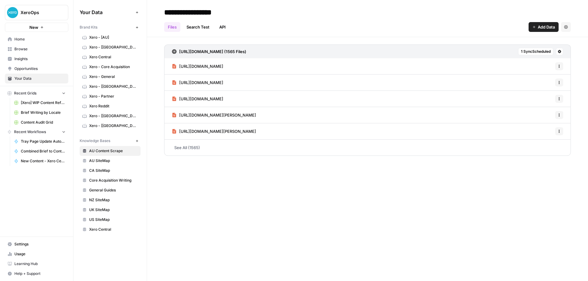
click at [93, 36] on span "Xero - [AU]" at bounding box center [113, 38] width 49 height 6
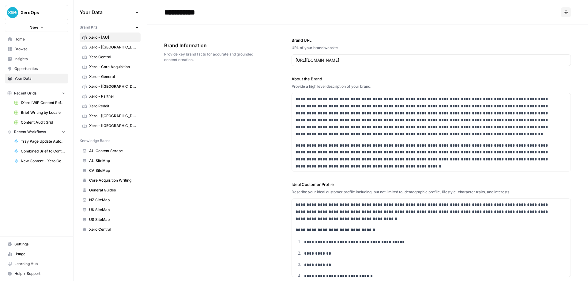
click at [101, 55] on span "Xero Central" at bounding box center [113, 57] width 49 height 6
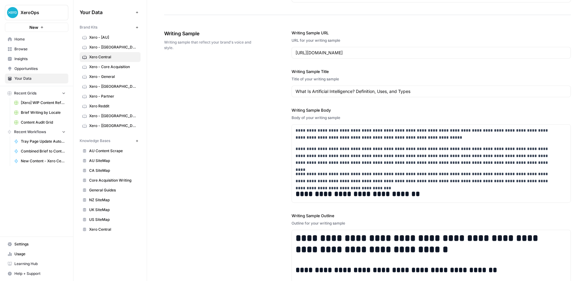
scroll to position [678, 0]
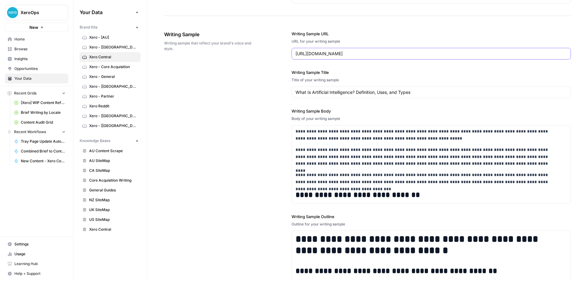
drag, startPoint x: 322, startPoint y: 51, endPoint x: 402, endPoint y: 52, distance: 80.3
click at [392, 51] on input "[URL][DOMAIN_NAME]" at bounding box center [431, 54] width 271 height 6
drag, startPoint x: 419, startPoint y: 57, endPoint x: 294, endPoint y: 50, distance: 125.2
click at [296, 51] on input "[URL][DOMAIN_NAME]" at bounding box center [431, 54] width 271 height 6
click at [303, 54] on input "[URL][DOMAIN_NAME]" at bounding box center [431, 54] width 271 height 6
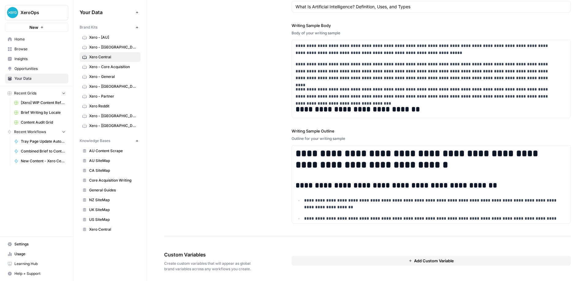
scroll to position [767, 0]
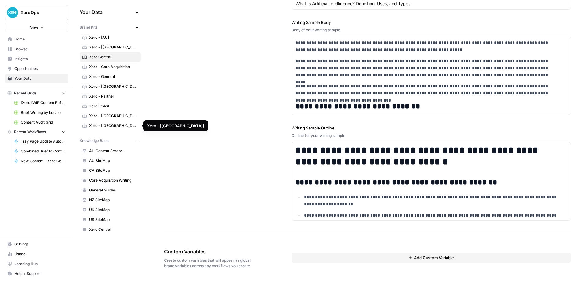
click at [109, 125] on span "Xero - [[GEOGRAPHIC_DATA]]" at bounding box center [113, 126] width 49 height 6
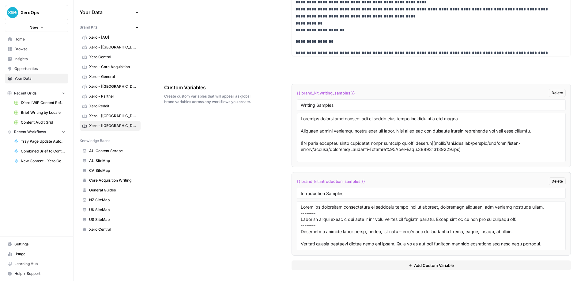
scroll to position [1103, 0]
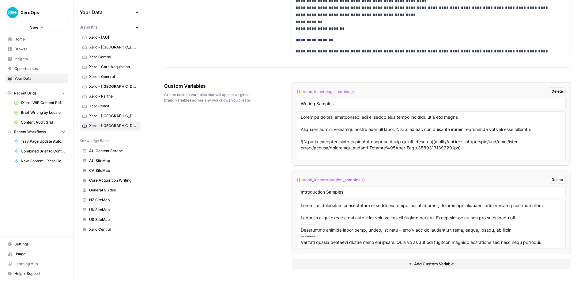
click at [310, 104] on input "Writing Samples" at bounding box center [431, 103] width 261 height 6
drag, startPoint x: 336, startPoint y: 105, endPoint x: 305, endPoint y: 104, distance: 31.9
click at [303, 104] on input "Writing Samples" at bounding box center [431, 103] width 261 height 6
click at [312, 113] on div at bounding box center [431, 135] width 269 height 49
drag, startPoint x: 348, startPoint y: 192, endPoint x: 307, endPoint y: 194, distance: 41.1
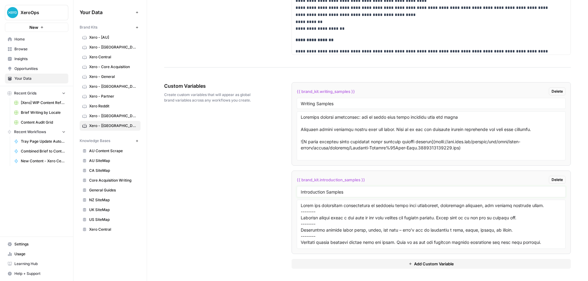
click at [307, 185] on input "Introduction Samples" at bounding box center [431, 192] width 261 height 6
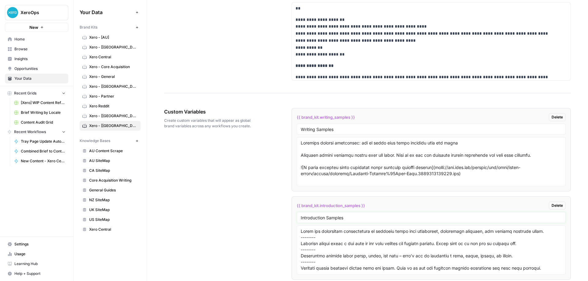
scroll to position [1074, 0]
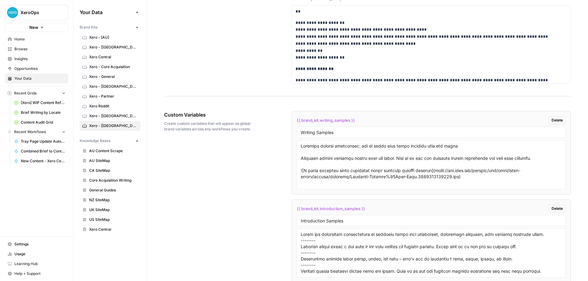
click at [105, 185] on span "Xero Central" at bounding box center [113, 229] width 49 height 6
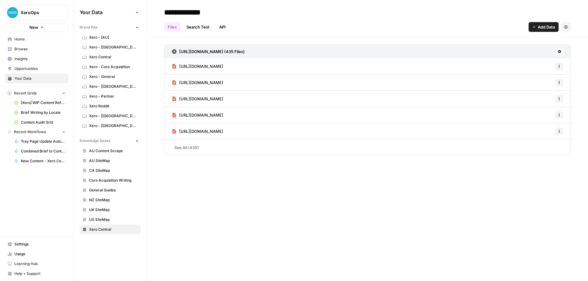
click at [18, 50] on span "Browse" at bounding box center [39, 49] width 51 height 6
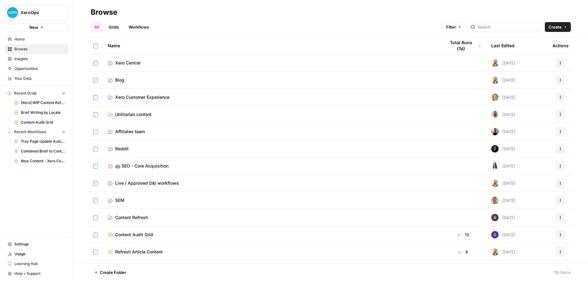
click at [146, 64] on link "Xero Central" at bounding box center [272, 63] width 328 height 6
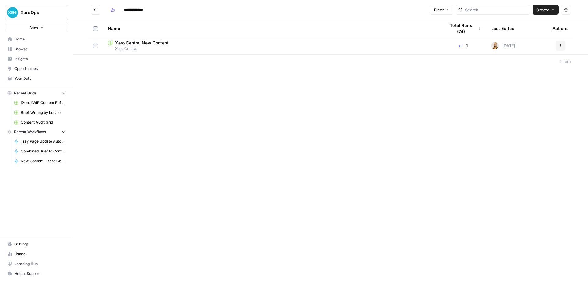
click at [175, 44] on div "Xero Central New Content" at bounding box center [272, 43] width 328 height 6
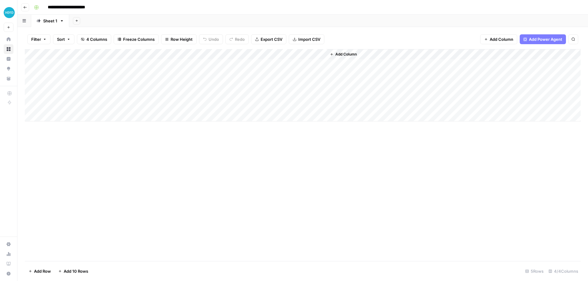
click at [302, 56] on div "Add Column" at bounding box center [303, 85] width 556 height 72
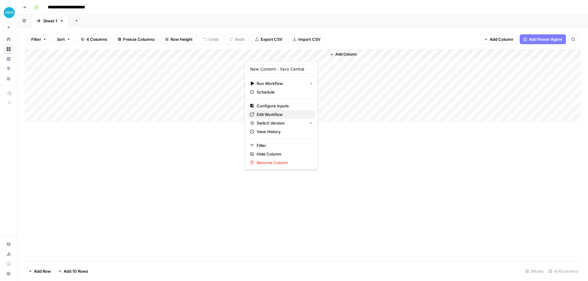
click at [273, 114] on span "Edit Workflow" at bounding box center [270, 114] width 26 height 6
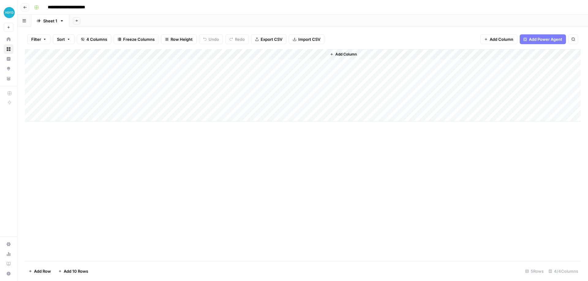
click at [90, 67] on div "Add Column" at bounding box center [303, 85] width 556 height 72
drag, startPoint x: 109, startPoint y: 142, endPoint x: 105, endPoint y: 110, distance: 32.1
click at [109, 142] on div "Add Column" at bounding box center [303, 155] width 556 height 212
click at [75, 54] on div "Add Column" at bounding box center [303, 85] width 556 height 72
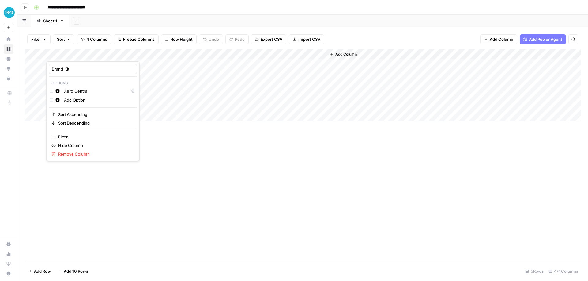
click at [72, 101] on input "Add Option" at bounding box center [99, 100] width 70 height 6
drag, startPoint x: 89, startPoint y: 101, endPoint x: 67, endPoint y: 102, distance: 21.8
click at [65, 103] on div "Add Option" at bounding box center [99, 100] width 73 height 7
drag, startPoint x: 90, startPoint y: 99, endPoint x: 72, endPoint y: 103, distance: 18.3
click at [71, 103] on div "Add Option" at bounding box center [99, 100] width 73 height 7
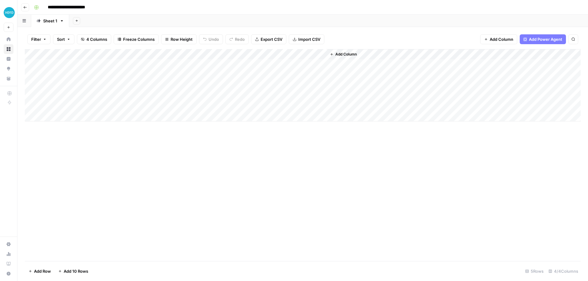
click at [161, 129] on div "Add Column" at bounding box center [303, 155] width 556 height 212
click at [131, 60] on div "Add Column" at bounding box center [303, 85] width 556 height 72
click at [131, 63] on div "Add Column" at bounding box center [303, 85] width 556 height 72
click at [163, 167] on div "Add Column" at bounding box center [303, 155] width 556 height 212
click at [221, 55] on div "Add Column" at bounding box center [303, 85] width 556 height 72
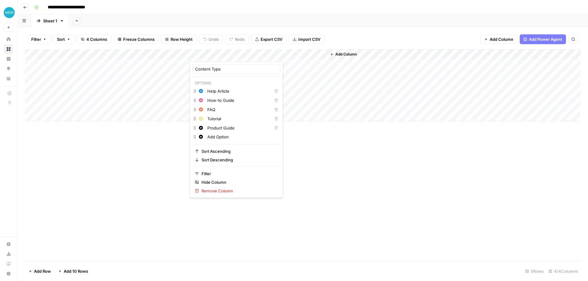
click at [110, 151] on div "Add Column" at bounding box center [303, 155] width 556 height 212
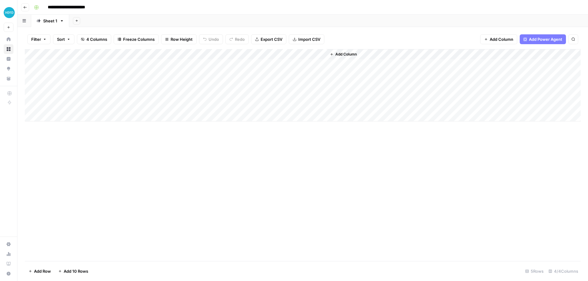
click at [217, 55] on div "Add Column" at bounding box center [303, 85] width 556 height 72
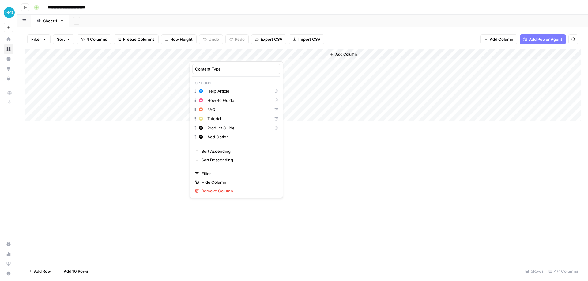
click at [131, 185] on div "Add Column" at bounding box center [303, 155] width 556 height 212
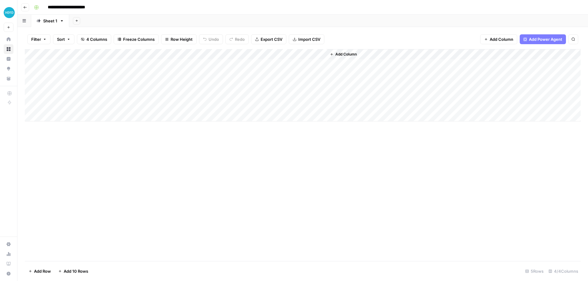
click at [319, 63] on div "Add Column" at bounding box center [303, 85] width 556 height 72
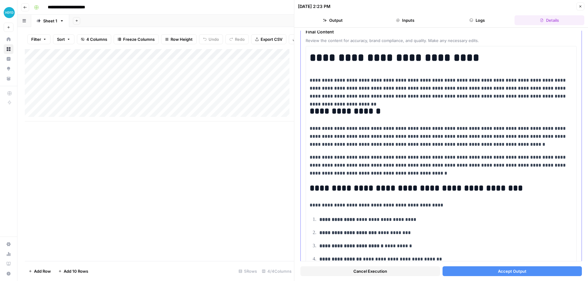
scroll to position [37, 0]
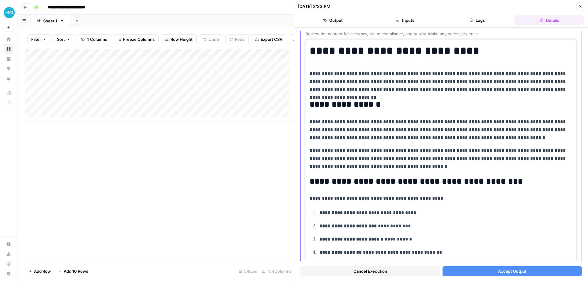
click at [392, 82] on p "**********" at bounding box center [439, 82] width 259 height 24
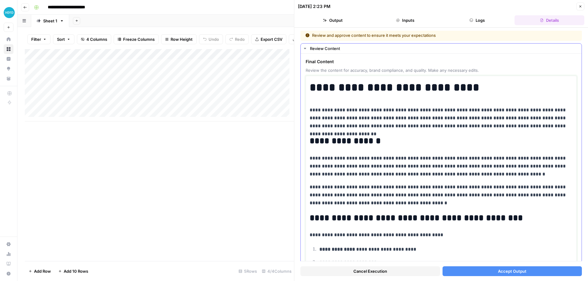
scroll to position [1, 0]
click at [310, 85] on h1 "**********" at bounding box center [439, 87] width 259 height 13
click at [337, 125] on p "**********" at bounding box center [439, 118] width 259 height 24
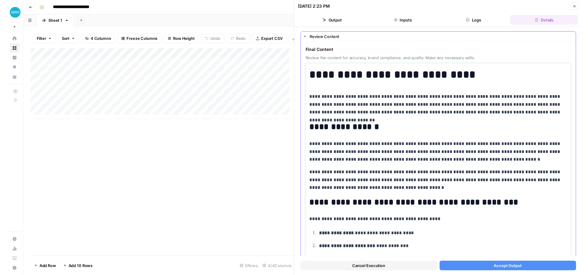
scroll to position [0, 0]
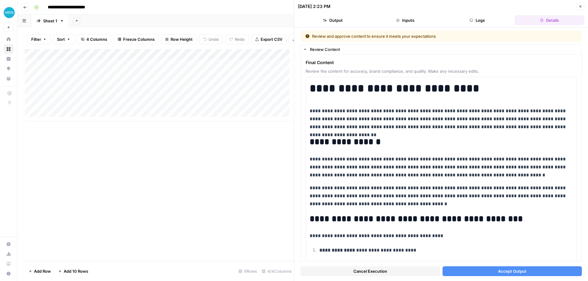
click at [392, 10] on button "Close" at bounding box center [581, 6] width 8 height 8
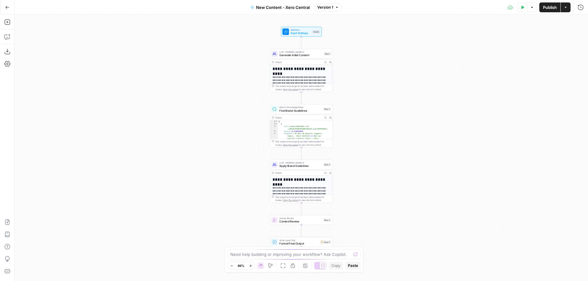
click at [248, 264] on button "Zoom In" at bounding box center [250, 265] width 7 height 7
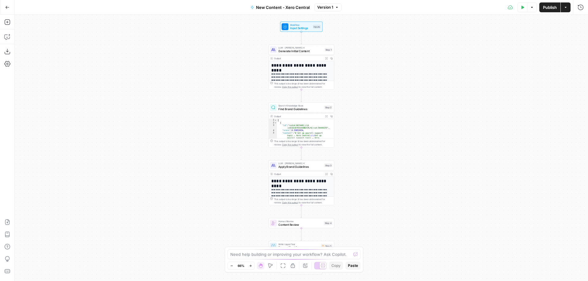
click at [248, 264] on button "Zoom In" at bounding box center [250, 265] width 7 height 7
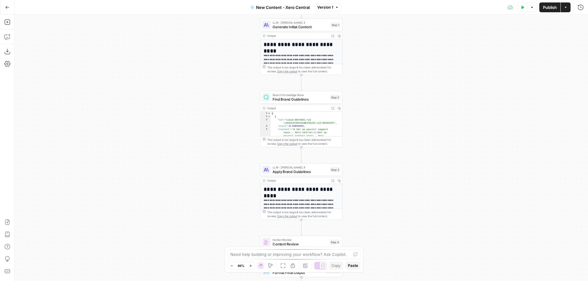
click at [248, 264] on button "Zoom In" at bounding box center [250, 265] width 7 height 7
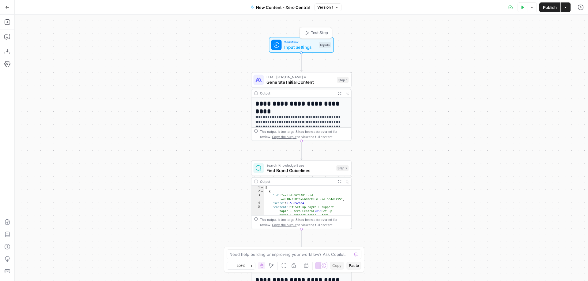
click at [299, 50] on span "Input Settings" at bounding box center [300, 47] width 32 height 6
click at [277, 87] on div "LLM · Claude Sonnet 4 Generate Initial Content Step 1 Copy step Delete step Add…" at bounding box center [301, 80] width 100 height 16
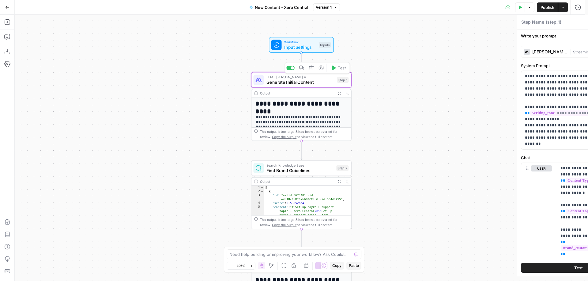
type textarea "Generate Initial Content"
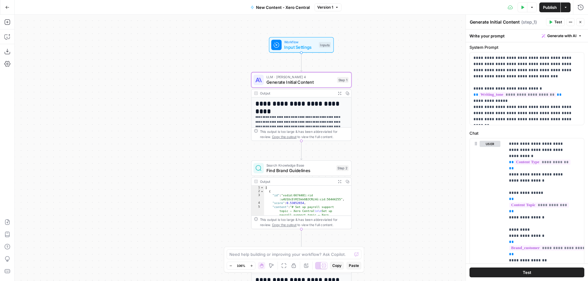
scroll to position [19, 0]
click at [300, 172] on span "Find Brand Guidelines" at bounding box center [300, 170] width 67 height 6
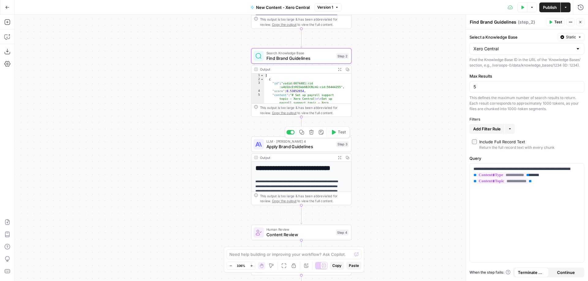
click at [285, 146] on span "Apply Brand Guidelines" at bounding box center [300, 146] width 67 height 6
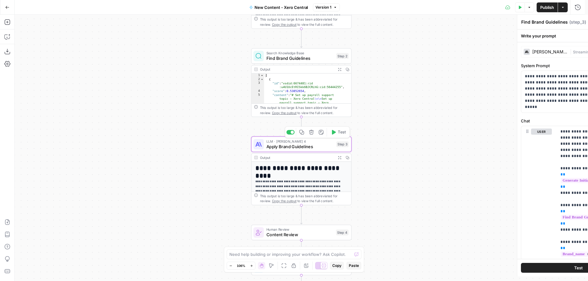
type textarea "Apply Brand Guidelines"
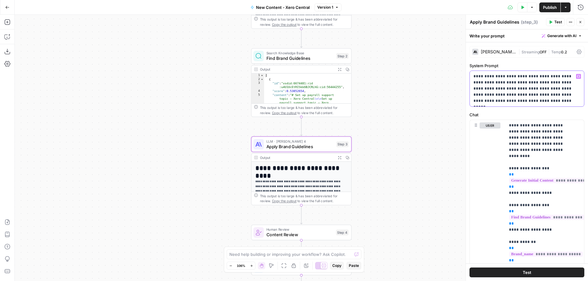
click at [514, 102] on p "**********" at bounding box center [525, 88] width 102 height 31
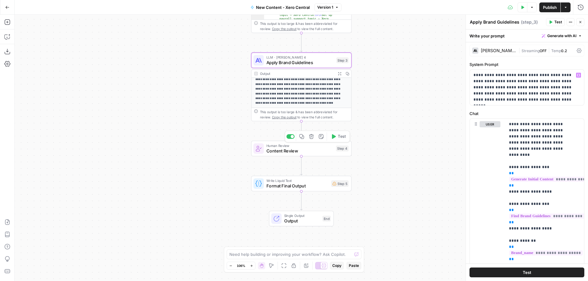
click at [281, 152] on span "Content Review" at bounding box center [300, 150] width 67 height 6
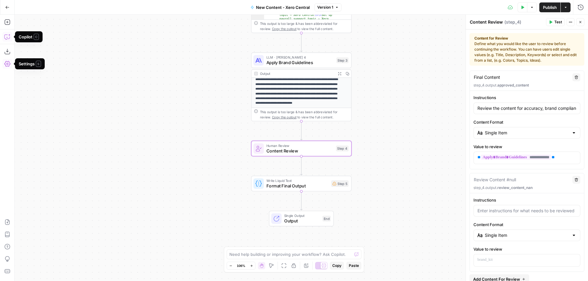
click at [9, 37] on icon "button" at bounding box center [7, 37] width 6 height 6
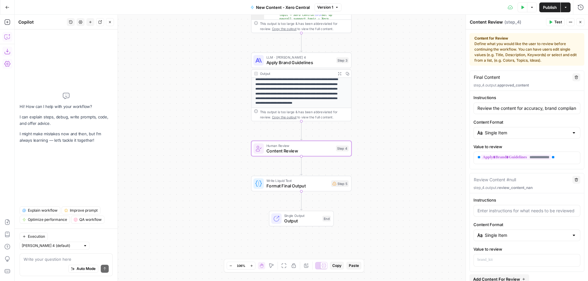
type textarea "C"
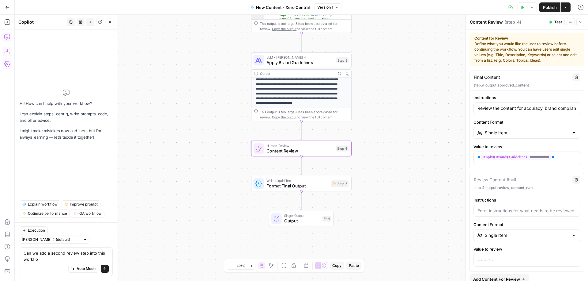
type textarea "Can we add a second review step into this workflow"
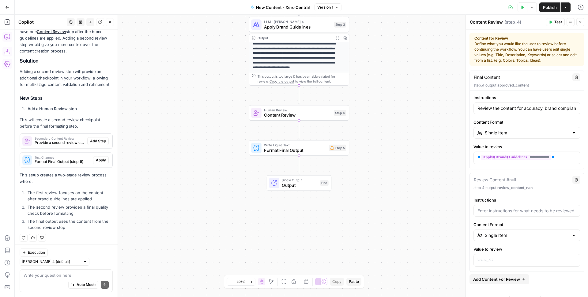
scroll to position [76, 0]
